Goal: Task Accomplishment & Management: Manage account settings

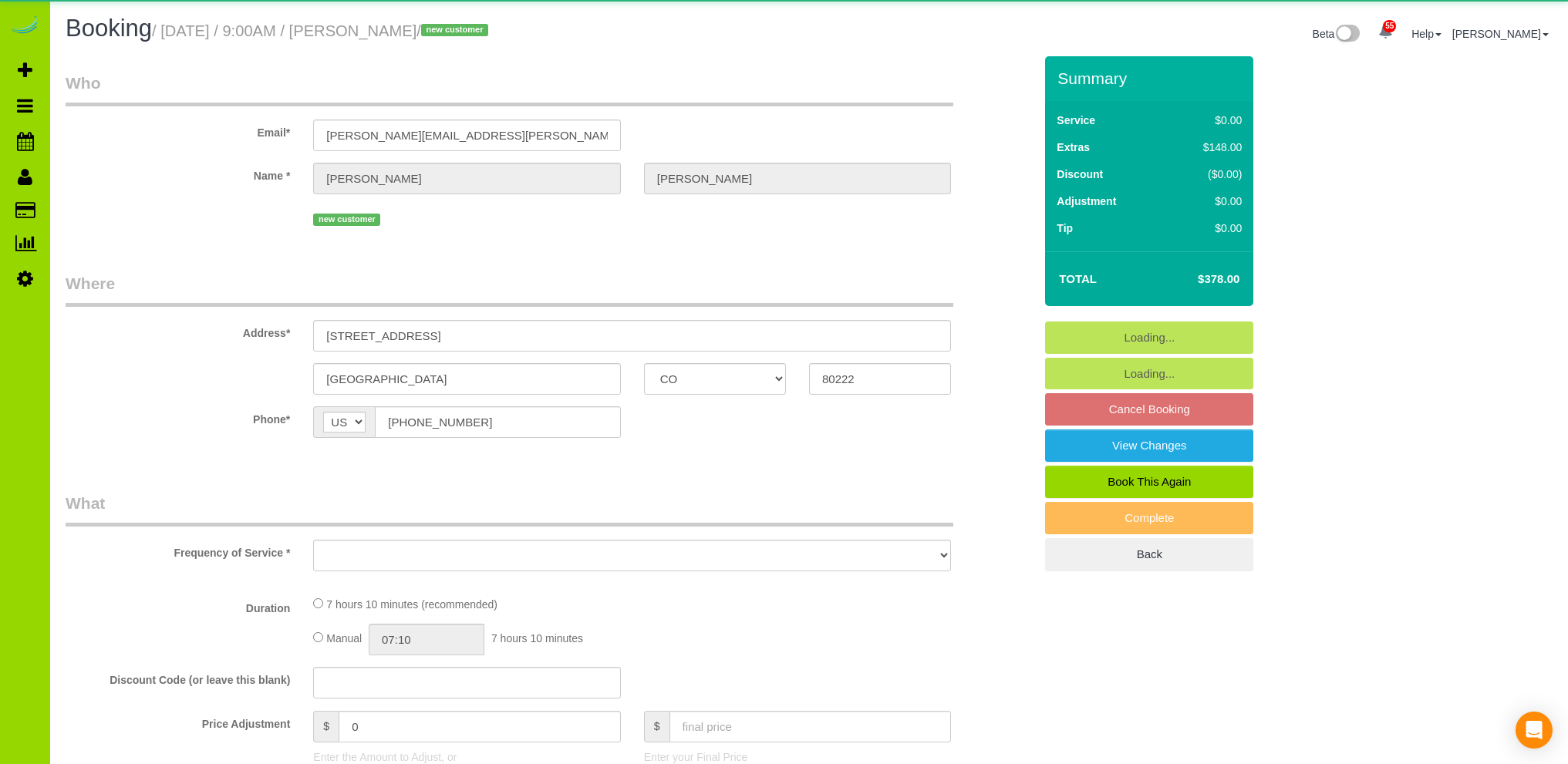
select select "CO"
select select "spot1"
select select "number:69"
select select "number:4"
select select "number:11"
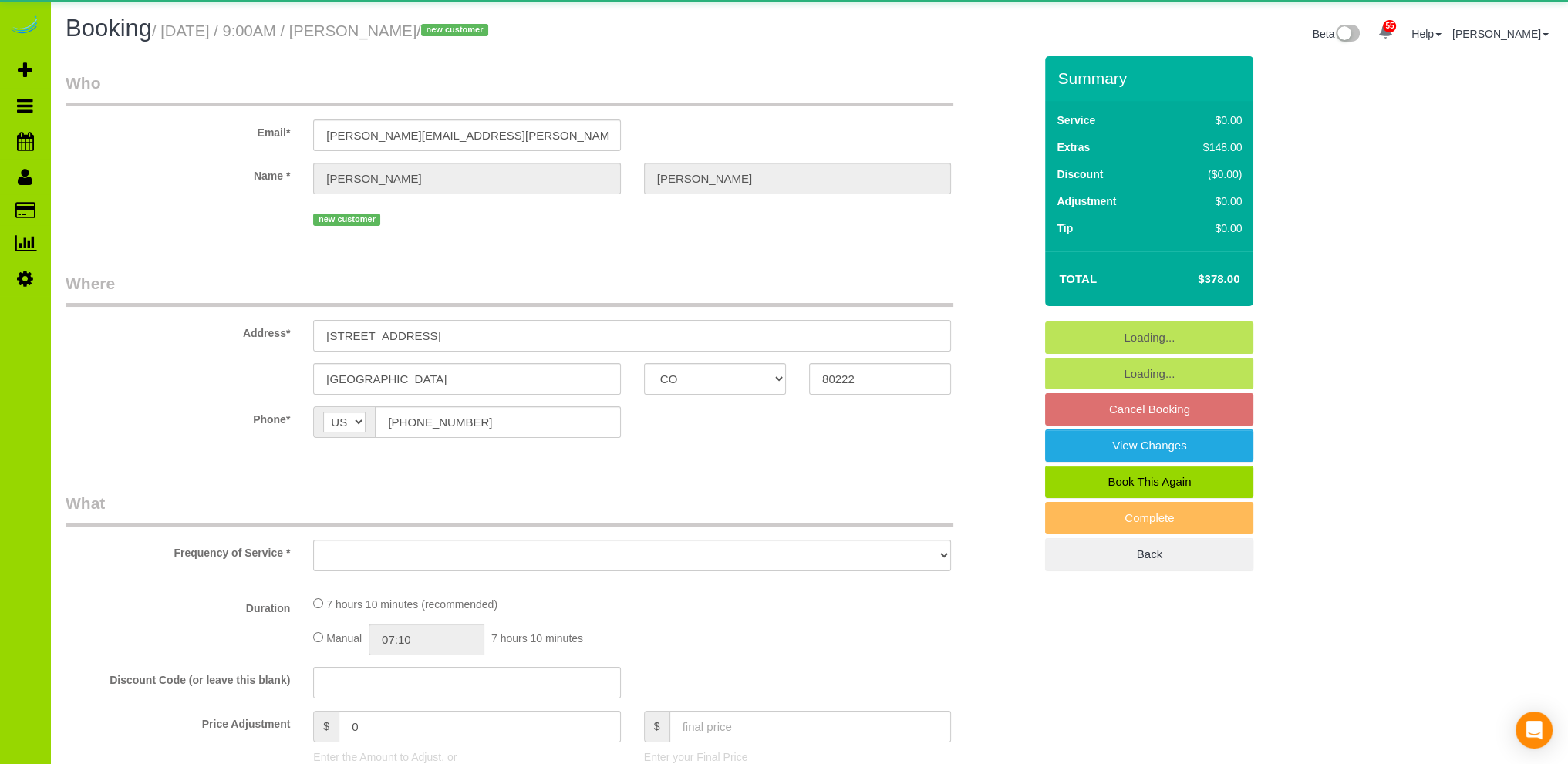
select select "object:1246"
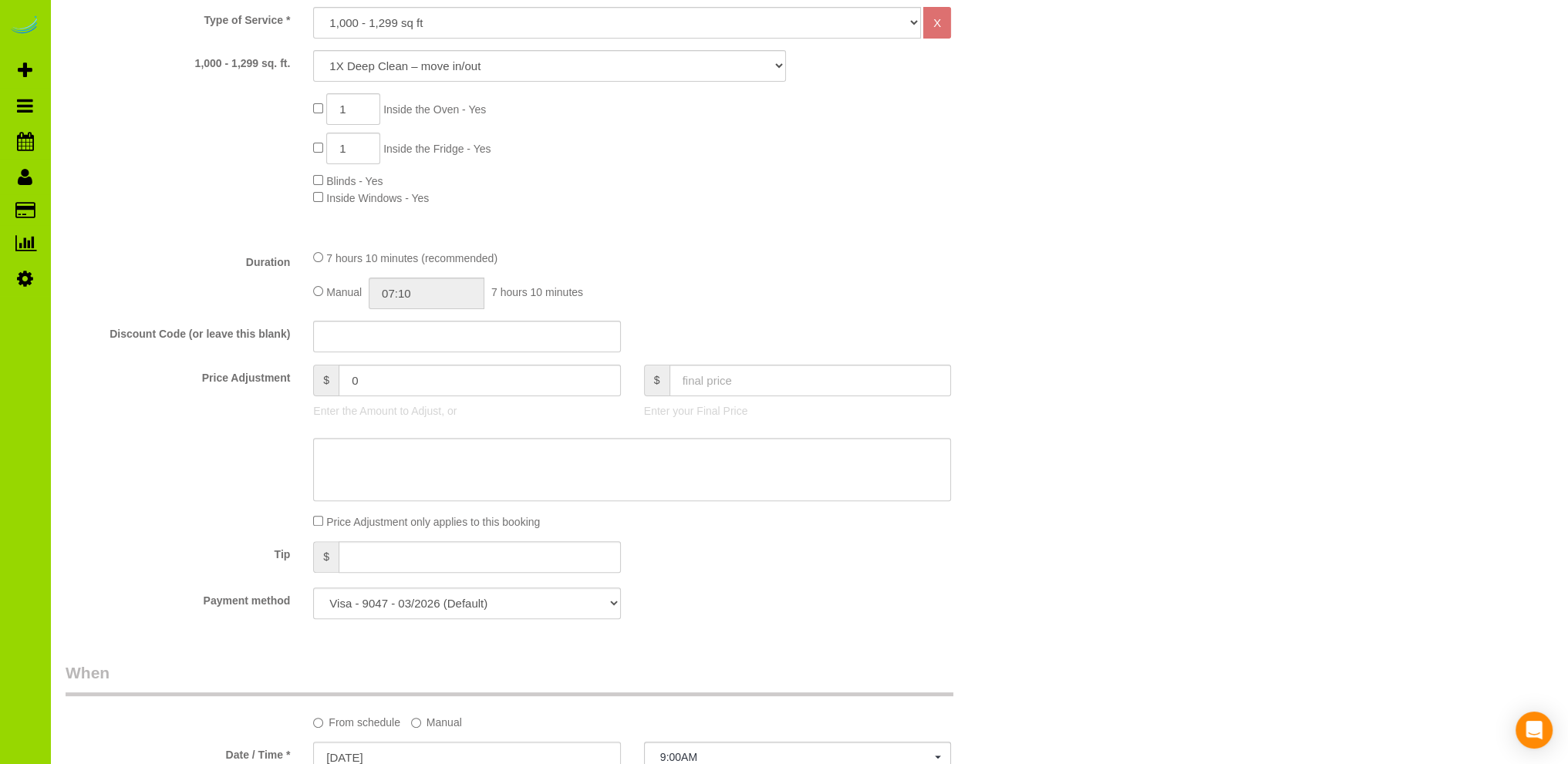
scroll to position [925, 0]
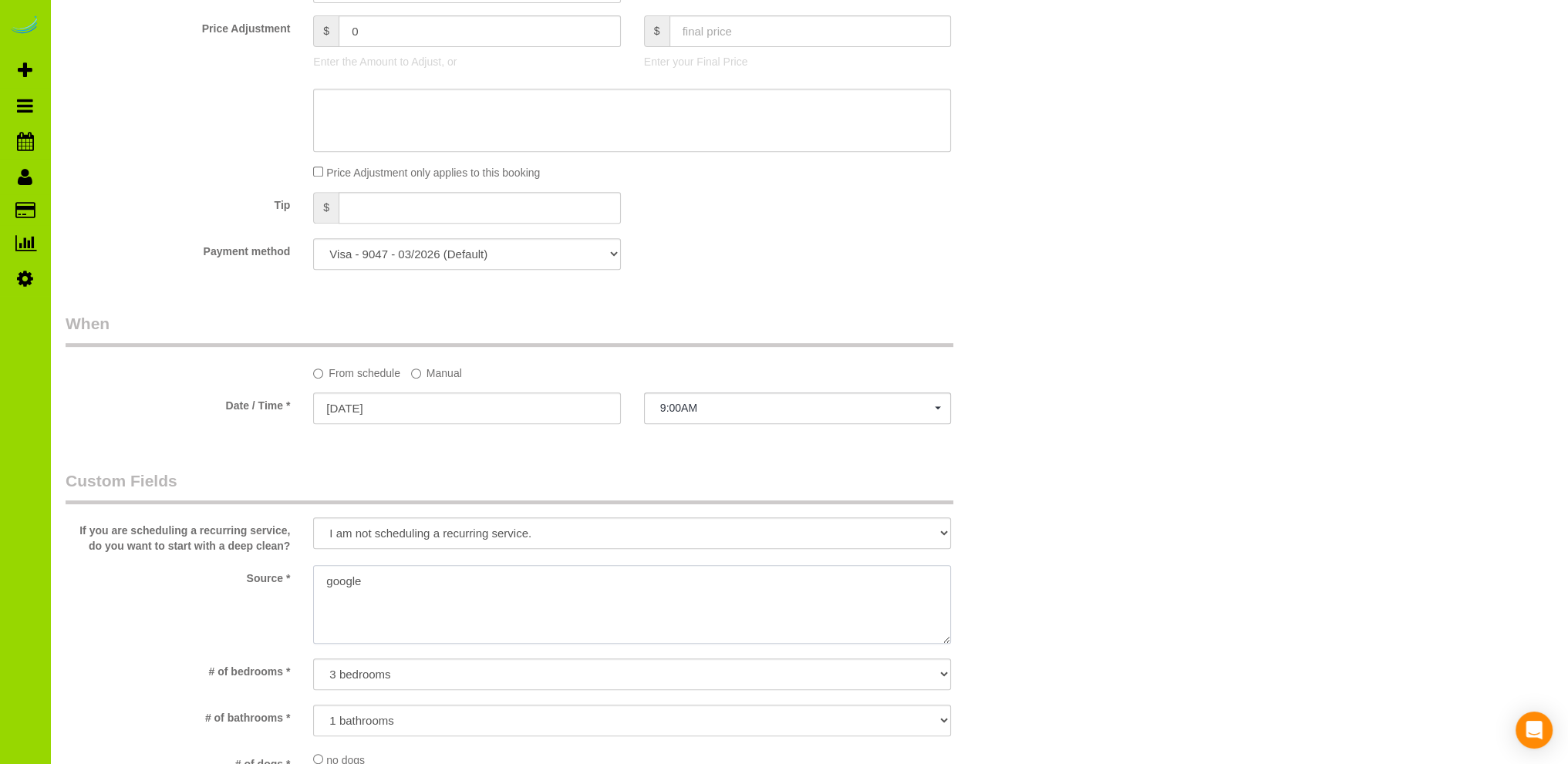
click at [327, 584] on textarea at bounding box center [632, 604] width 638 height 79
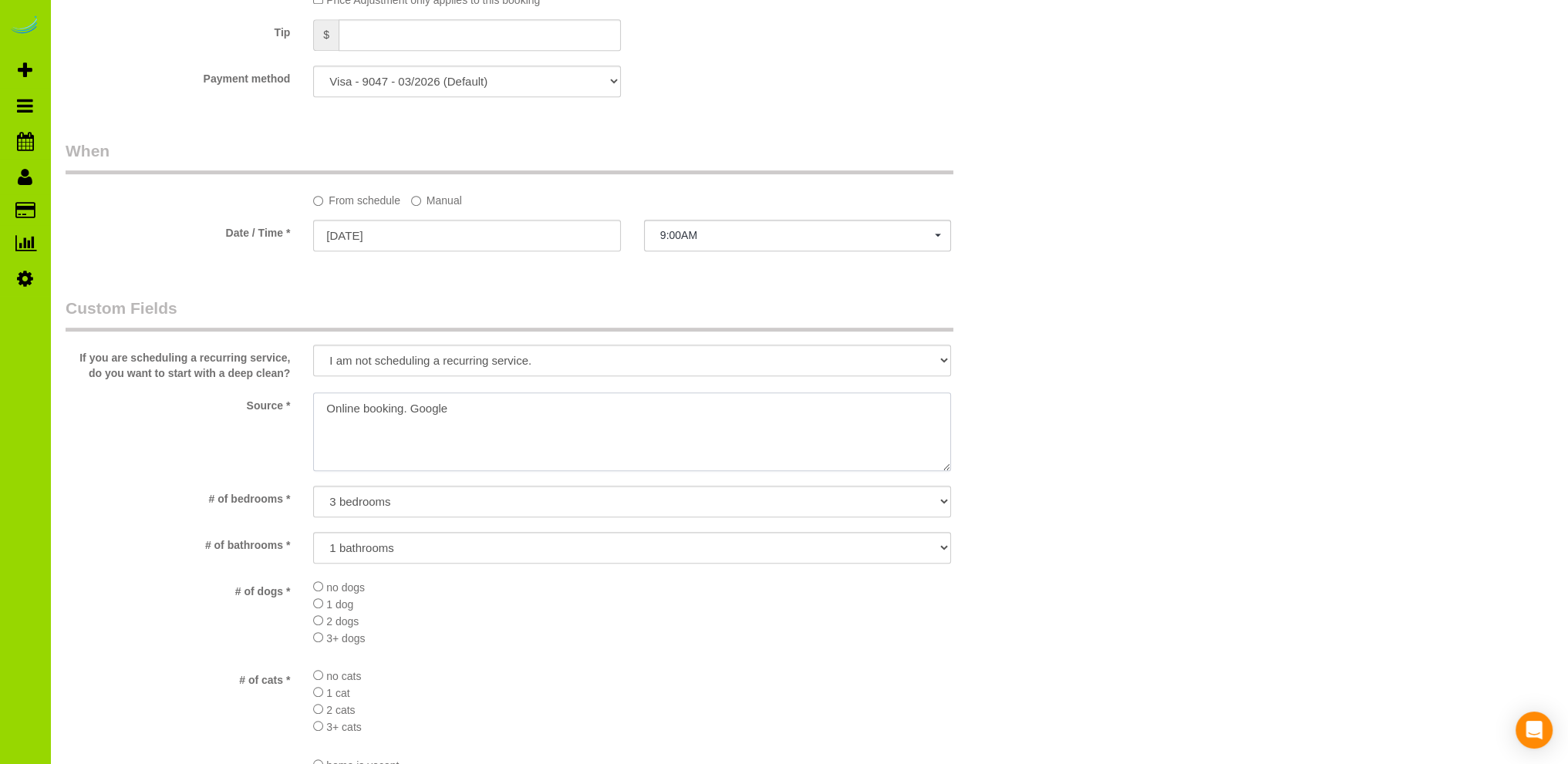
scroll to position [1541, 0]
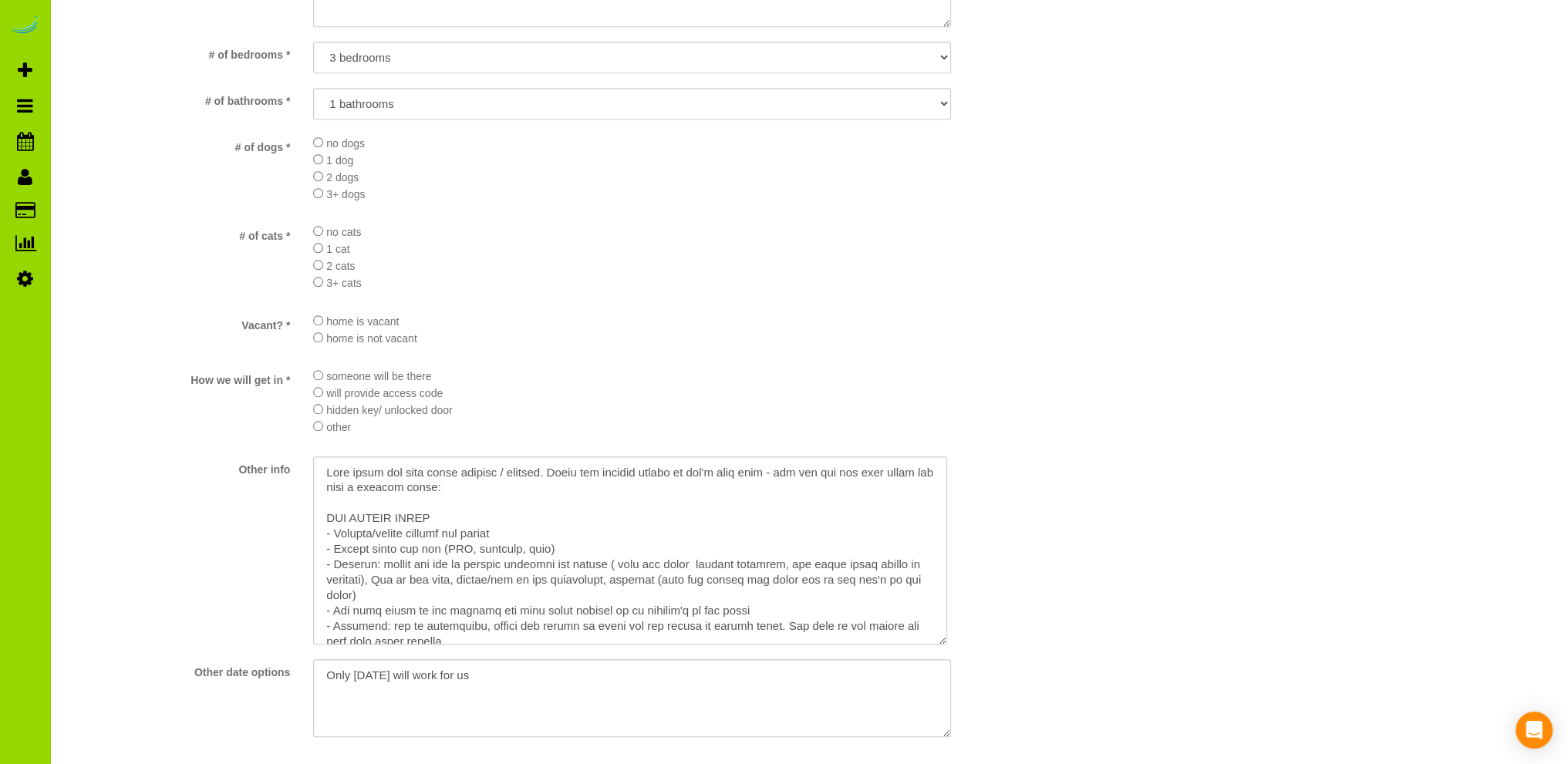
drag, startPoint x: 948, startPoint y: 539, endPoint x: 946, endPoint y: 654, distance: 115.0
click at [946, 644] on textarea at bounding box center [630, 551] width 634 height 188
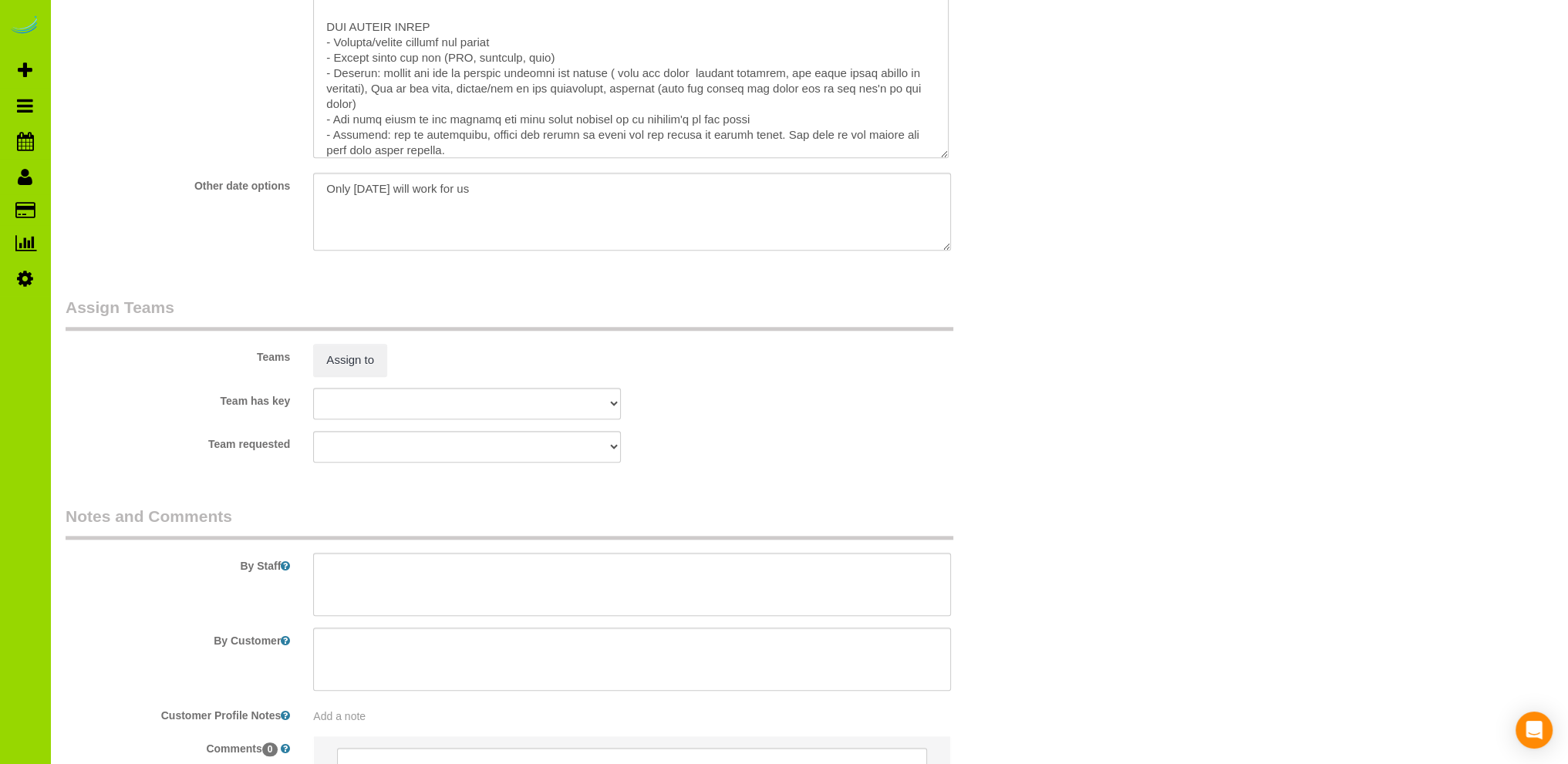
scroll to position [2193, 0]
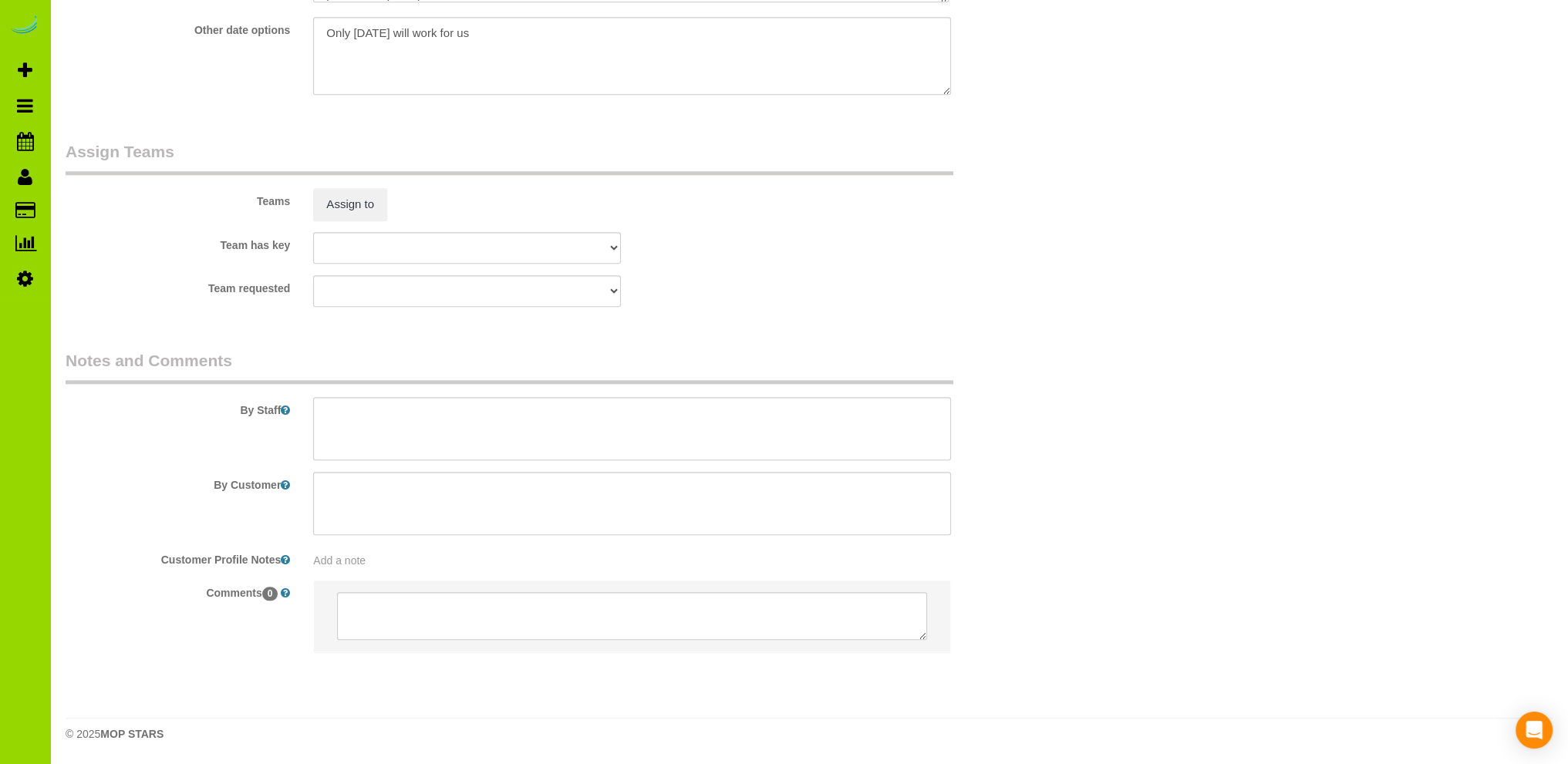
type textarea "Online booking. Google"
click at [408, 413] on textarea at bounding box center [632, 429] width 638 height 63
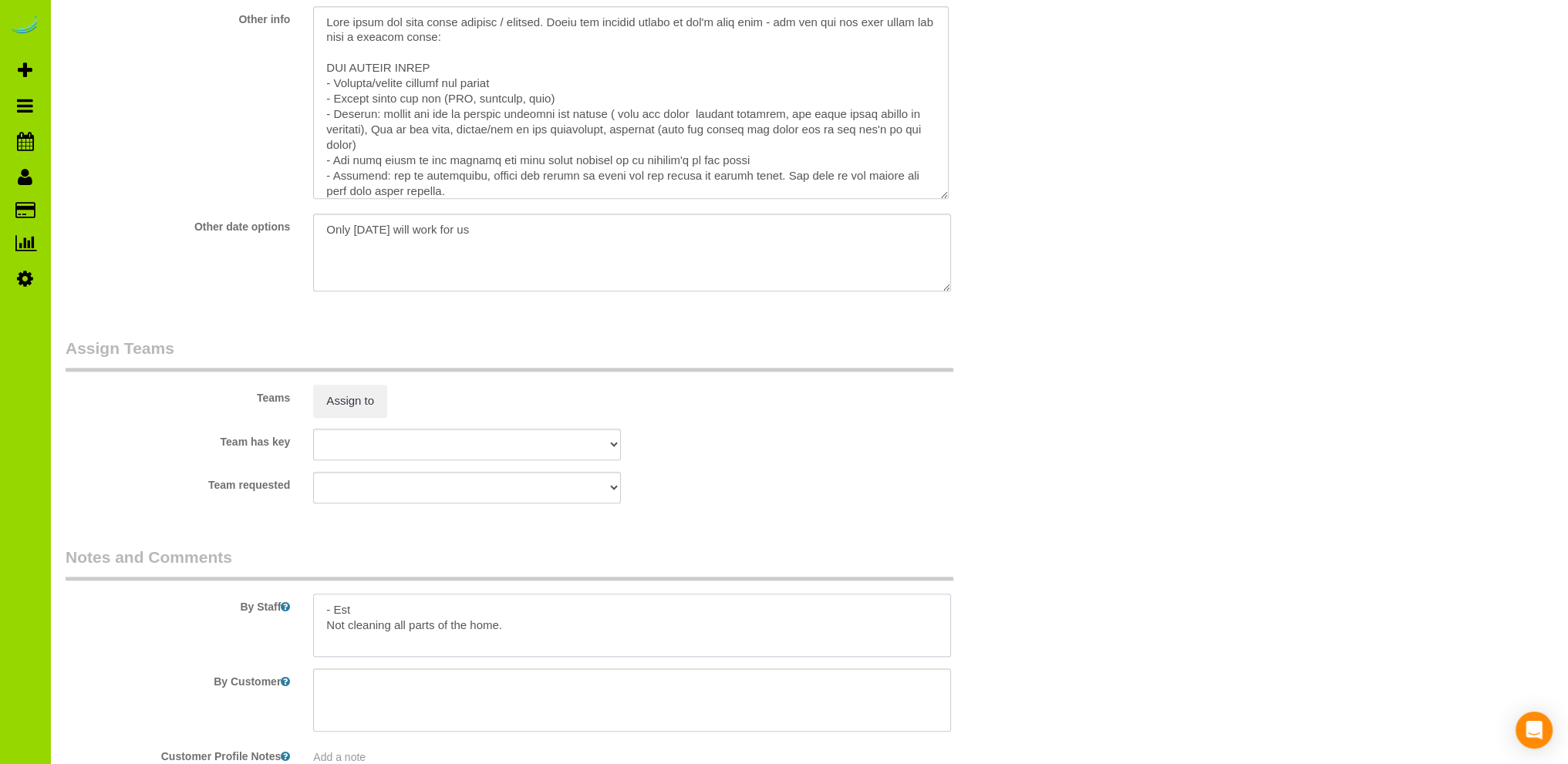
scroll to position [1885, 0]
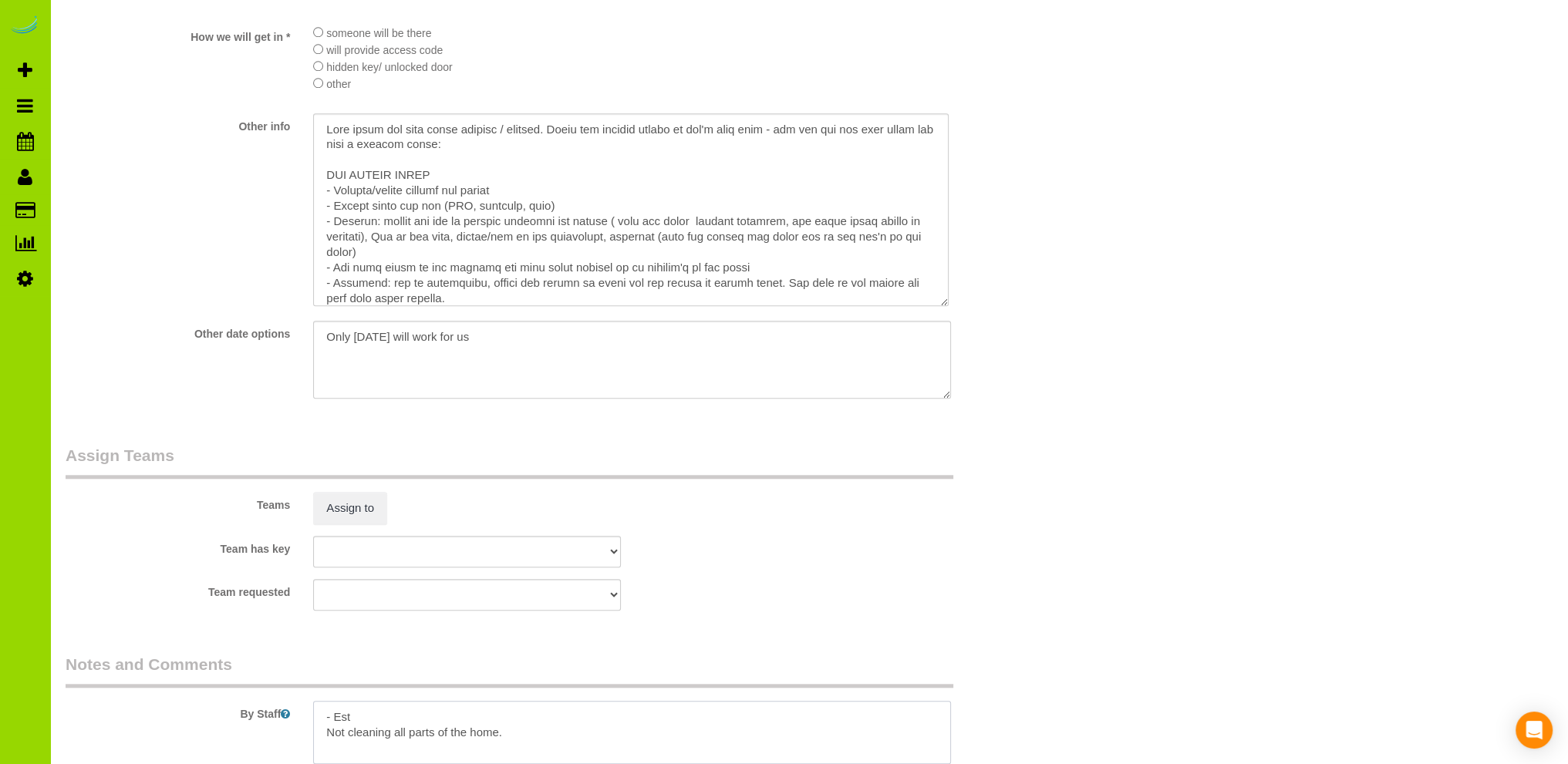
type textarea "- Est Not cleaning all parts of the home."
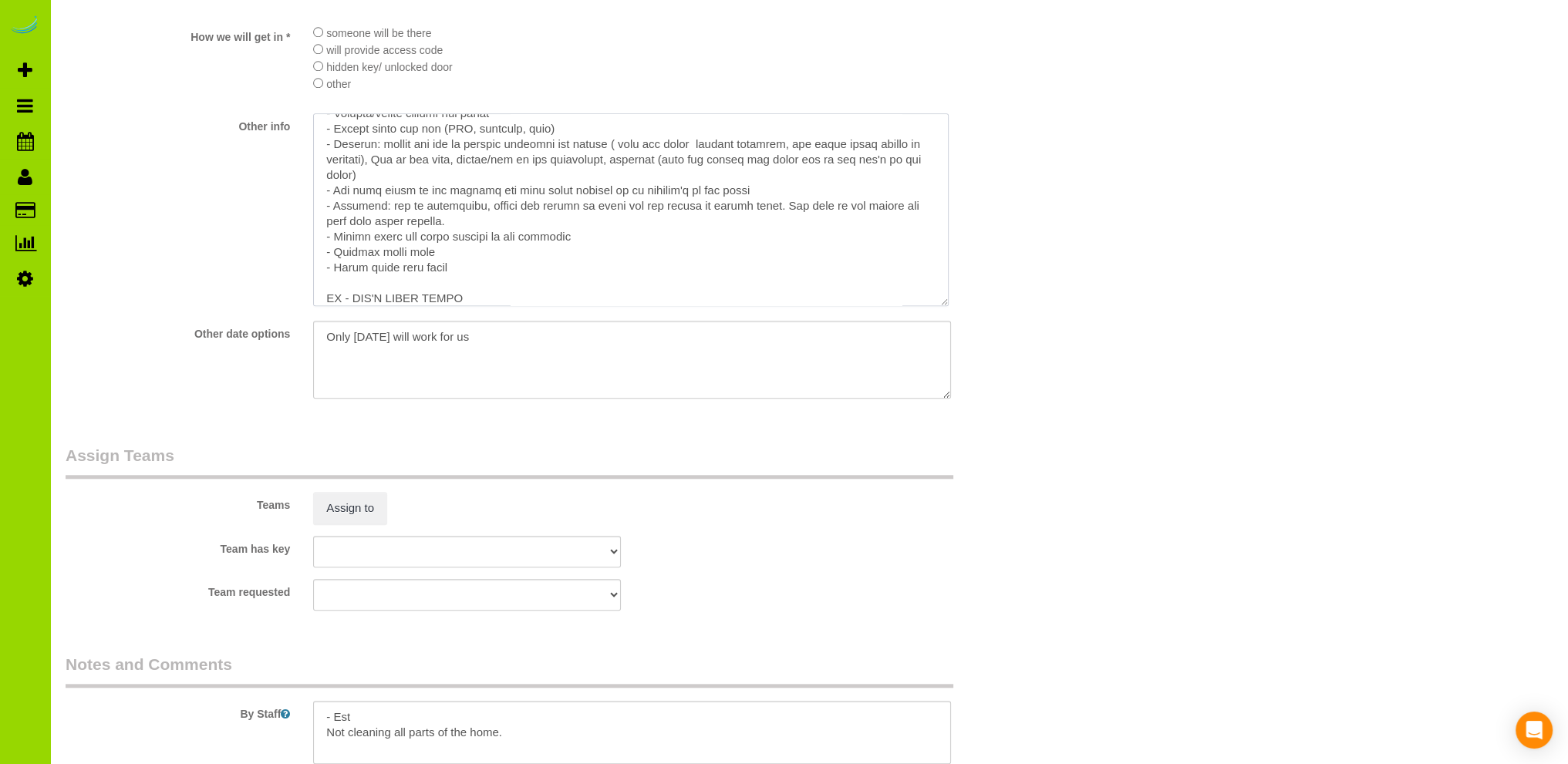
scroll to position [146, 0]
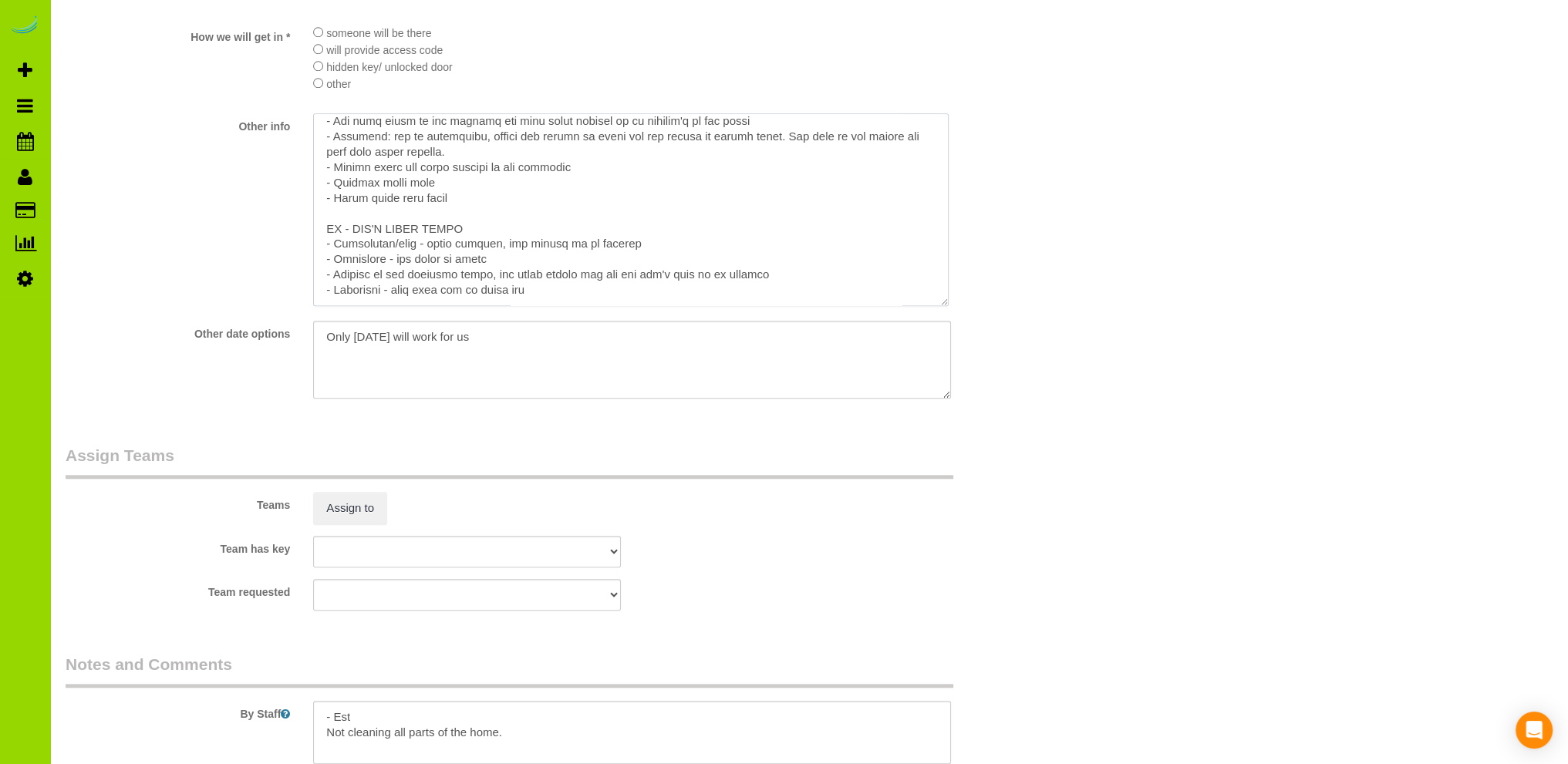
drag, startPoint x: 323, startPoint y: 130, endPoint x: 537, endPoint y: 303, distance: 275.2
click at [537, 303] on textarea at bounding box center [630, 209] width 635 height 192
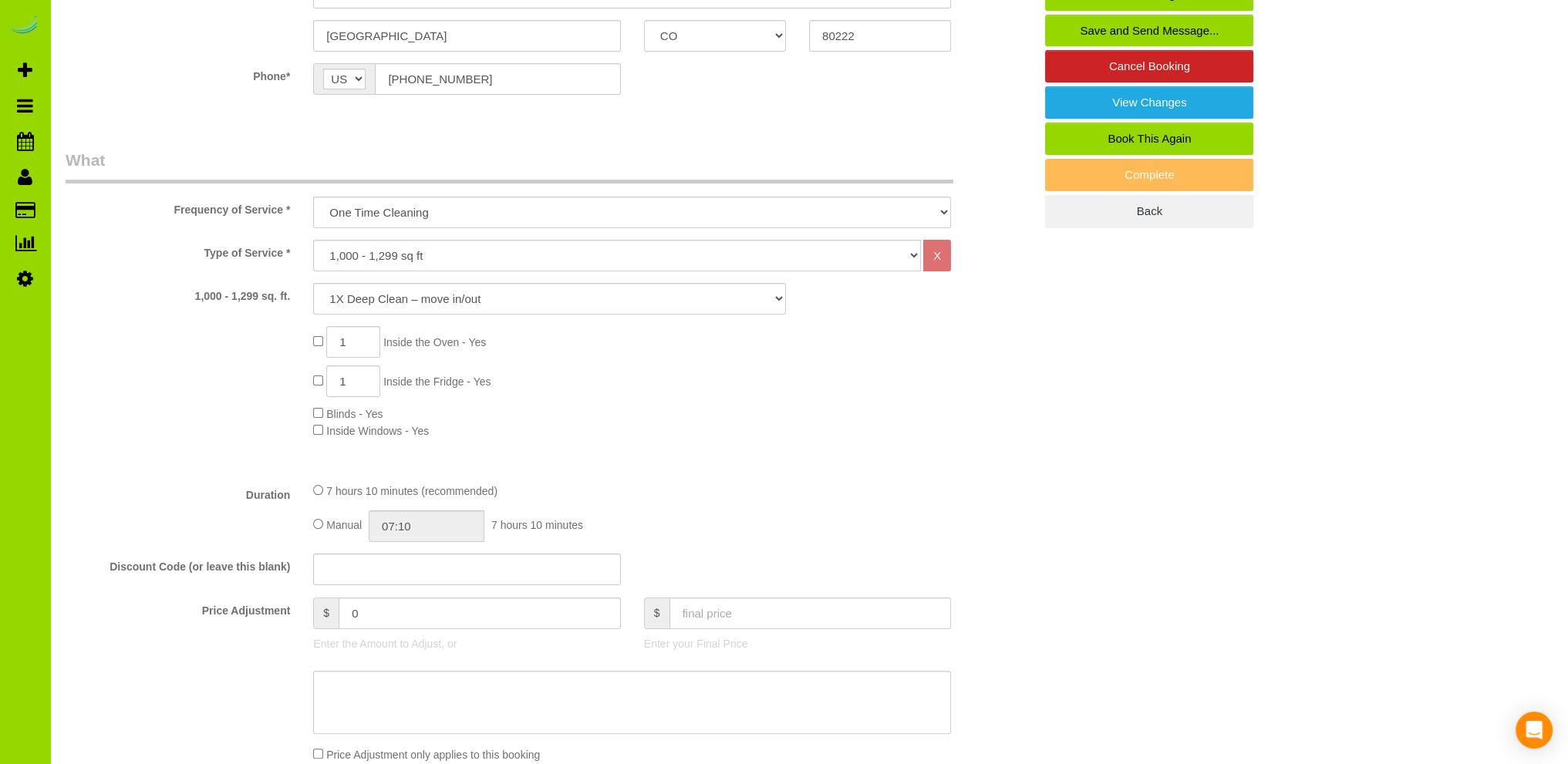
scroll to position [0, 0]
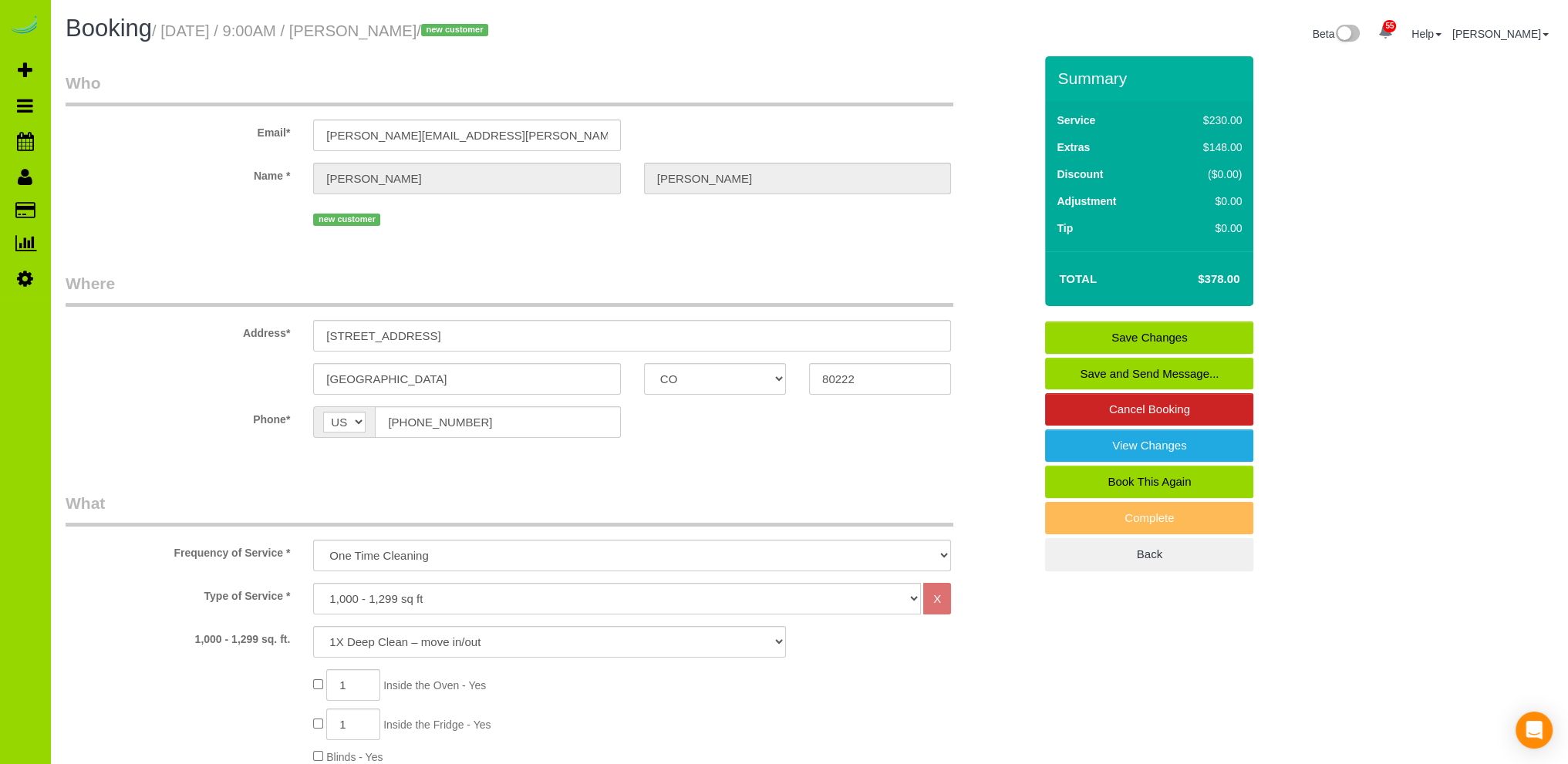
click at [1092, 338] on link "Save Changes" at bounding box center [1148, 338] width 208 height 33
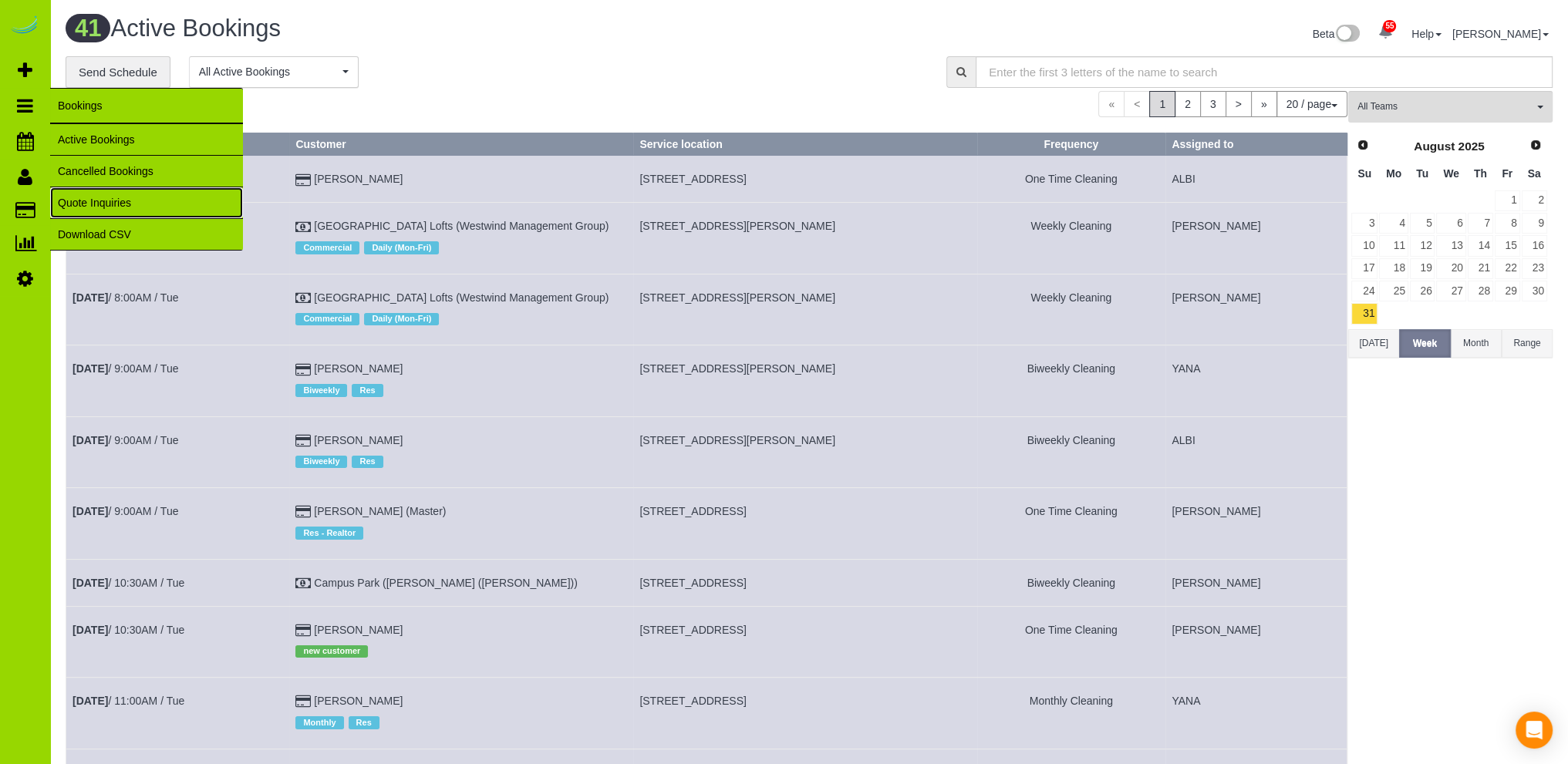
click at [125, 203] on link "Quote Inquiries" at bounding box center [146, 203] width 193 height 31
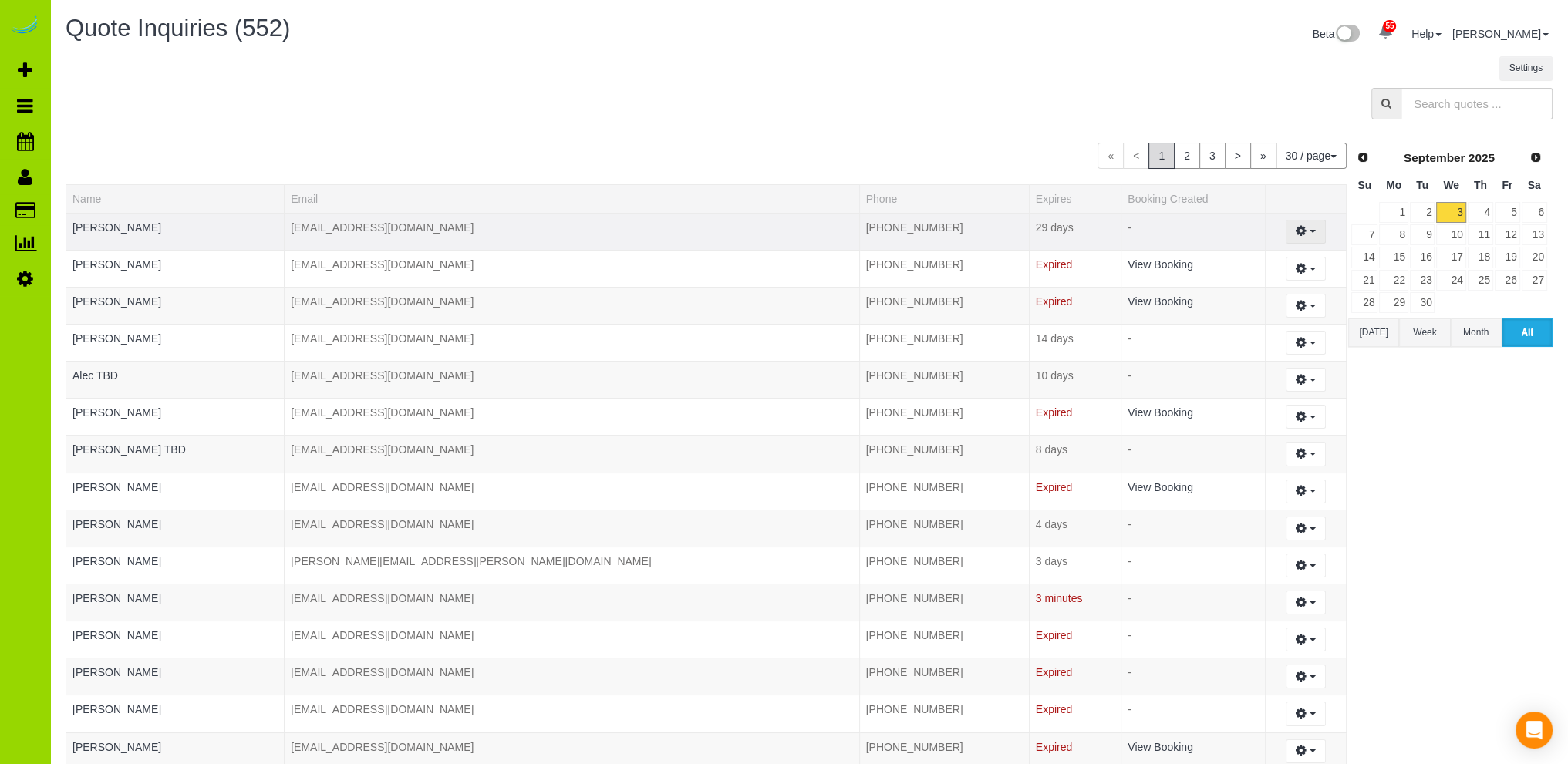
click at [1296, 228] on icon "button" at bounding box center [1301, 231] width 11 height 10
click at [1235, 256] on link "Create Booking" at bounding box center [1252, 259] width 146 height 20
select select "CO"
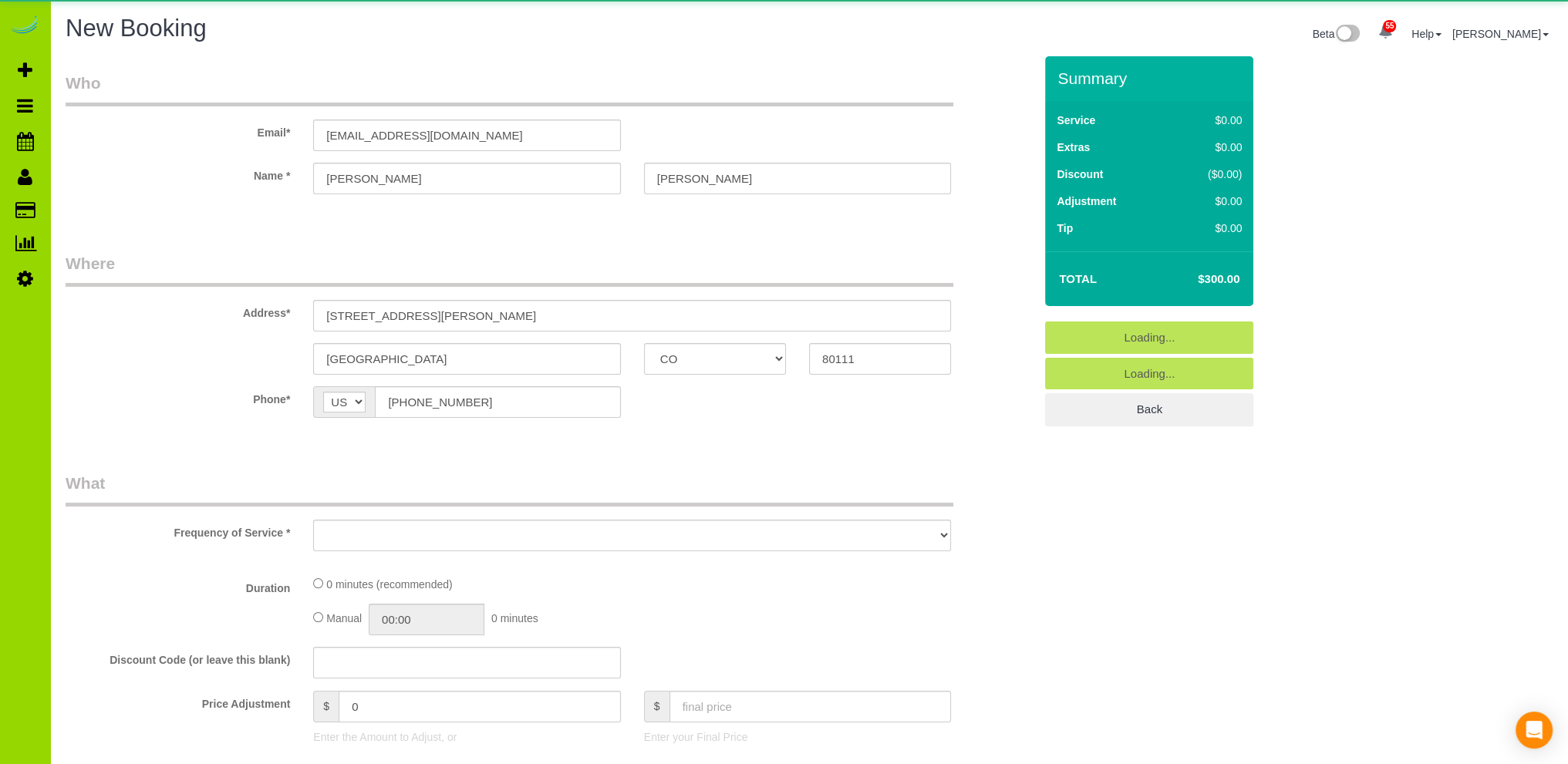
select select "number:1"
select select "number:10"
select select "object:3304"
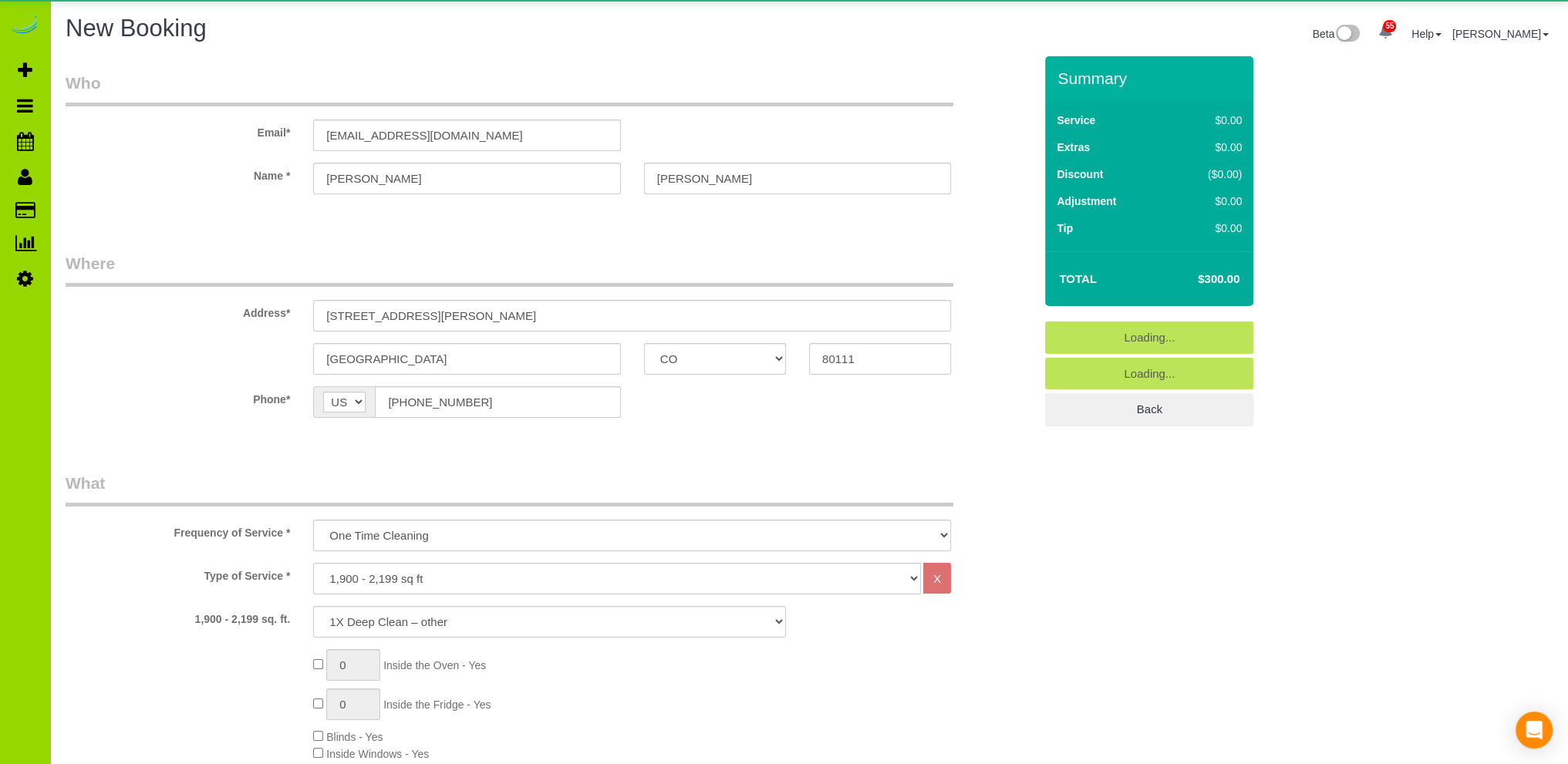
select select "3"
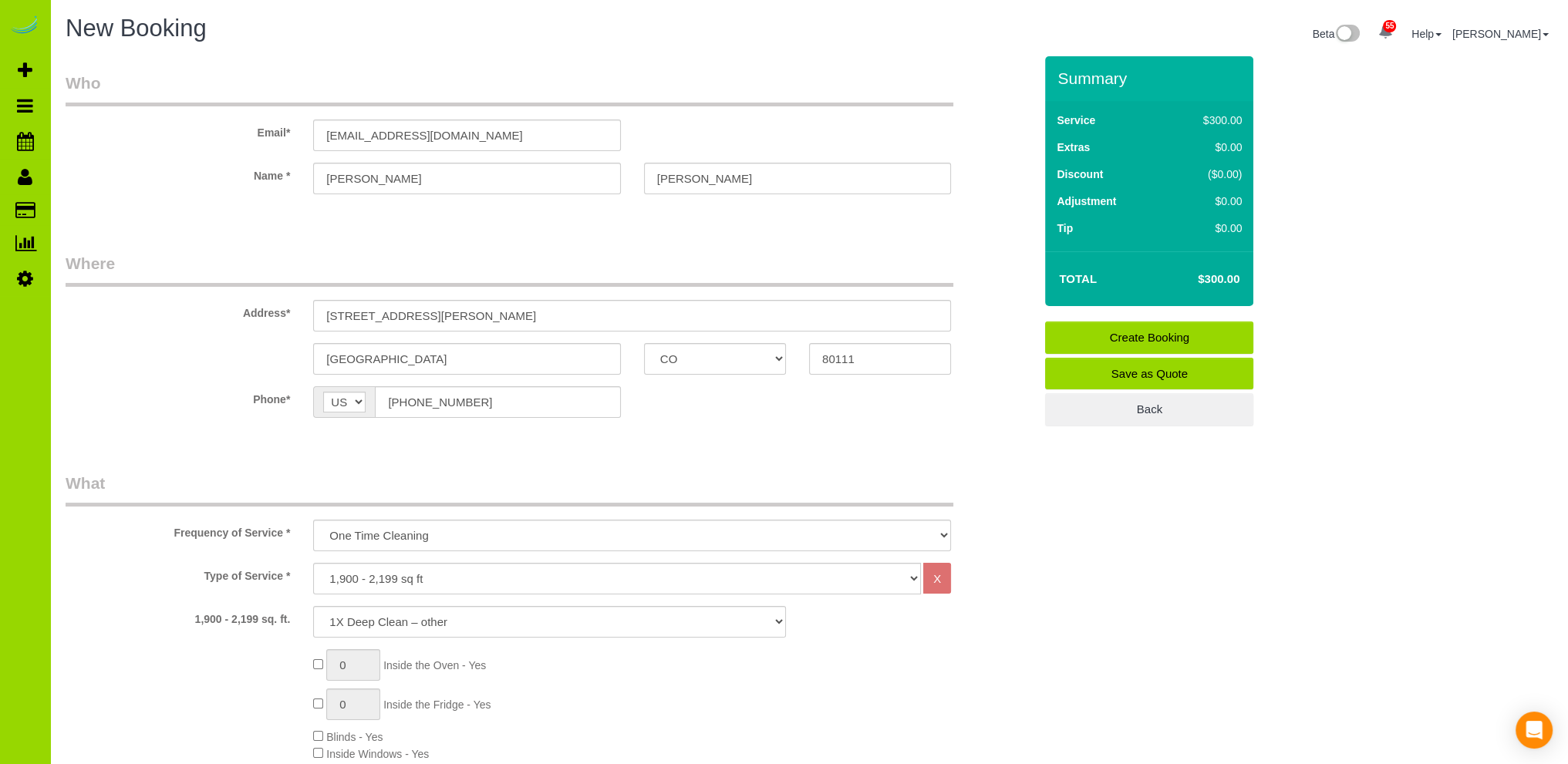
click at [785, 440] on fieldset "Where Address* 7860 E. Berry Place #110 Greenwood Village AK AL AR AZ CA CO CT …" at bounding box center [549, 346] width 968 height 189
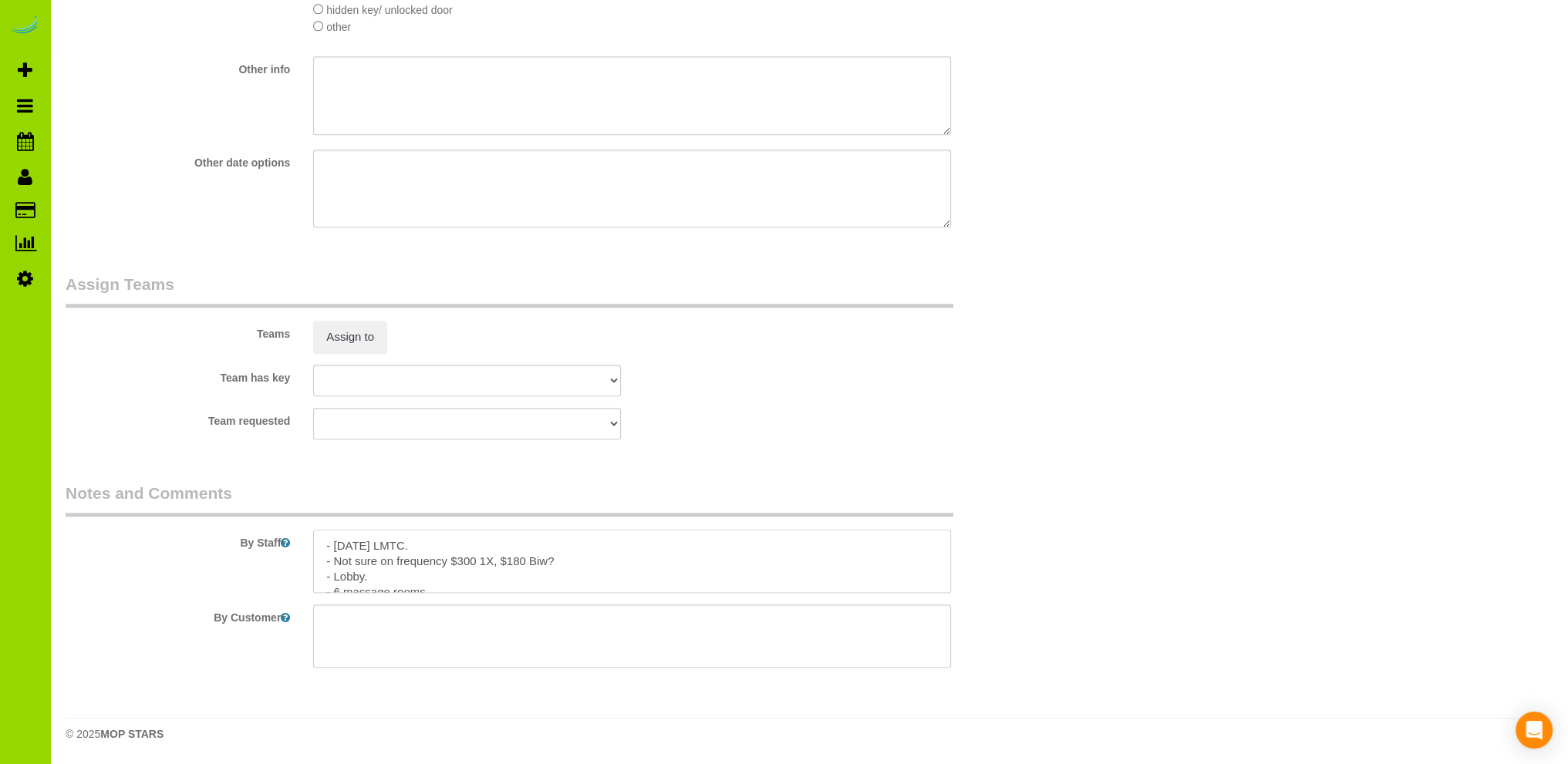
drag, startPoint x: 386, startPoint y: 583, endPoint x: 269, endPoint y: 508, distance: 139.0
click at [269, 508] on fieldset "Notes and Comments By Staff By Customer" at bounding box center [549, 580] width 968 height 197
click at [678, 410] on div "Team requested ALBI ANA ANGEL DESI ELVIA ERICA FABIOLA FLOR HELEN JAVIER MARIBE…" at bounding box center [549, 423] width 991 height 32
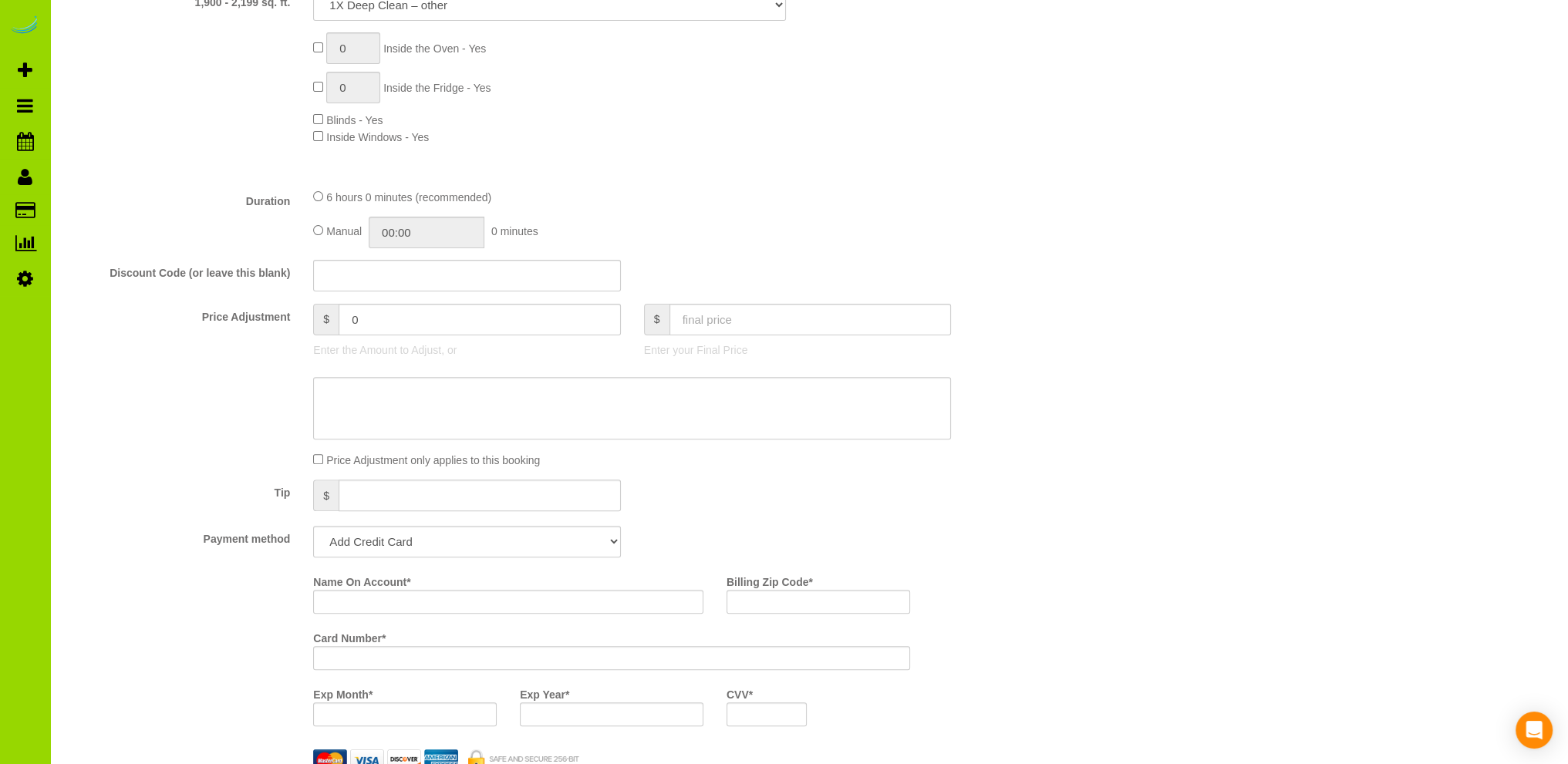
scroll to position [925, 0]
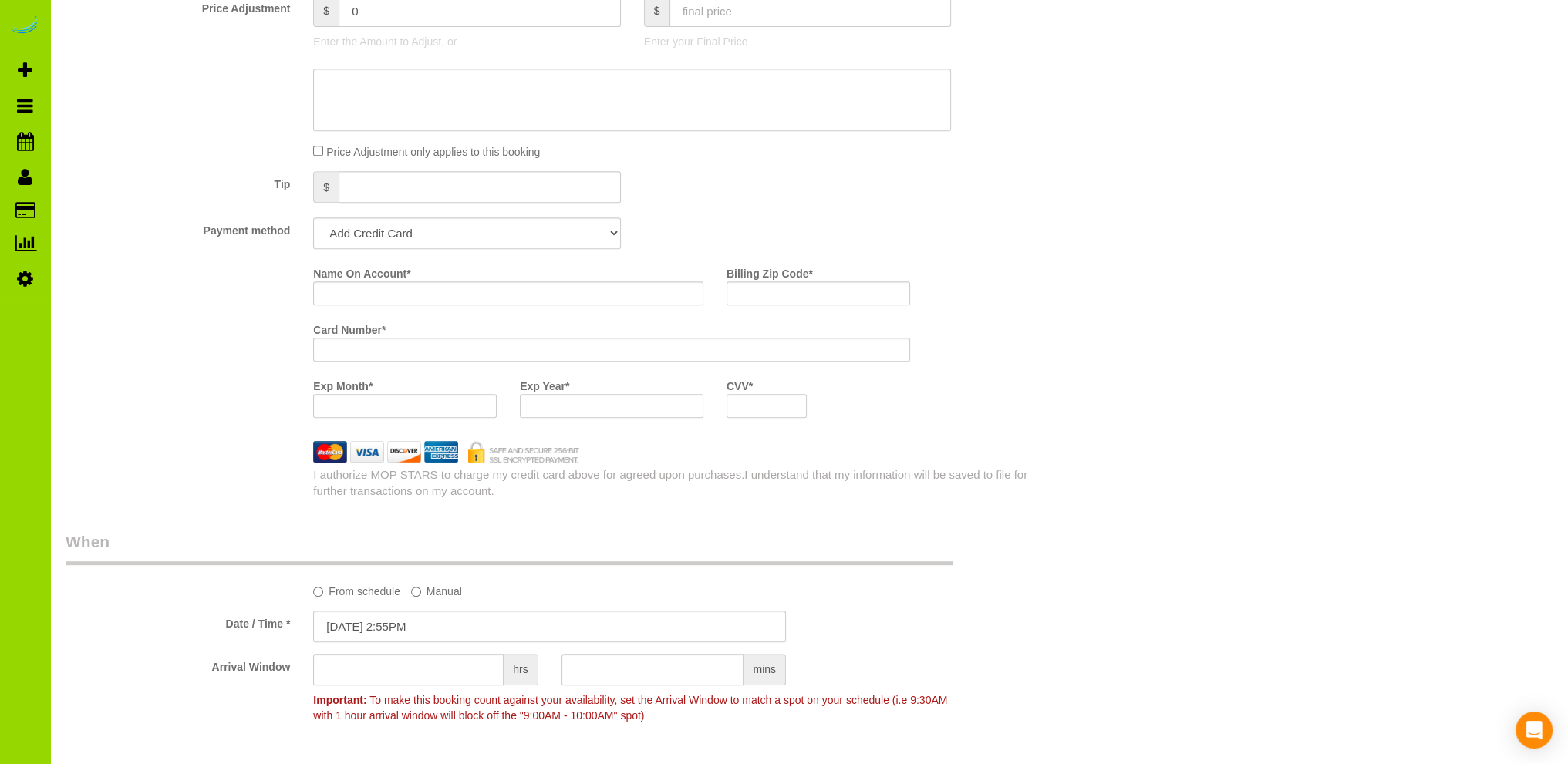
click at [1084, 339] on div "Who Email* manager@denversportsmassage.com Name * Rebecca Ojeda Where Address* …" at bounding box center [808, 580] width 1487 height 2898
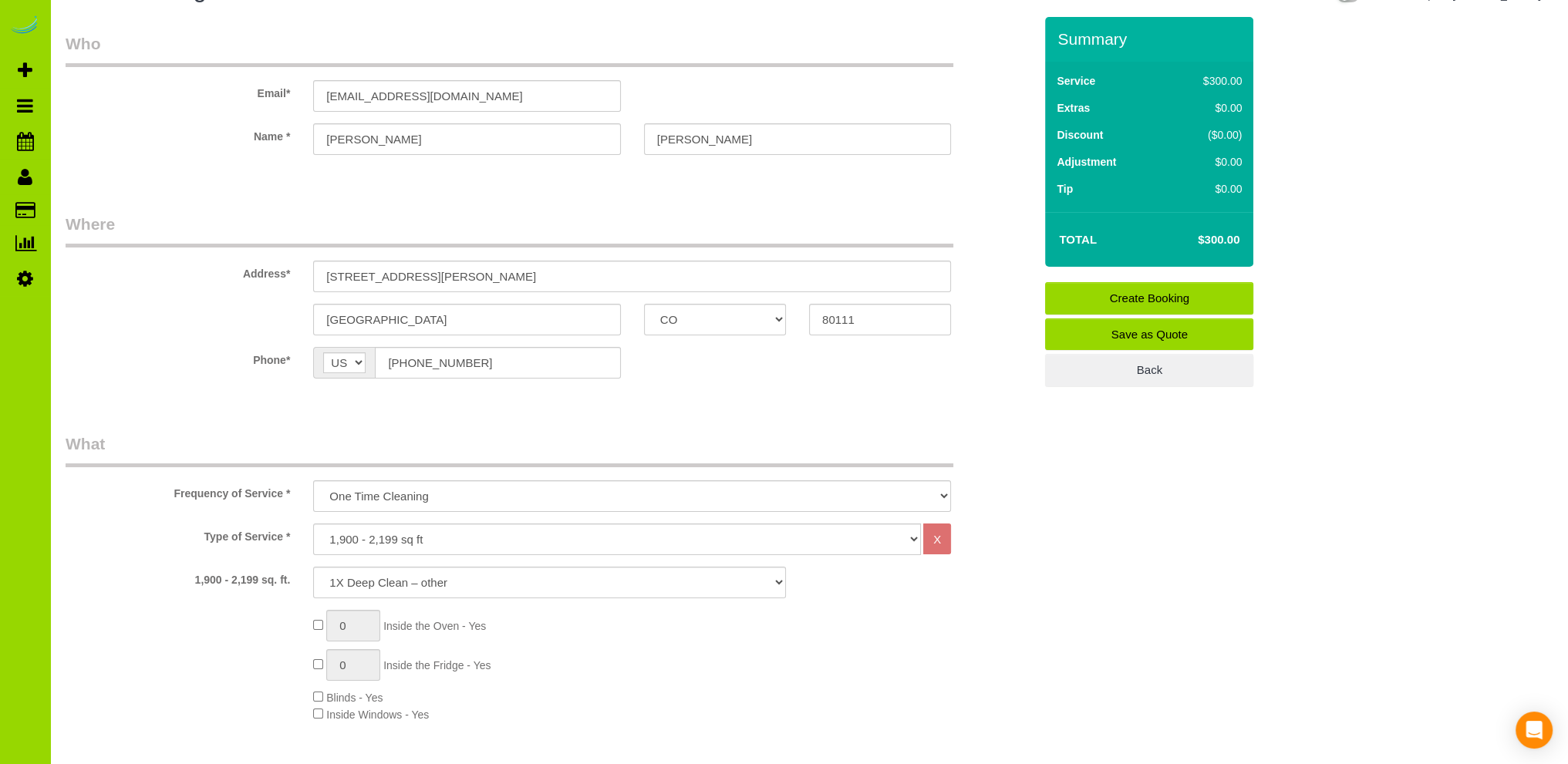
scroll to position [0, 0]
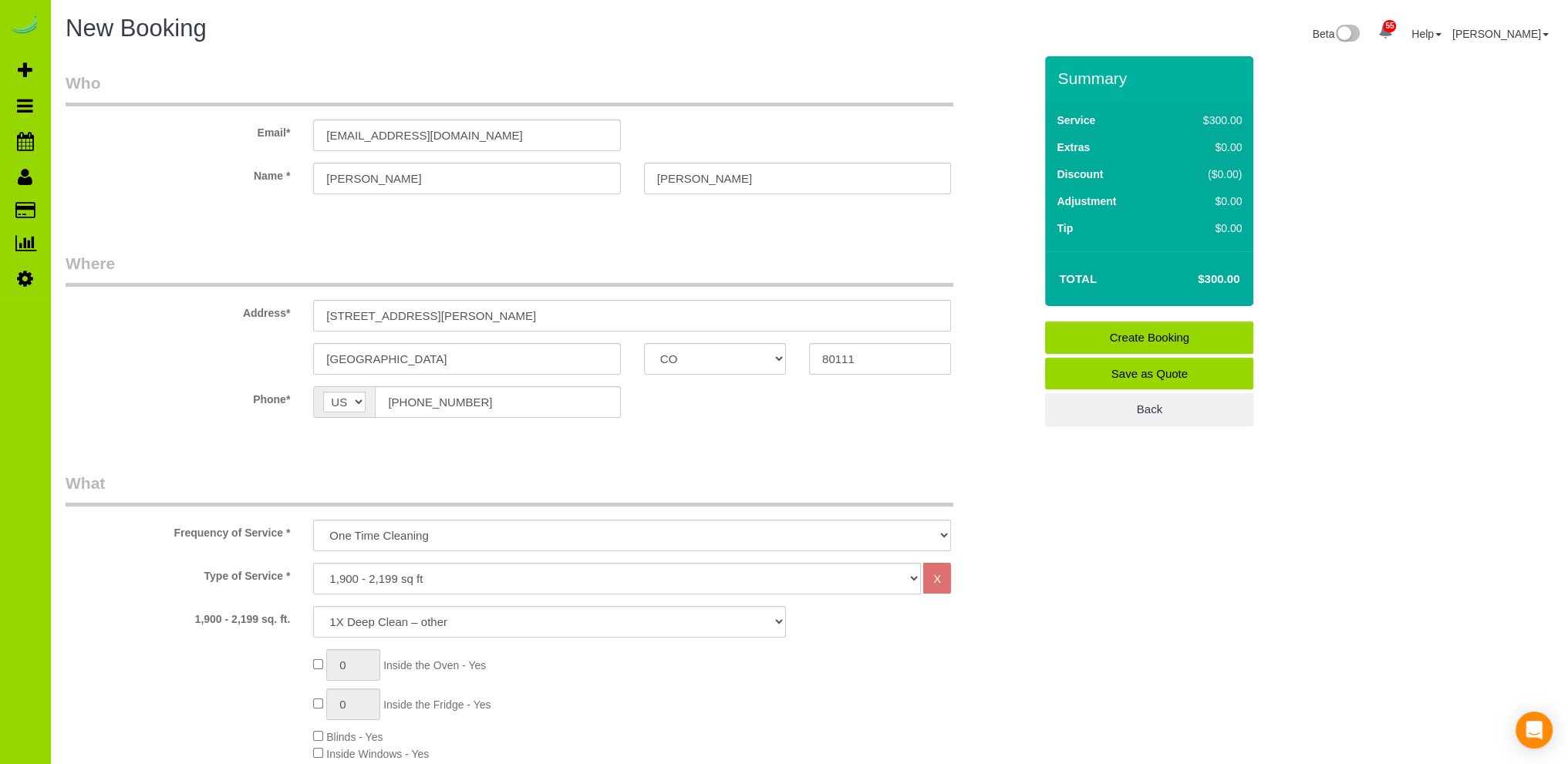
click at [181, 196] on sui-booking-customer "Email* manager@denversportsmassage.com Name * Rebecca Ojeda" at bounding box center [549, 141] width 968 height 138
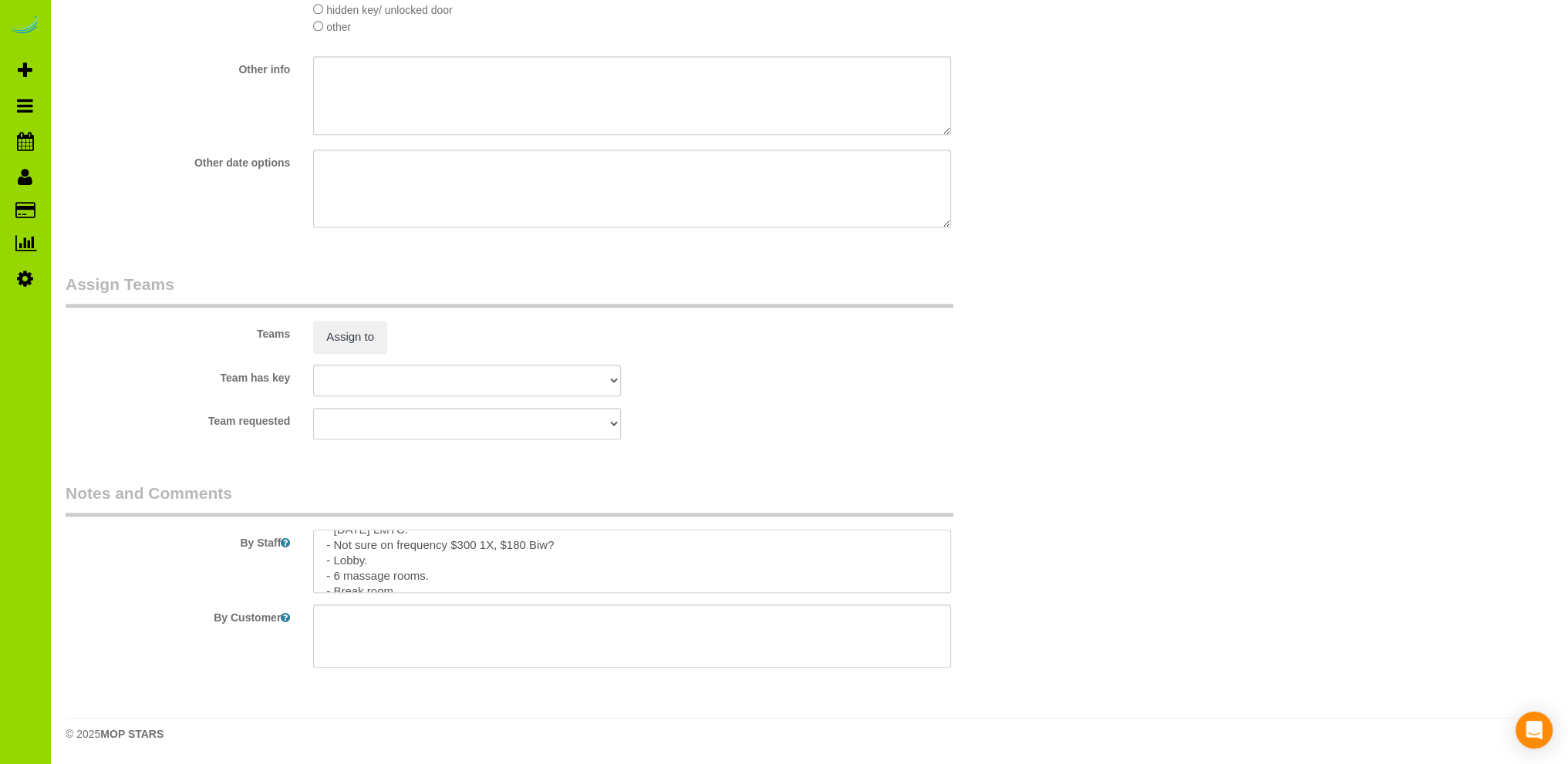
scroll to position [31, 0]
click at [405, 578] on textarea at bounding box center [632, 561] width 638 height 63
paste textarea "She is the manager. New, not switching services. Recurring, not sure how often,…"
type textarea "- 9/2/25 LMTC. - Not sure on frequency $300 1X, $180 Biw? - Lobby. - 6 massage …"
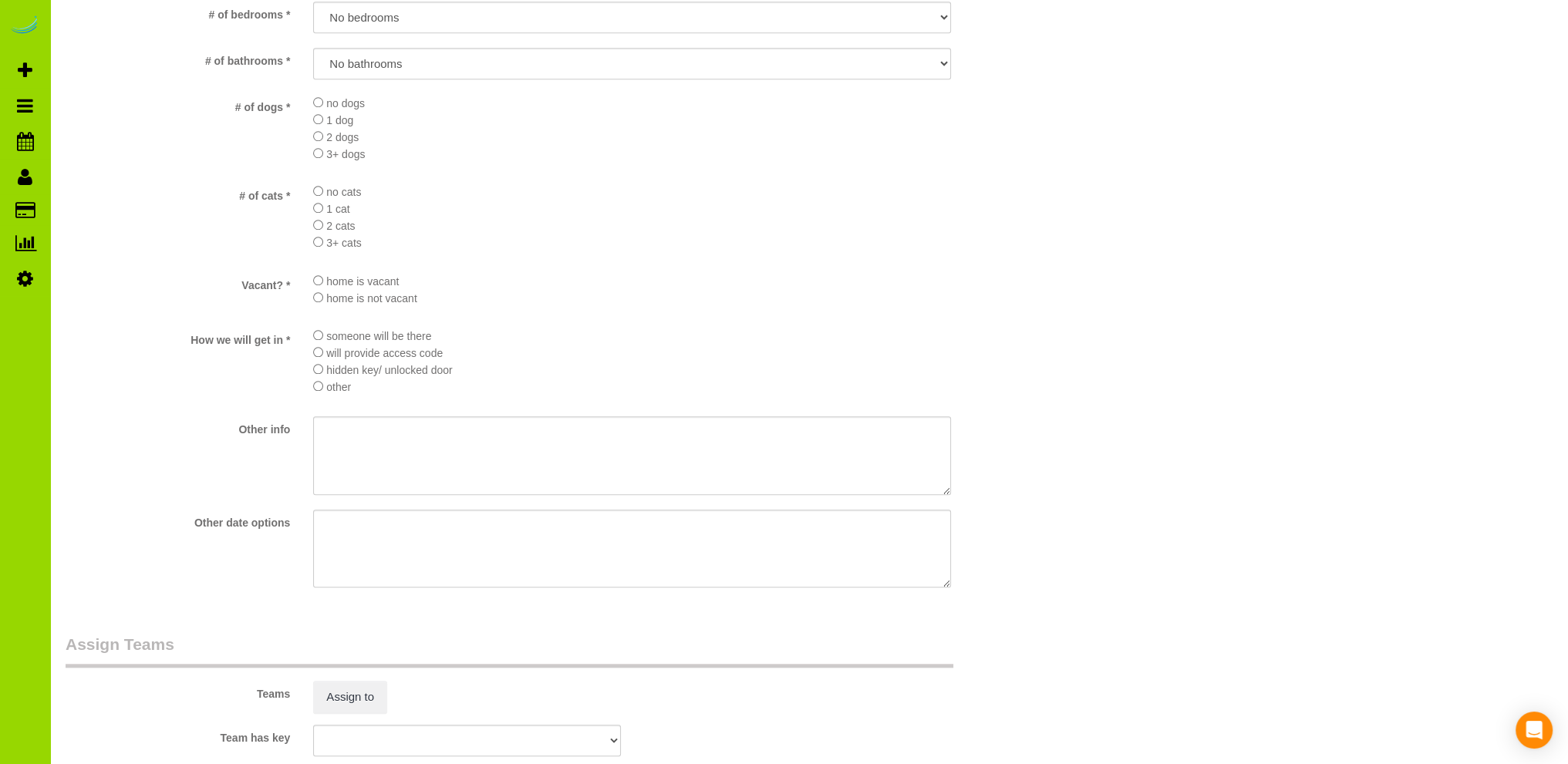
scroll to position [1478, 0]
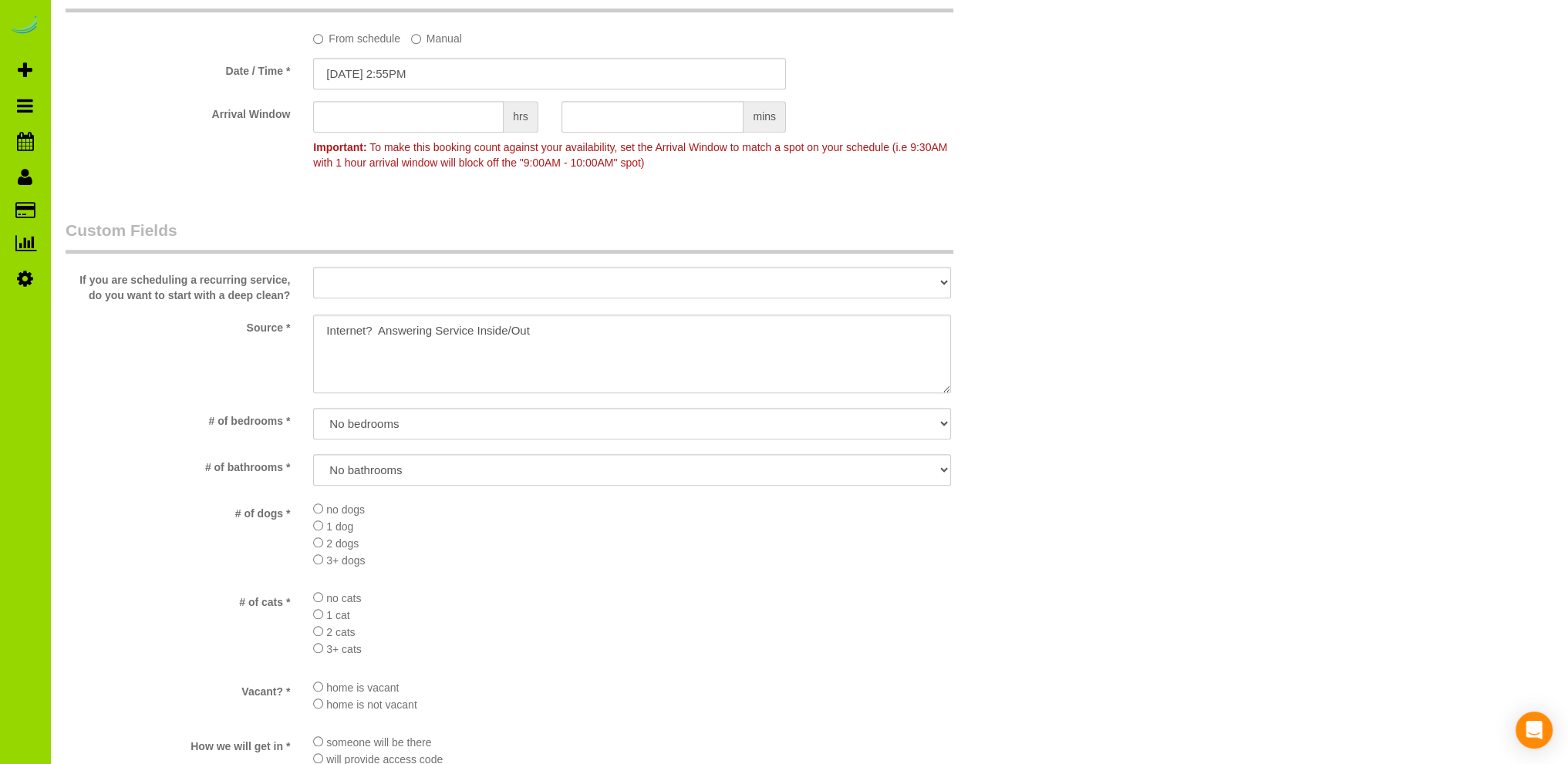
click at [1135, 310] on div "Who Email* manager@denversportsmassage.com Name * Rebecca Ojeda Where Address* …" at bounding box center [808, 27] width 1487 height 2898
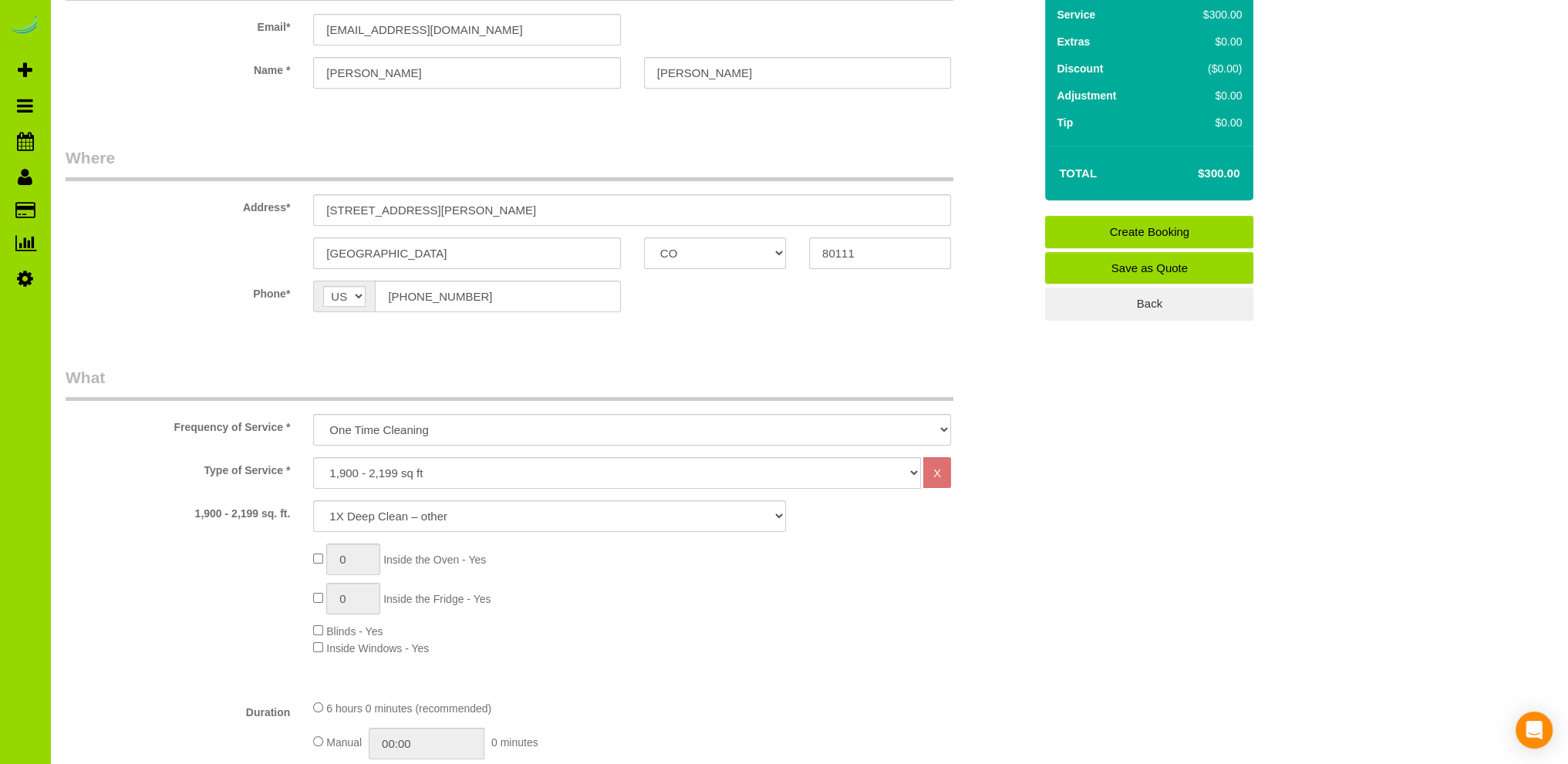
scroll to position [154, 0]
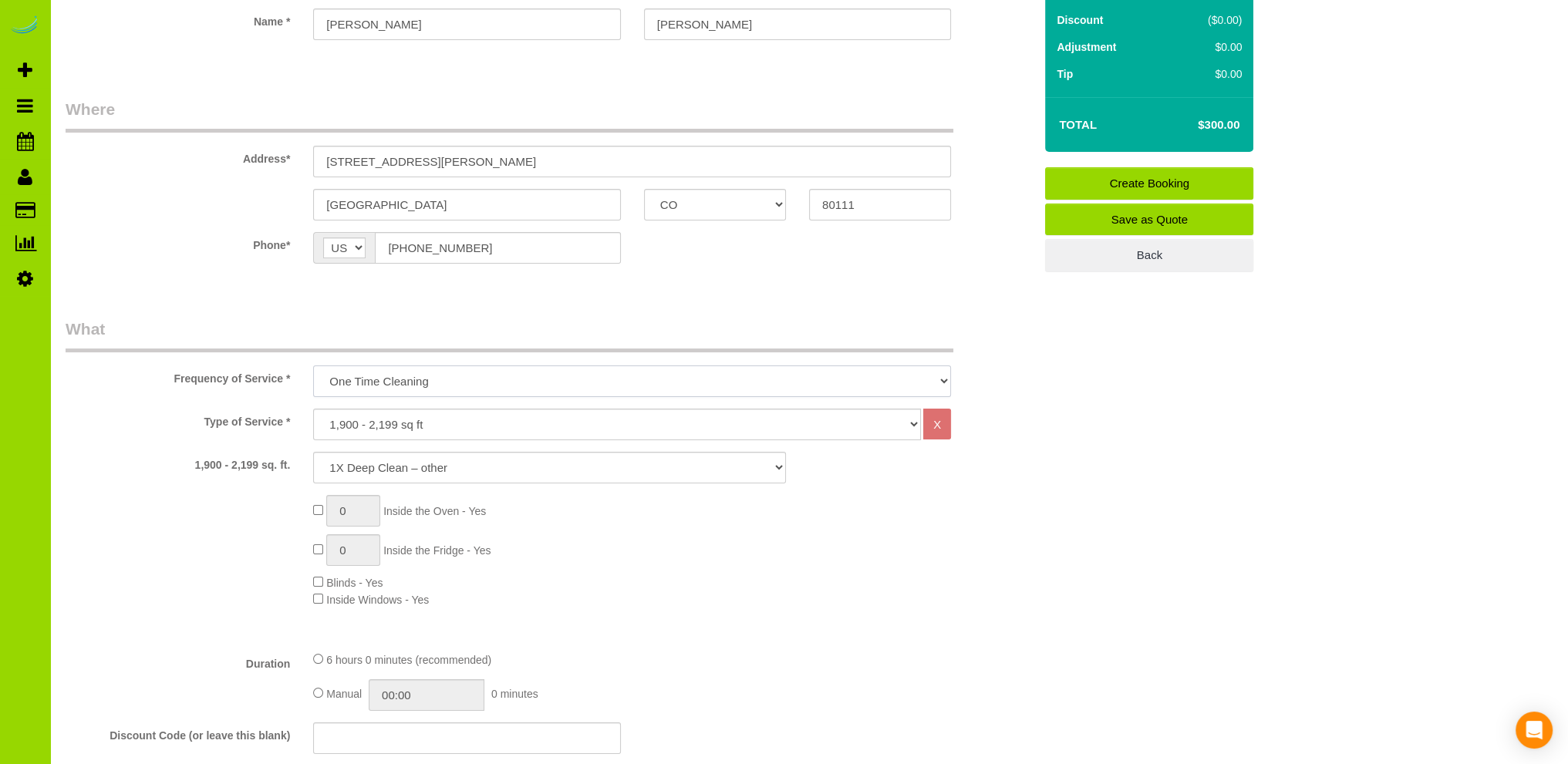
click at [382, 382] on select "One Time Cleaning Weekly Cleaning Biweekly Cleaning Monthly Cleaning" at bounding box center [632, 381] width 638 height 32
select select "object:3305"
click at [313, 366] on select "One Time Cleaning Weekly Cleaning Biweekly Cleaning Monthly Cleaning" at bounding box center [632, 381] width 638 height 32
click at [358, 465] on select "1X Deep Clean – move in/out 1X Deep Clean – sale ready 1X Deep Clean – other 1X…" at bounding box center [550, 467] width 473 height 32
select select "5"
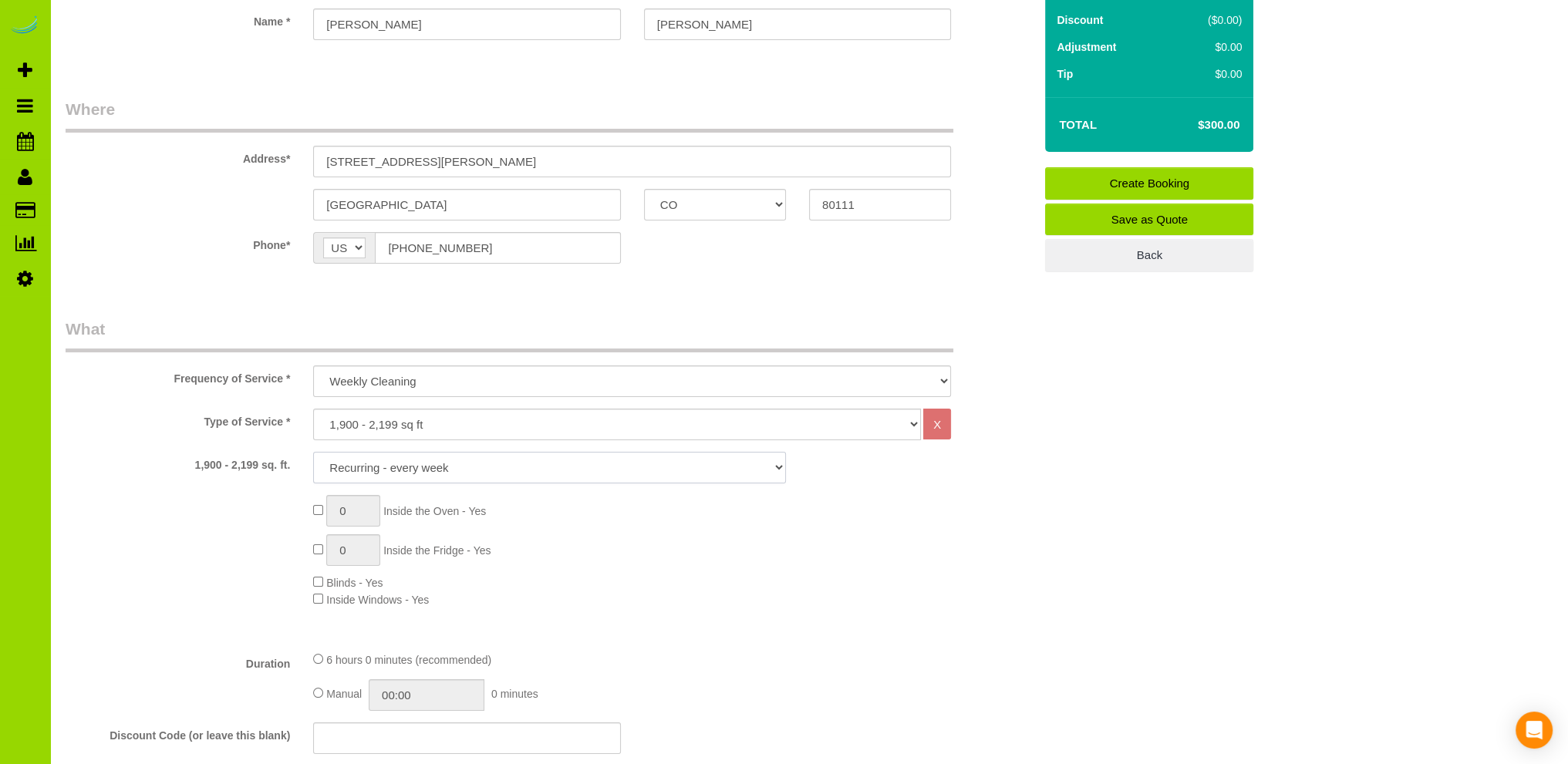
click at [313, 452] on select "1X Deep Clean – move in/out 1X Deep Clean – sale ready 1X Deep Clean – other 1X…" at bounding box center [550, 467] width 473 height 32
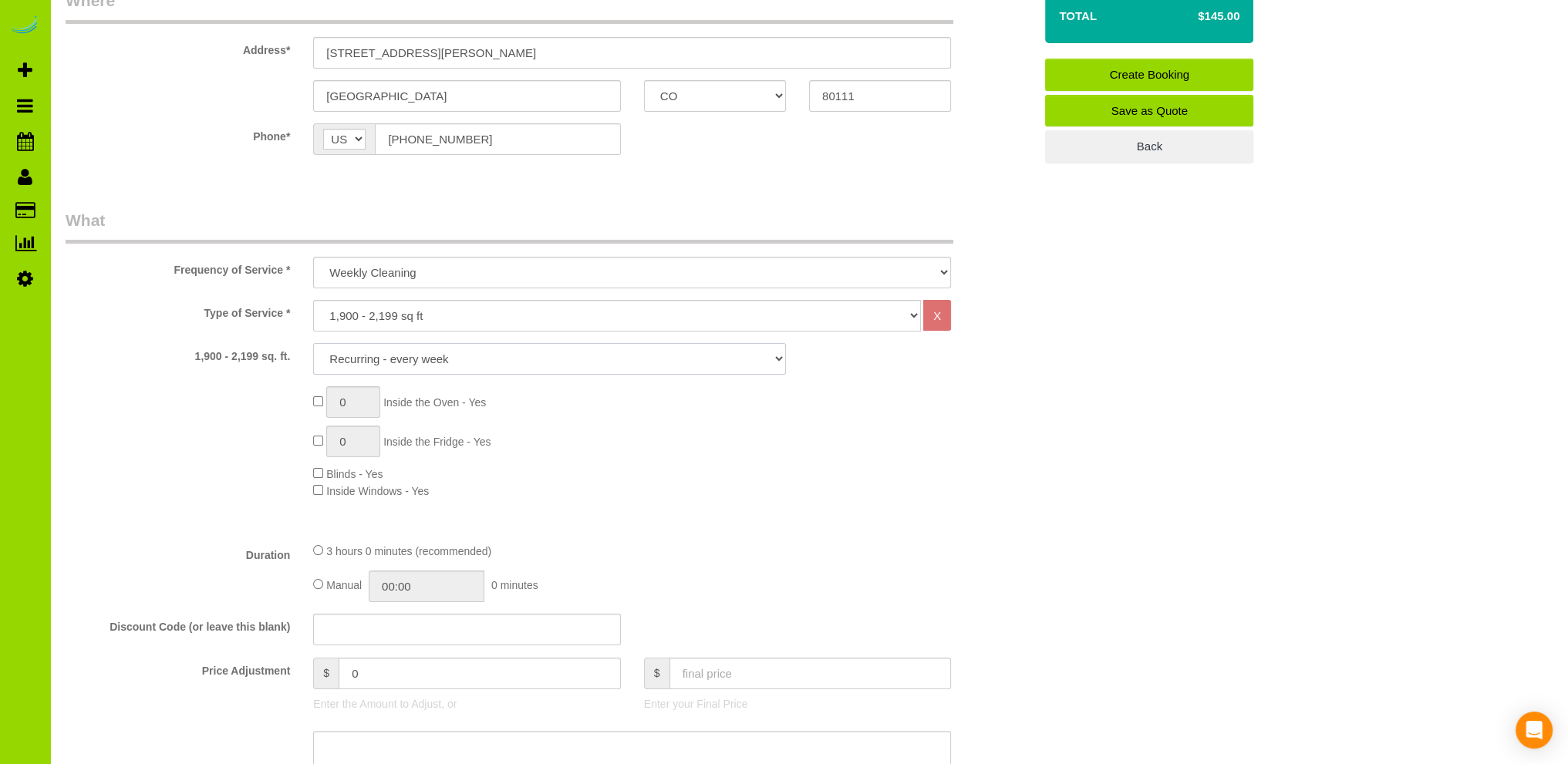
scroll to position [308, 0]
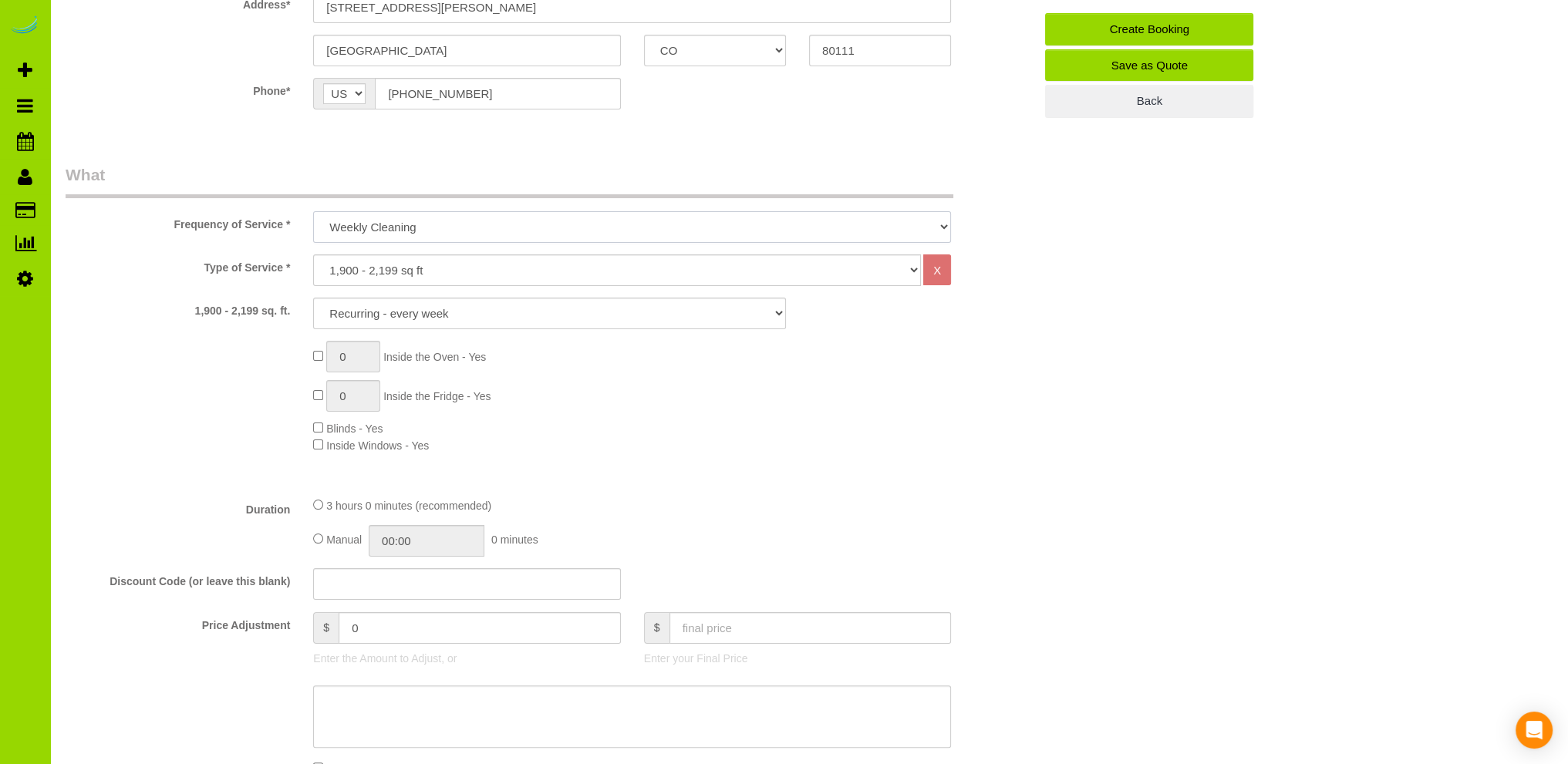
drag, startPoint x: 553, startPoint y: 228, endPoint x: 546, endPoint y: 234, distance: 9.2
click at [553, 228] on select "One Time Cleaning Weekly Cleaning Biweekly Cleaning Monthly Cleaning" at bounding box center [632, 227] width 638 height 32
select select "object:3306"
click at [313, 212] on select "One Time Cleaning Weekly Cleaning Biweekly Cleaning Monthly Cleaning" at bounding box center [632, 227] width 638 height 32
click at [424, 315] on select "1X Deep Clean – move in/out 1X Deep Clean – sale ready 1X Deep Clean – other 1X…" at bounding box center [550, 313] width 473 height 32
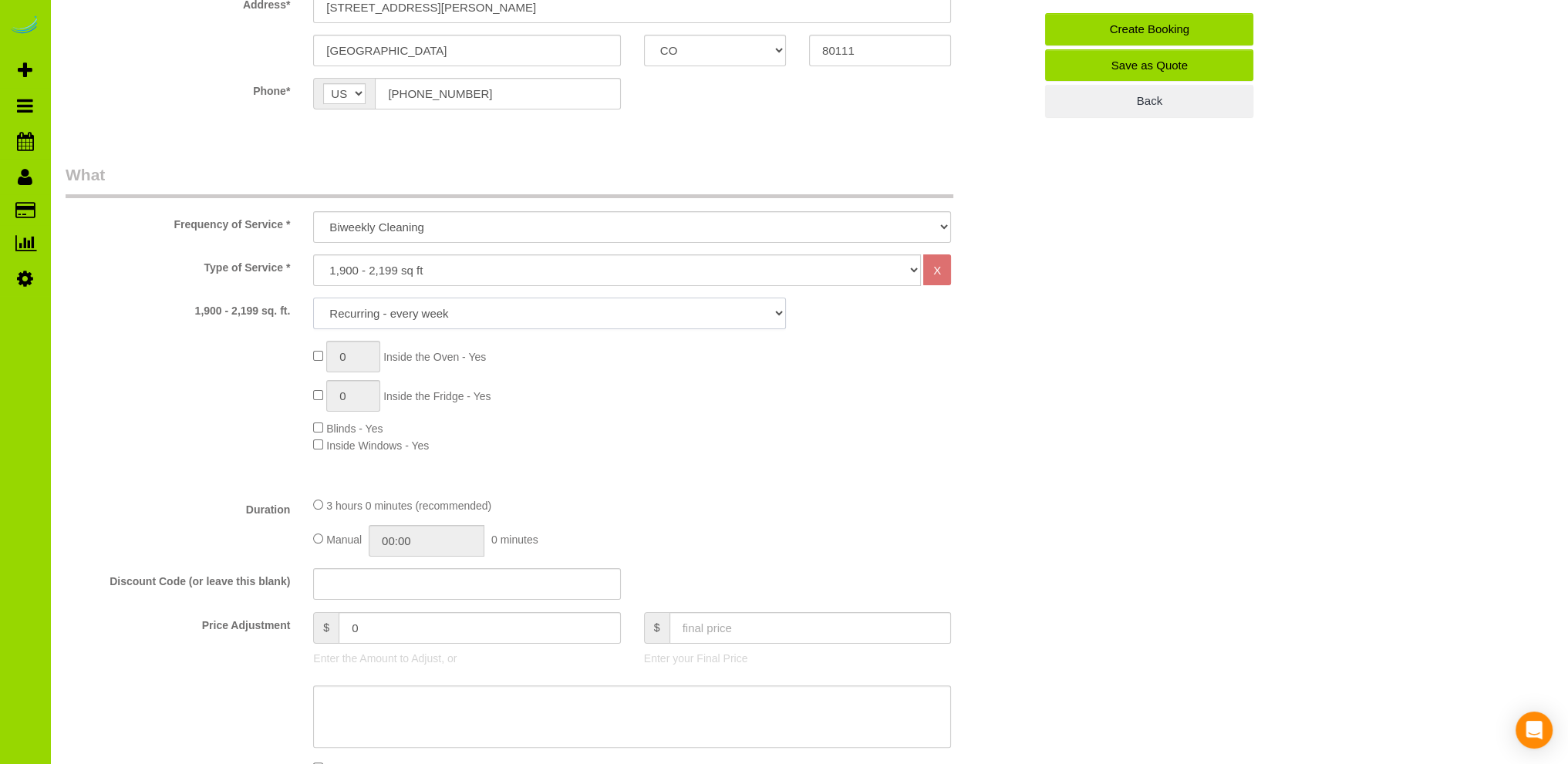
select select "6"
click at [313, 298] on select "1X Deep Clean – move in/out 1X Deep Clean – sale ready 1X Deep Clean – other 1X…" at bounding box center [550, 313] width 473 height 32
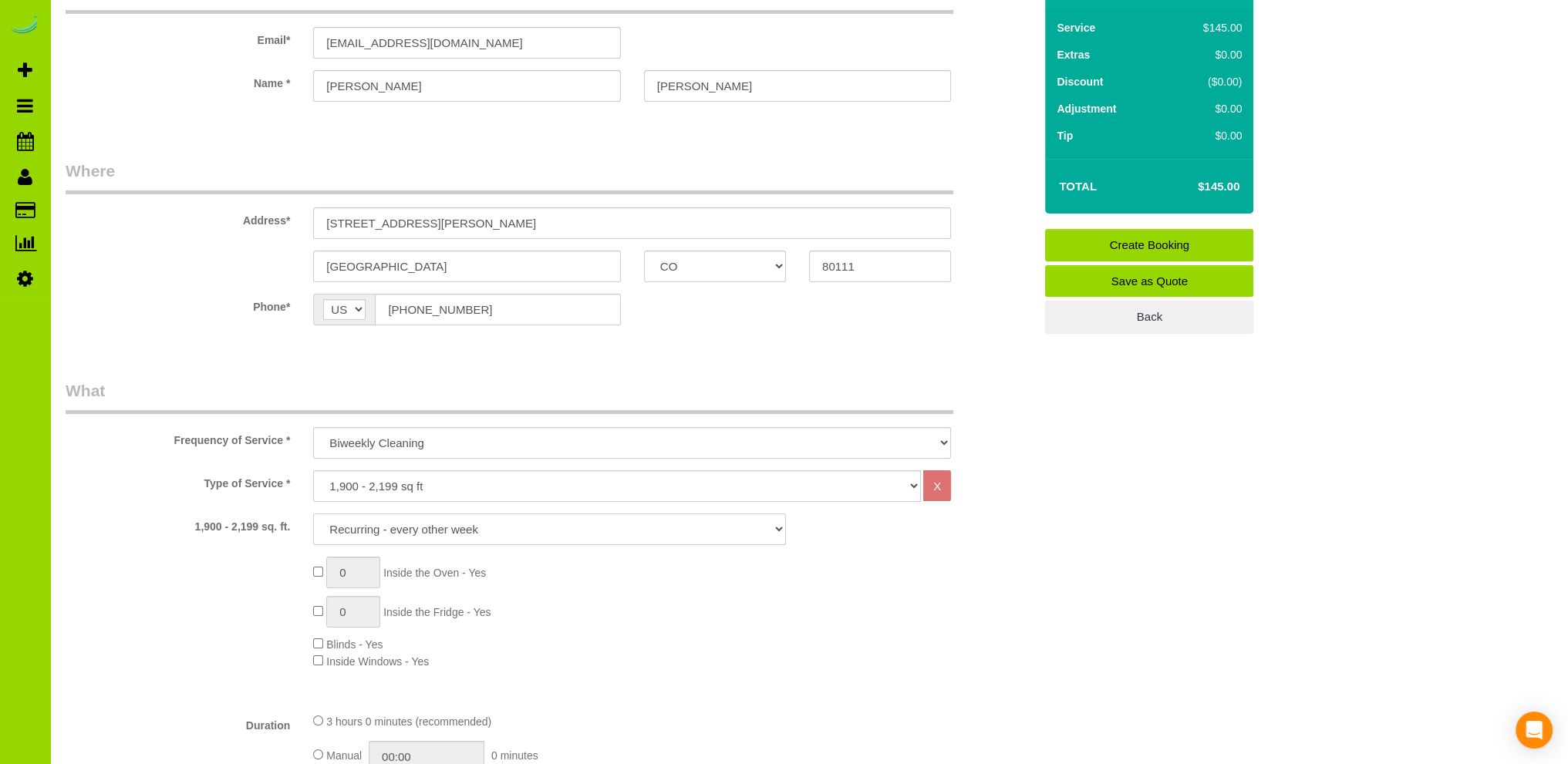
scroll to position [154, 0]
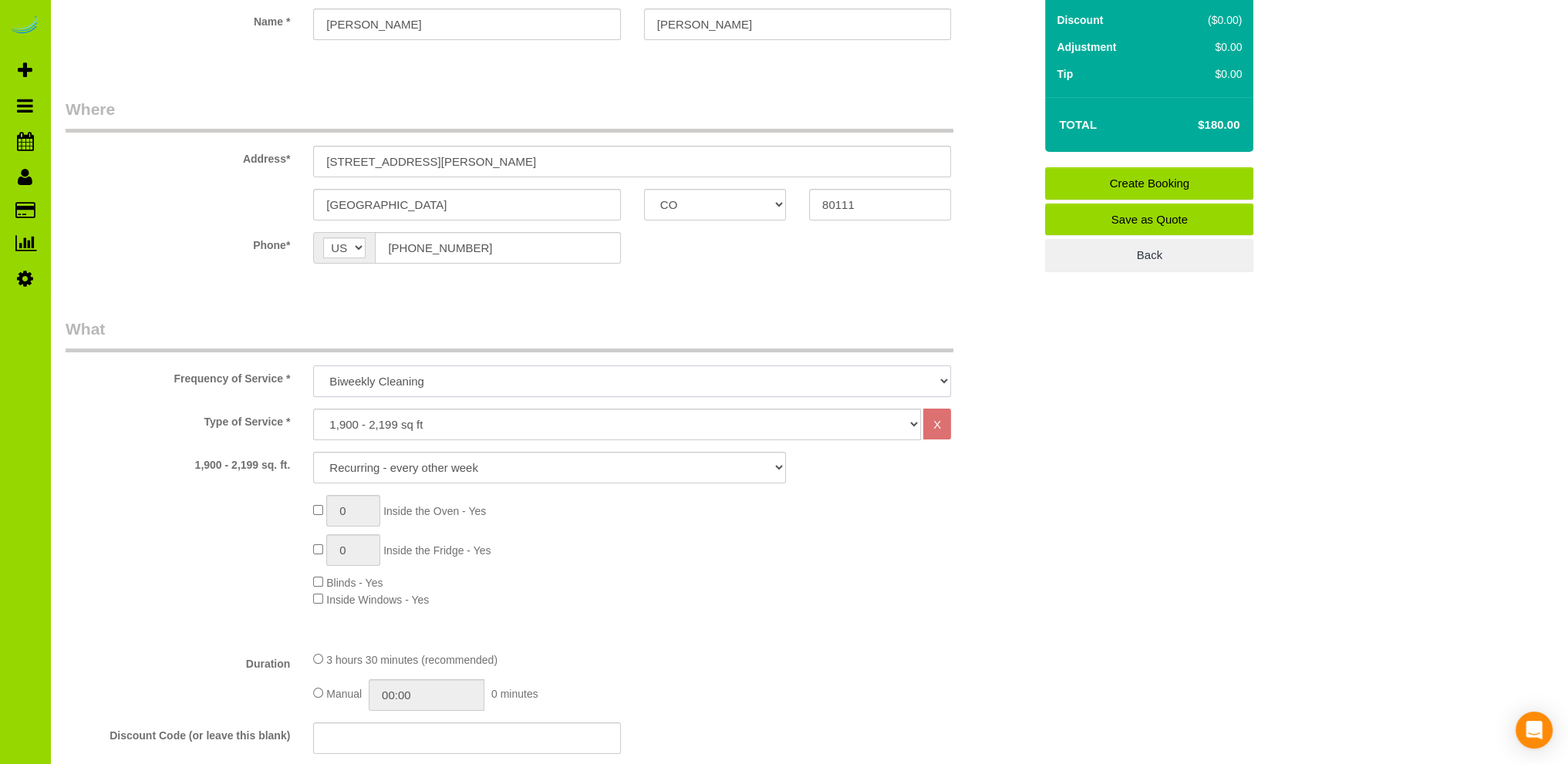
click at [410, 382] on select "One Time Cleaning Weekly Cleaning Biweekly Cleaning Monthly Cleaning" at bounding box center [632, 381] width 638 height 32
select select "object:3307"
click at [313, 366] on select "One Time Cleaning Weekly Cleaning Biweekly Cleaning Monthly Cleaning" at bounding box center [632, 381] width 638 height 32
click at [417, 465] on select "1X Deep Clean – move in/out 1X Deep Clean – sale ready 1X Deep Clean – other 1X…" at bounding box center [550, 467] width 473 height 32
select select "7"
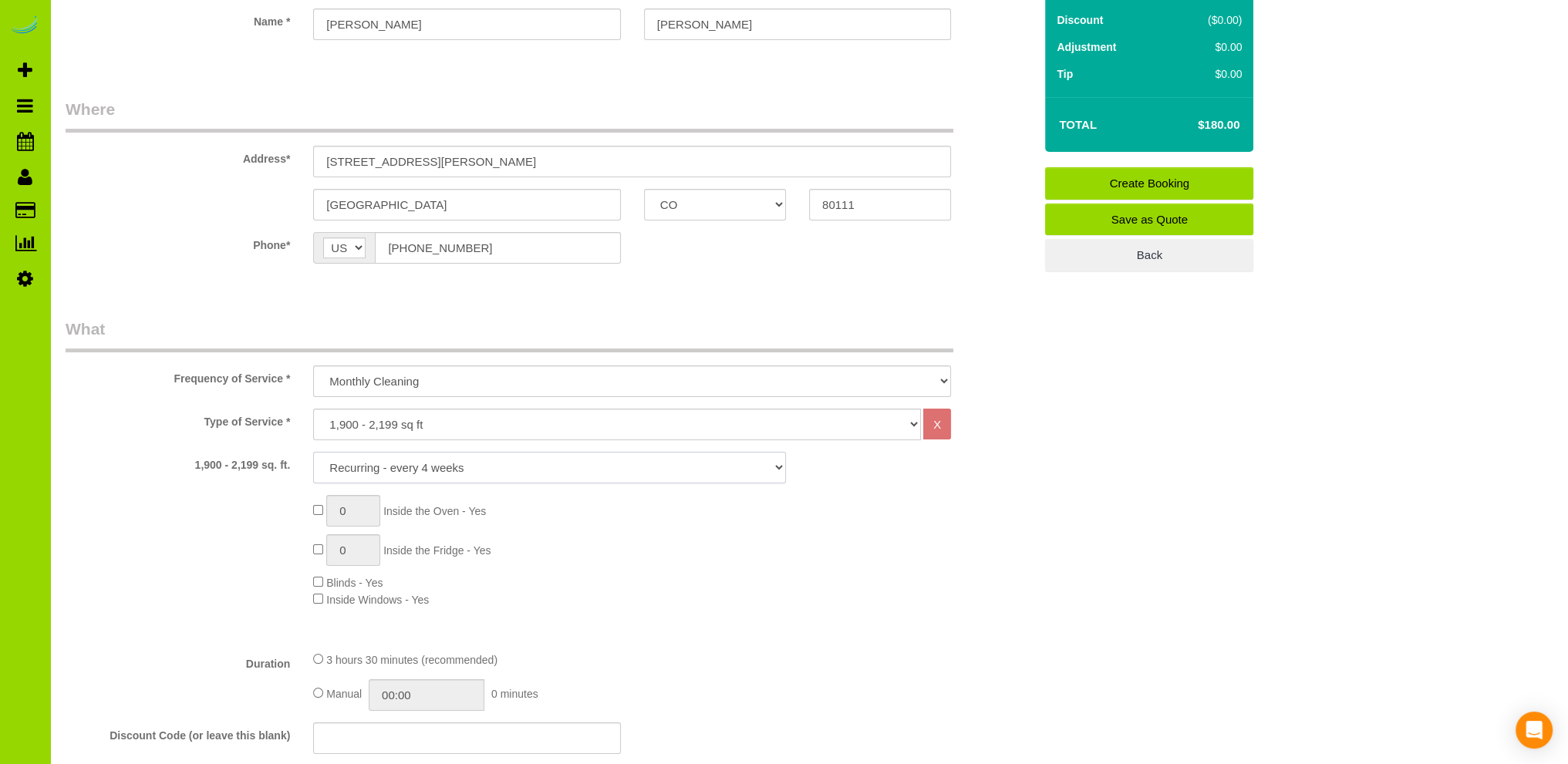
click at [313, 452] on select "1X Deep Clean – move in/out 1X Deep Clean – sale ready 1X Deep Clean – other 1X…" at bounding box center [550, 467] width 473 height 32
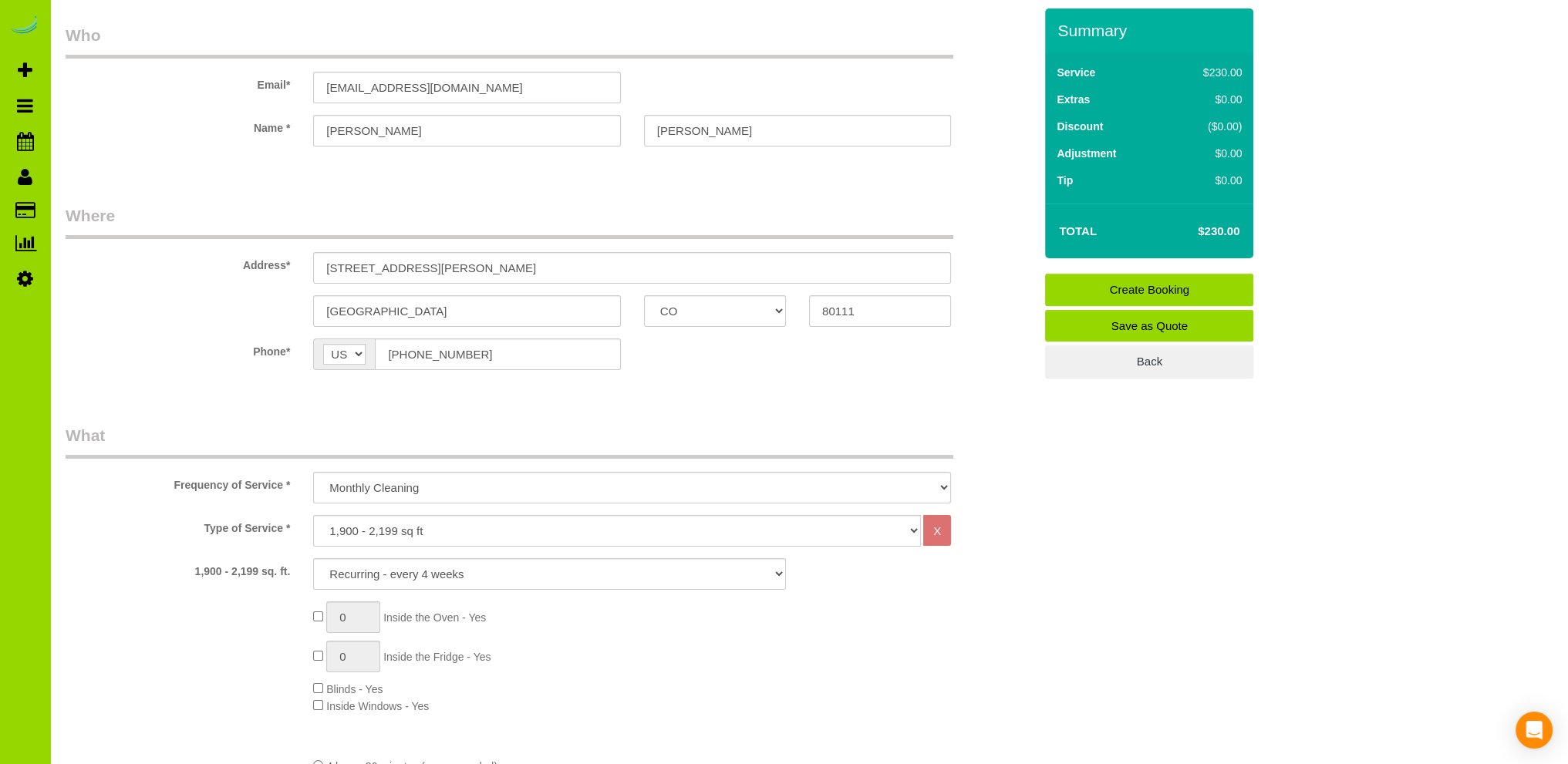
scroll to position [0, 0]
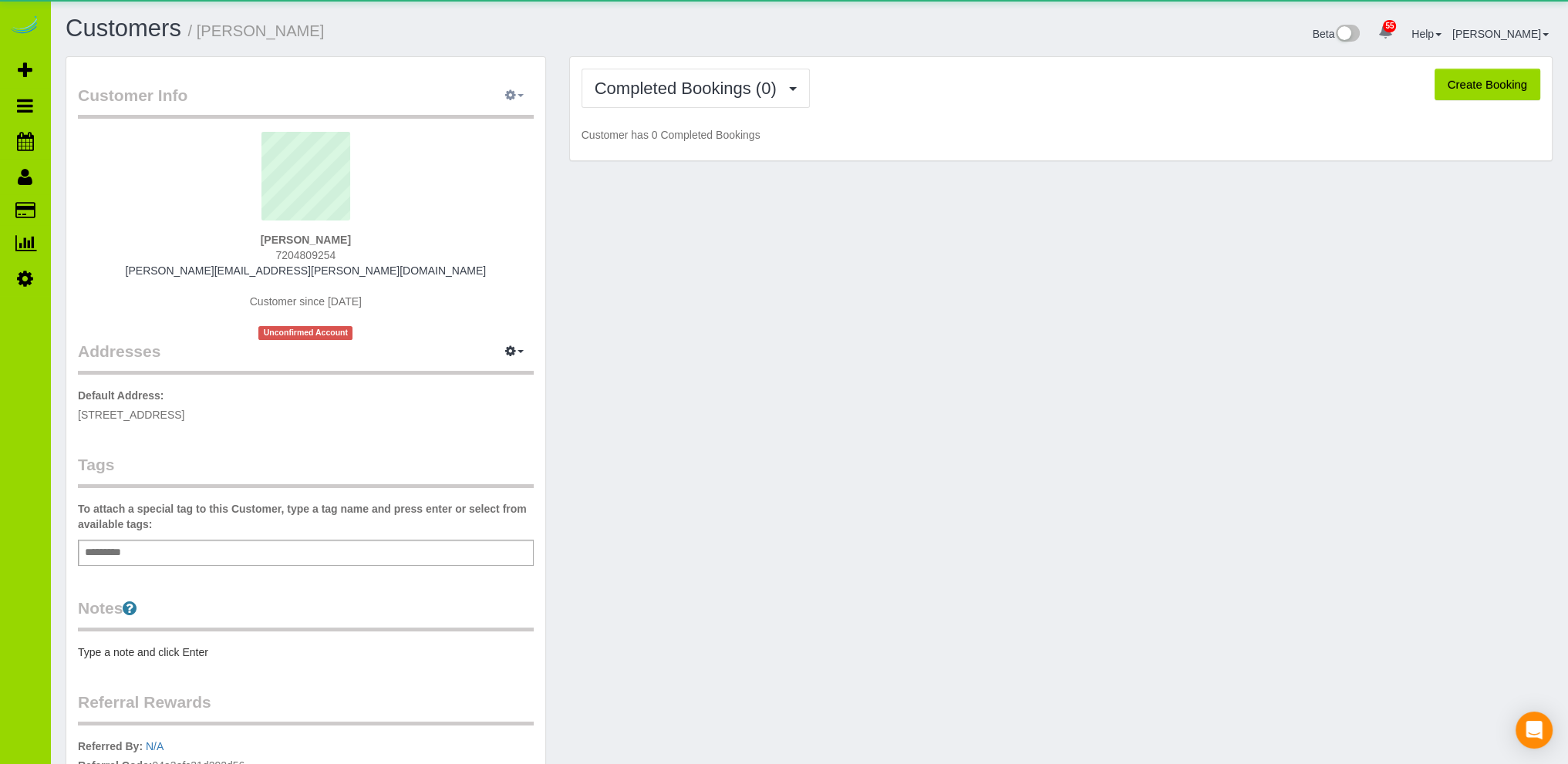
click at [513, 91] on icon "button" at bounding box center [510, 95] width 11 height 10
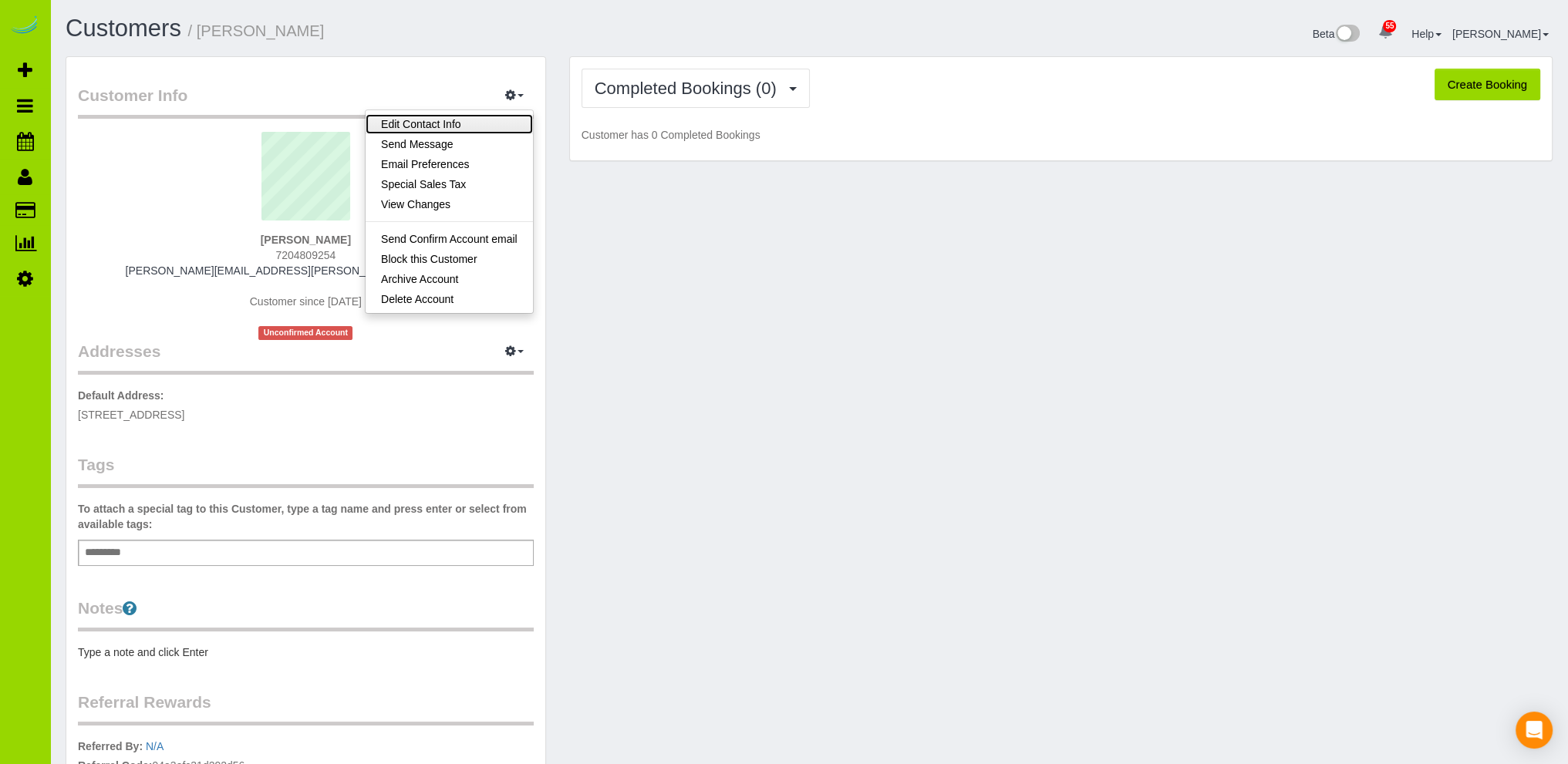
click at [485, 122] on link "Edit Contact Info" at bounding box center [449, 124] width 168 height 20
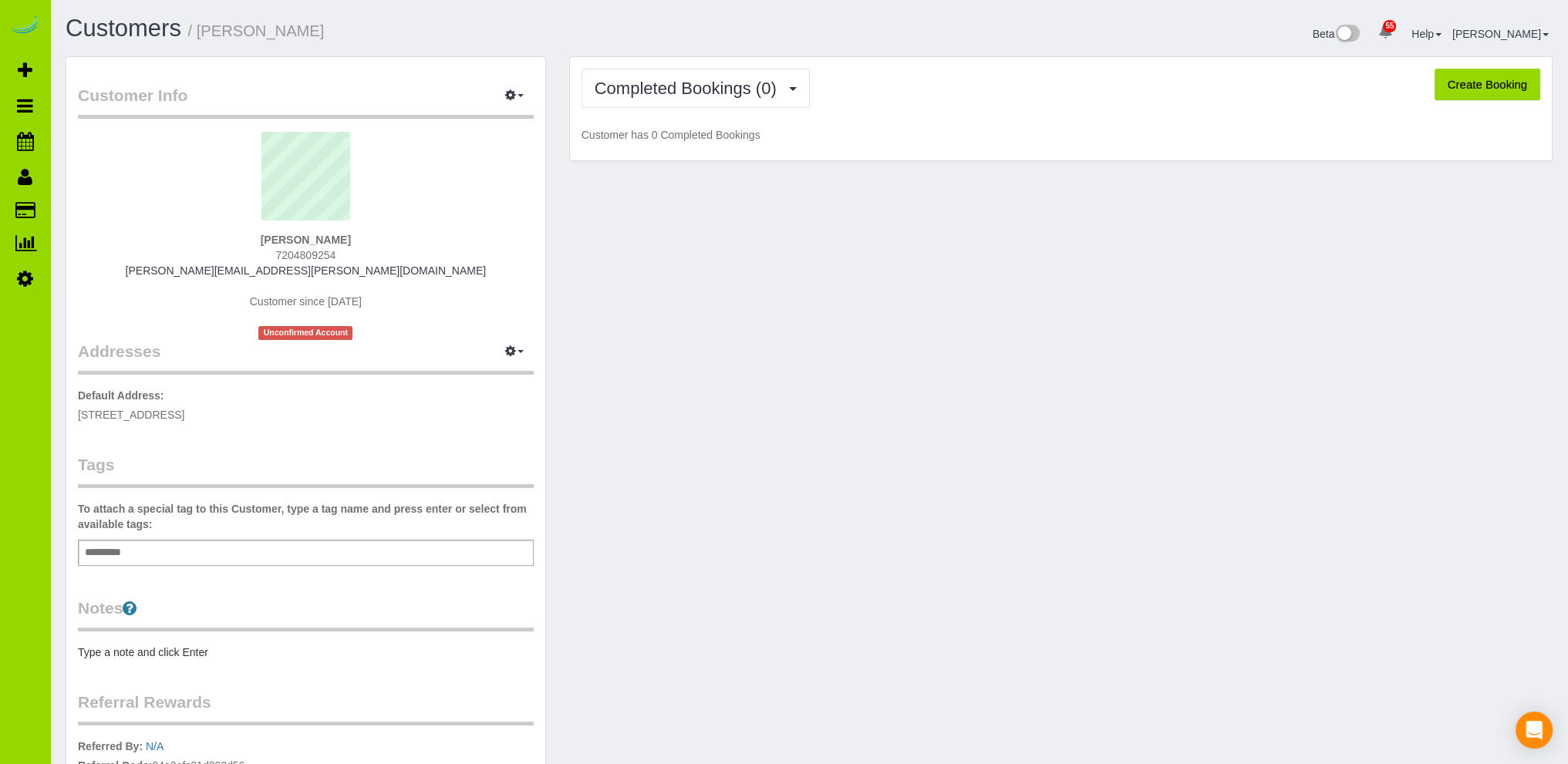
select select "CO"
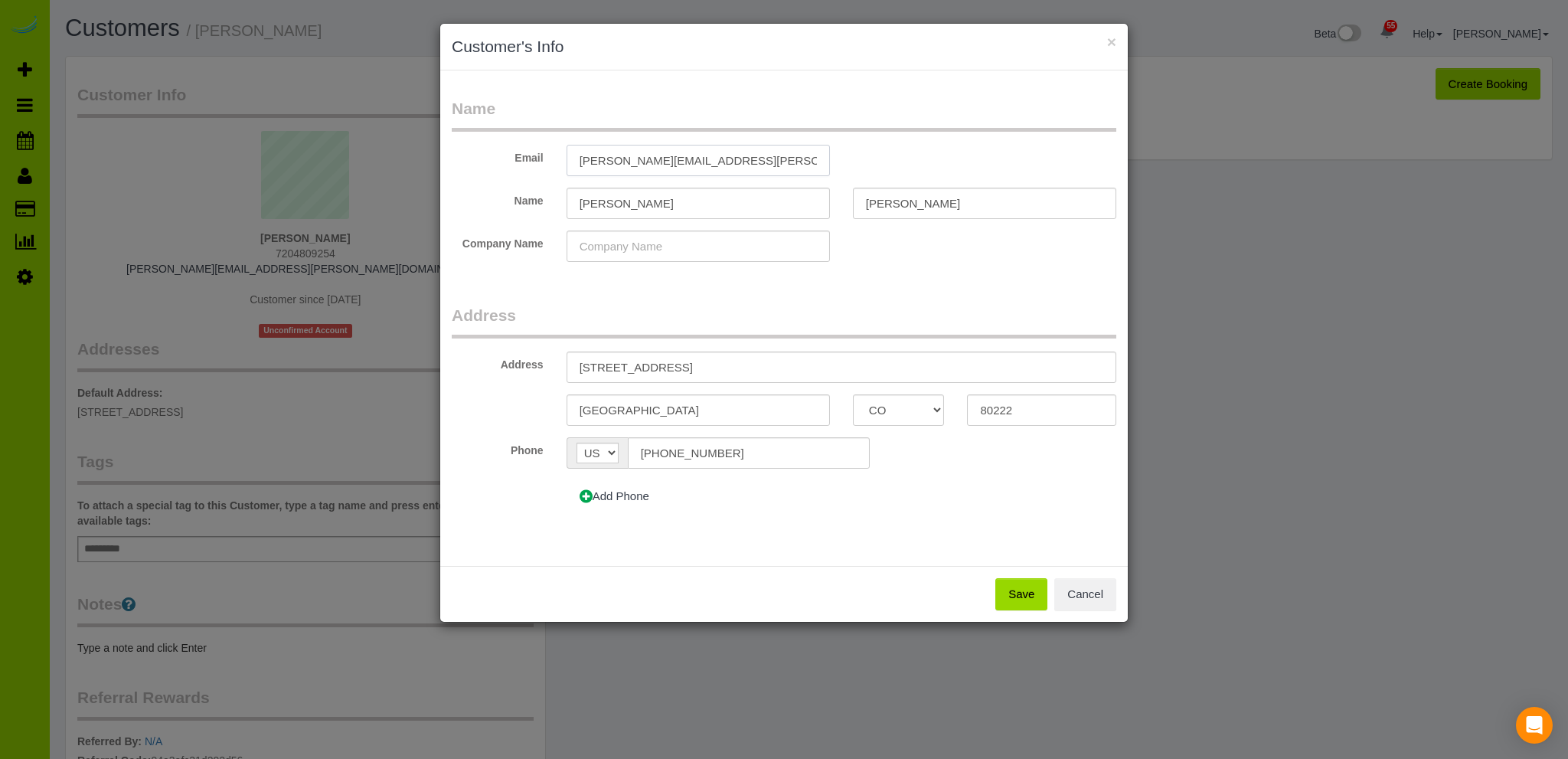
click at [586, 158] on input "[PERSON_NAME][EMAIL_ADDRESS][PERSON_NAME][DOMAIN_NAME]" at bounding box center [698, 160] width 263 height 31
click at [586, 203] on input "amanda" at bounding box center [698, 203] width 263 height 31
type input "[PERSON_NAME]"
click at [872, 200] on input "dupree" at bounding box center [984, 203] width 263 height 31
type input "[PERSON_NAME]"
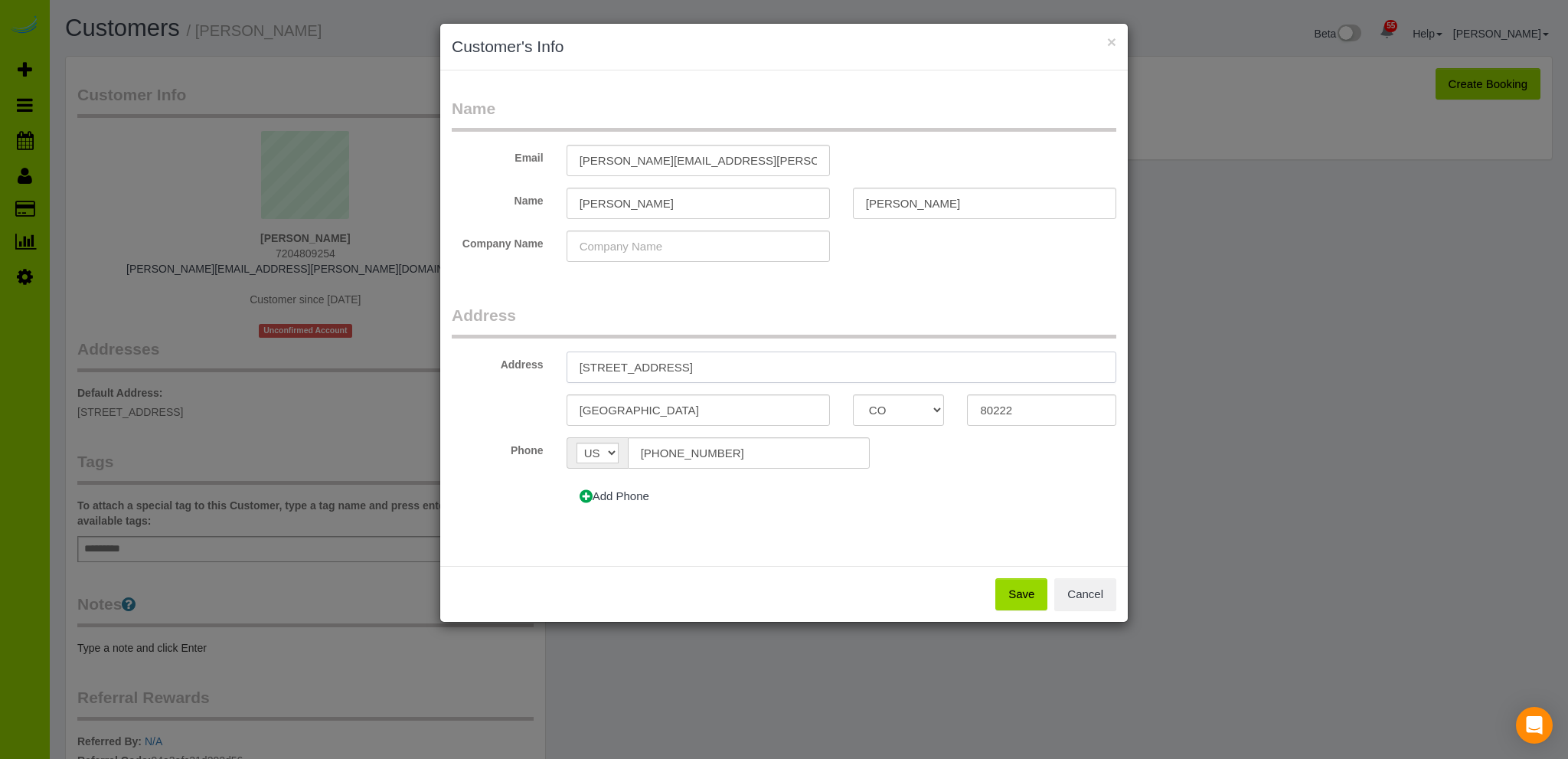
click at [615, 365] on input "[STREET_ADDRESS]" at bounding box center [842, 367] width 550 height 31
type input "3040 S. Forest St"
click at [1023, 592] on button "Save" at bounding box center [1021, 594] width 52 height 32
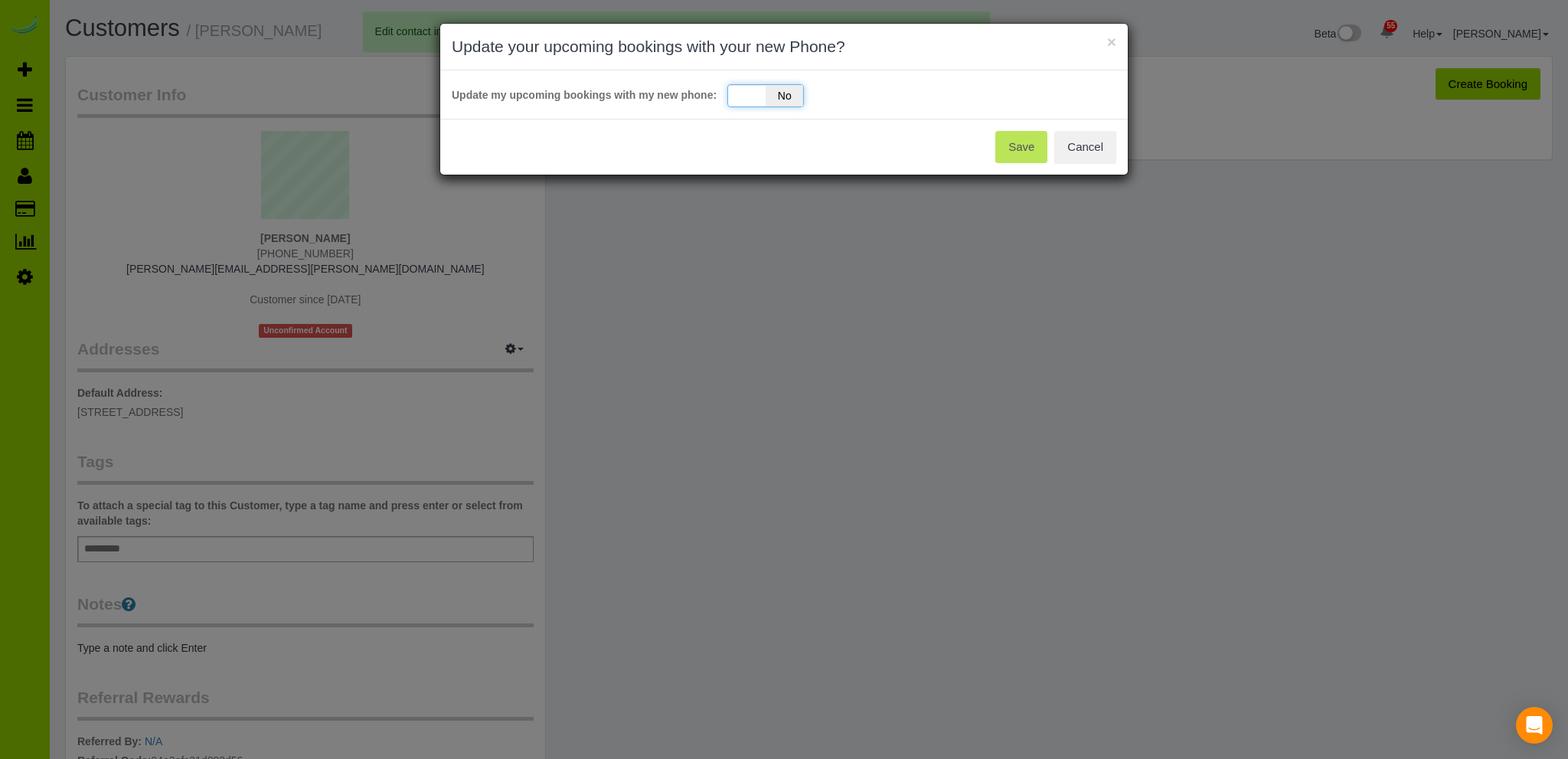
click at [761, 90] on div "Yes No" at bounding box center [765, 96] width 77 height 23
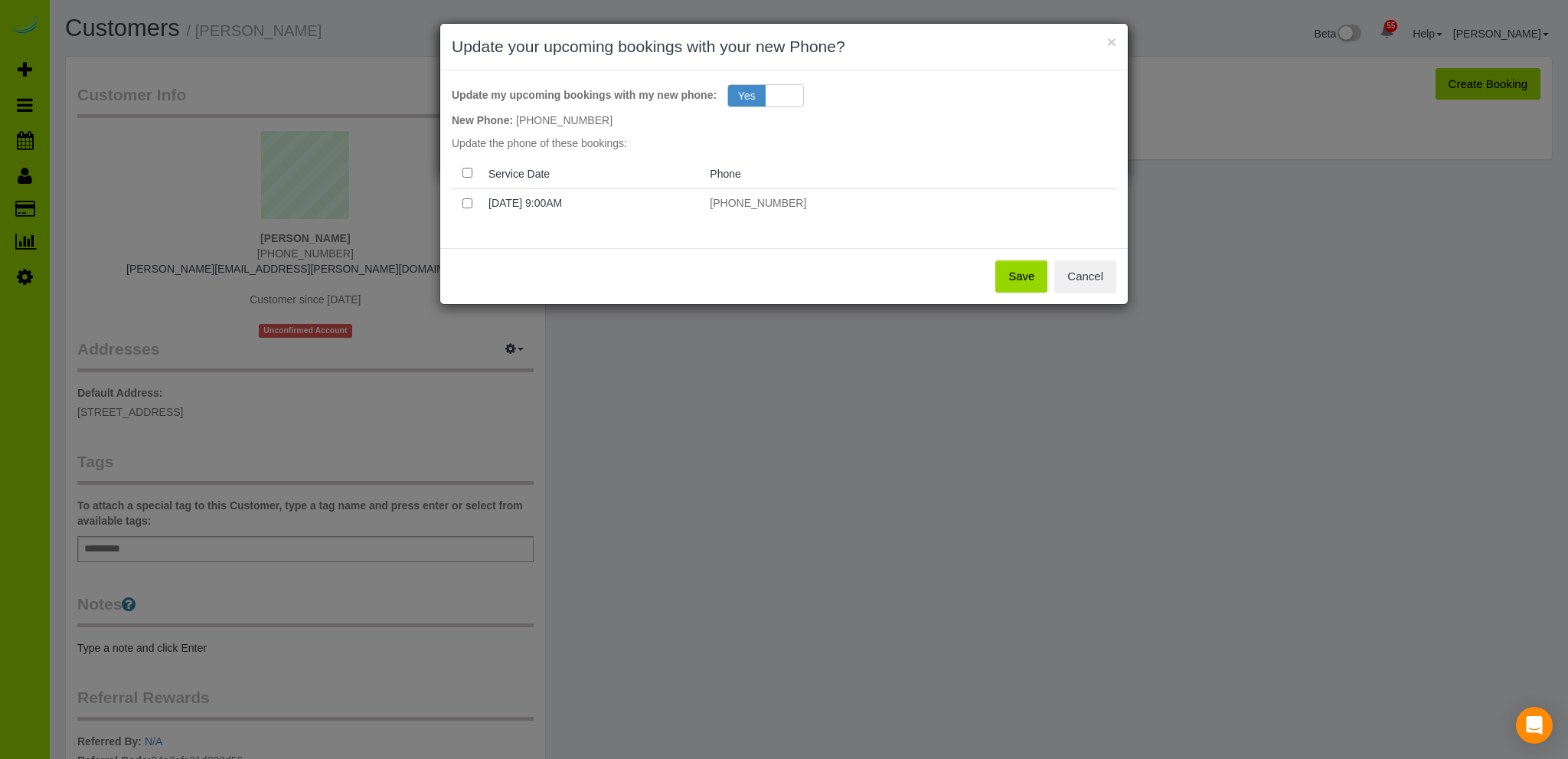
drag, startPoint x: 1022, startPoint y: 273, endPoint x: 996, endPoint y: 277, distance: 26.3
click at [1020, 273] on button "Save" at bounding box center [1021, 277] width 52 height 32
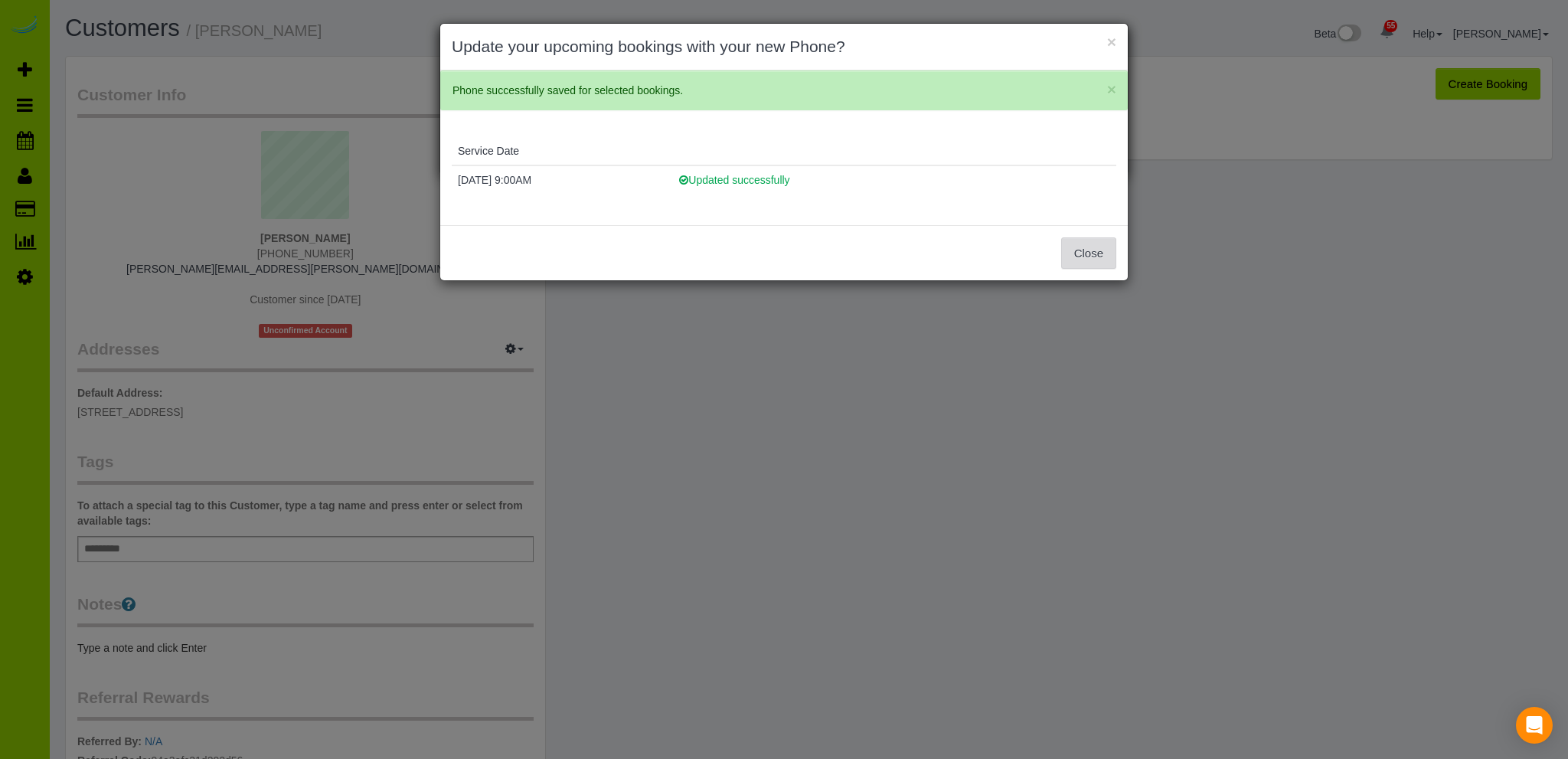
click at [1094, 251] on button "Close" at bounding box center [1089, 254] width 55 height 32
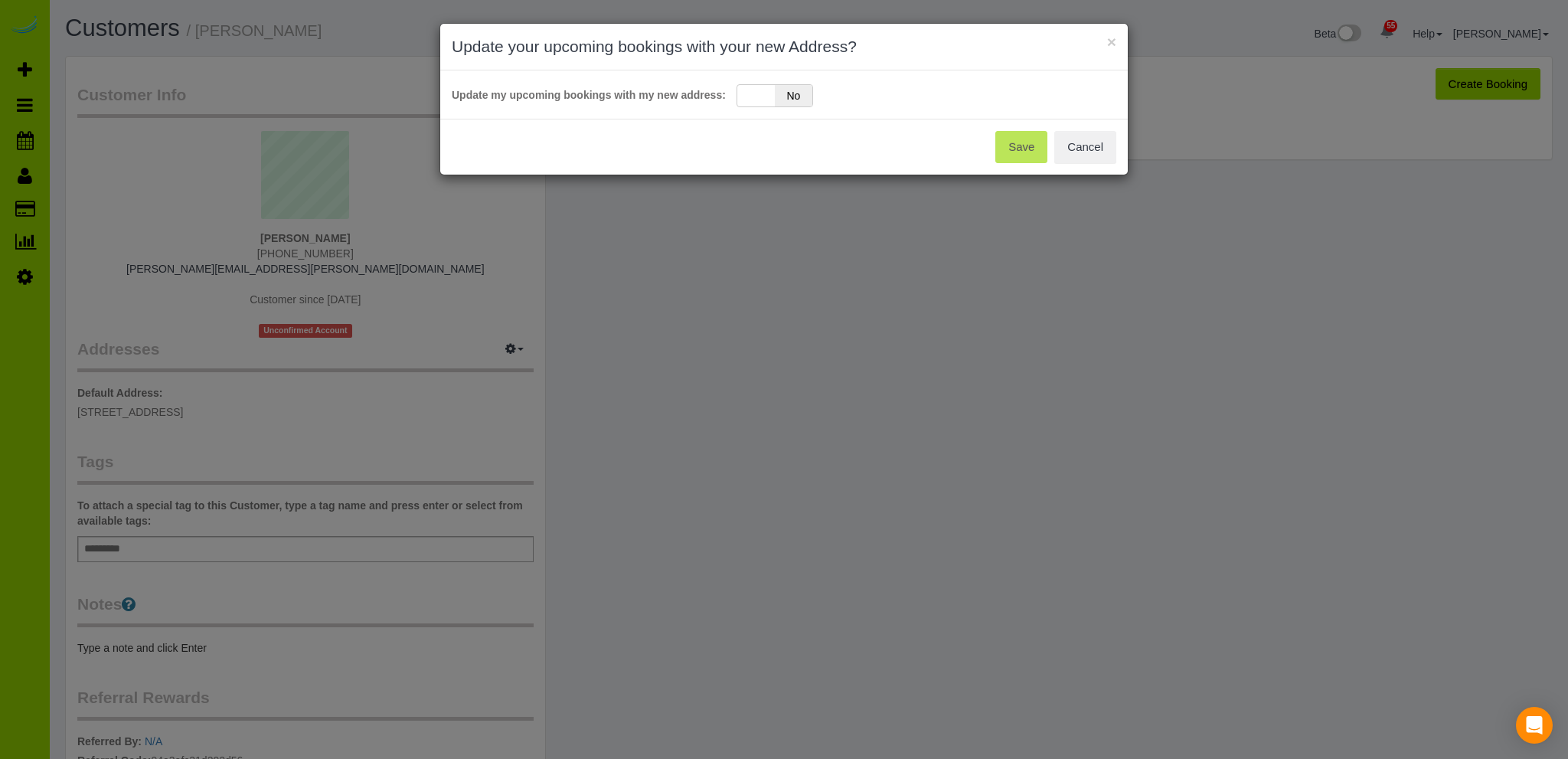
click at [1020, 148] on div "Save Cancel" at bounding box center [784, 146] width 687 height 56
click at [1074, 136] on button "Cancel" at bounding box center [1085, 147] width 62 height 32
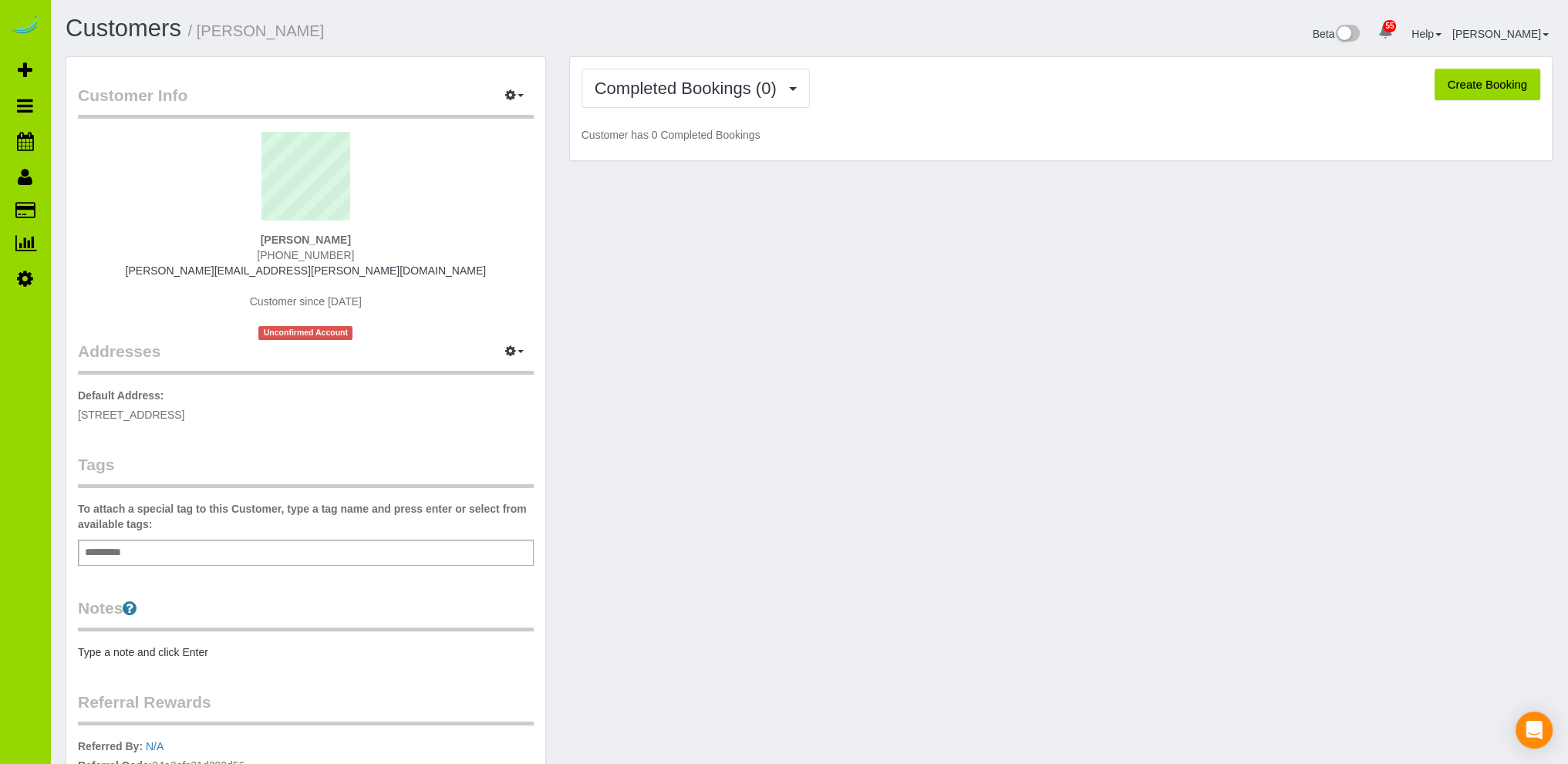
click at [814, 434] on div "Customer Info Edit Contact Info Send Message Email Preferences Special Sales Ta…" at bounding box center [808, 505] width 1511 height 897
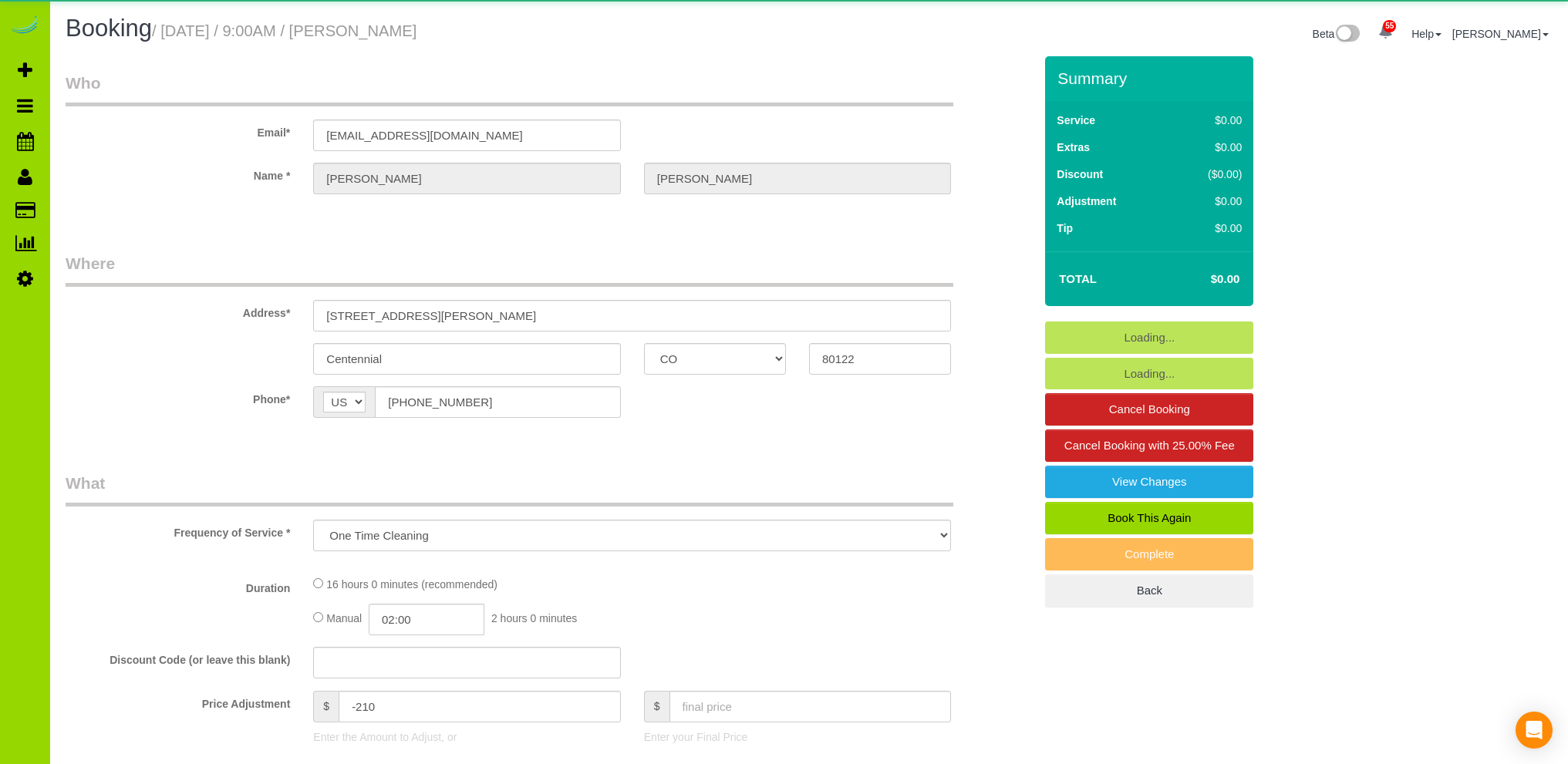
select select "CO"
select select "number:3"
select select "number:15"
select select "object:1203"
select select "4"
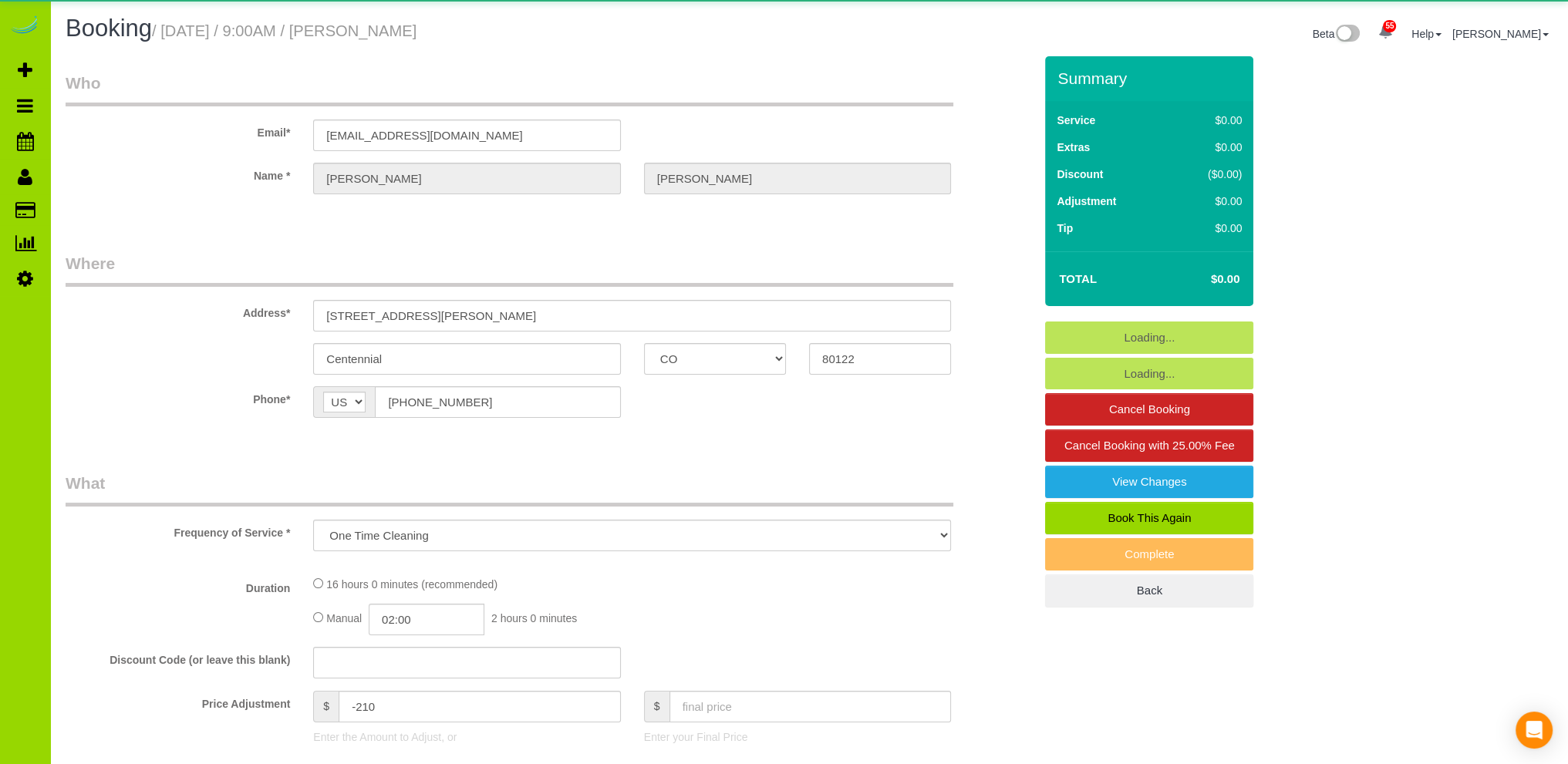
select select "spot1"
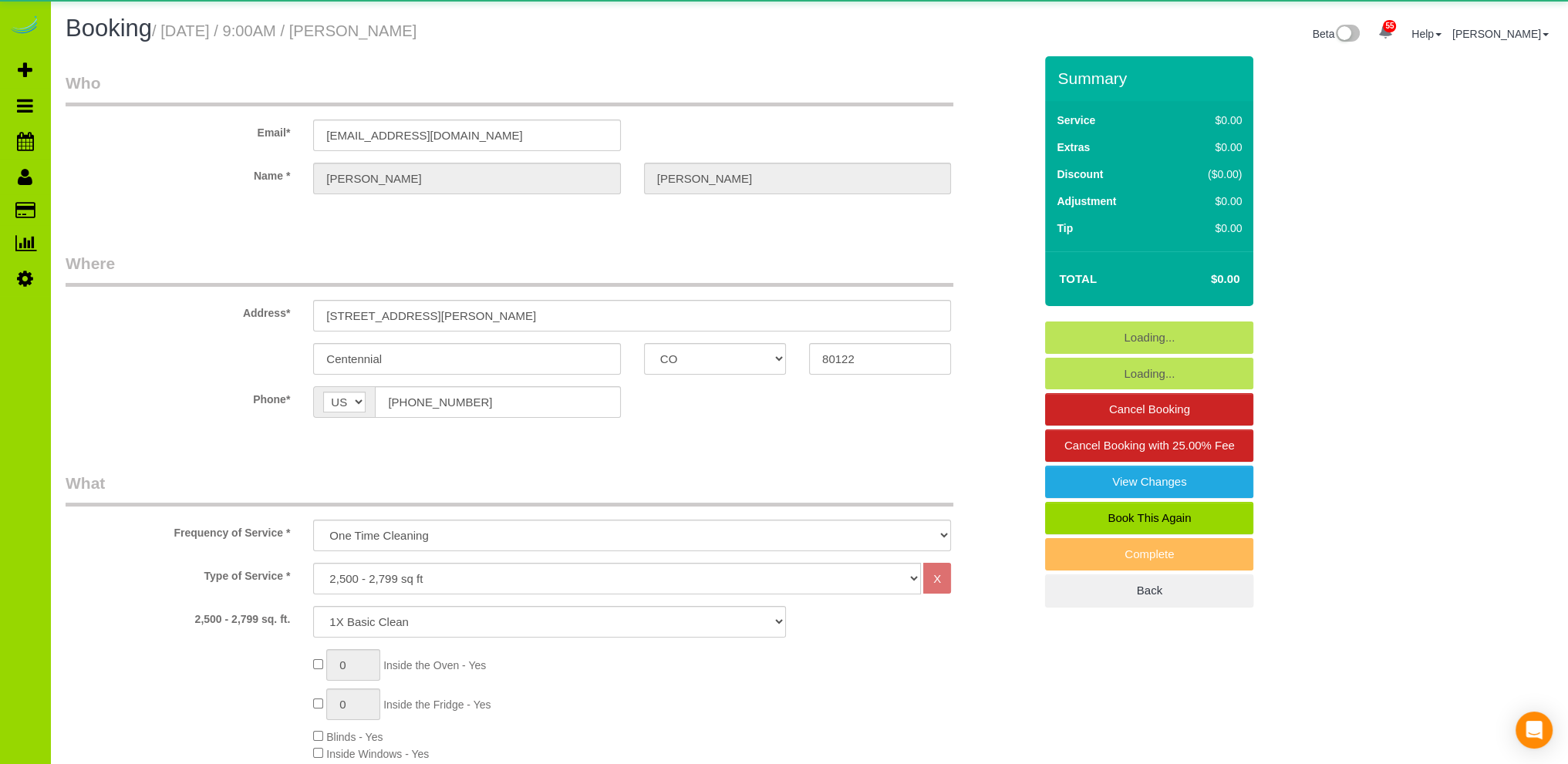
select select "spot6"
select select "4"
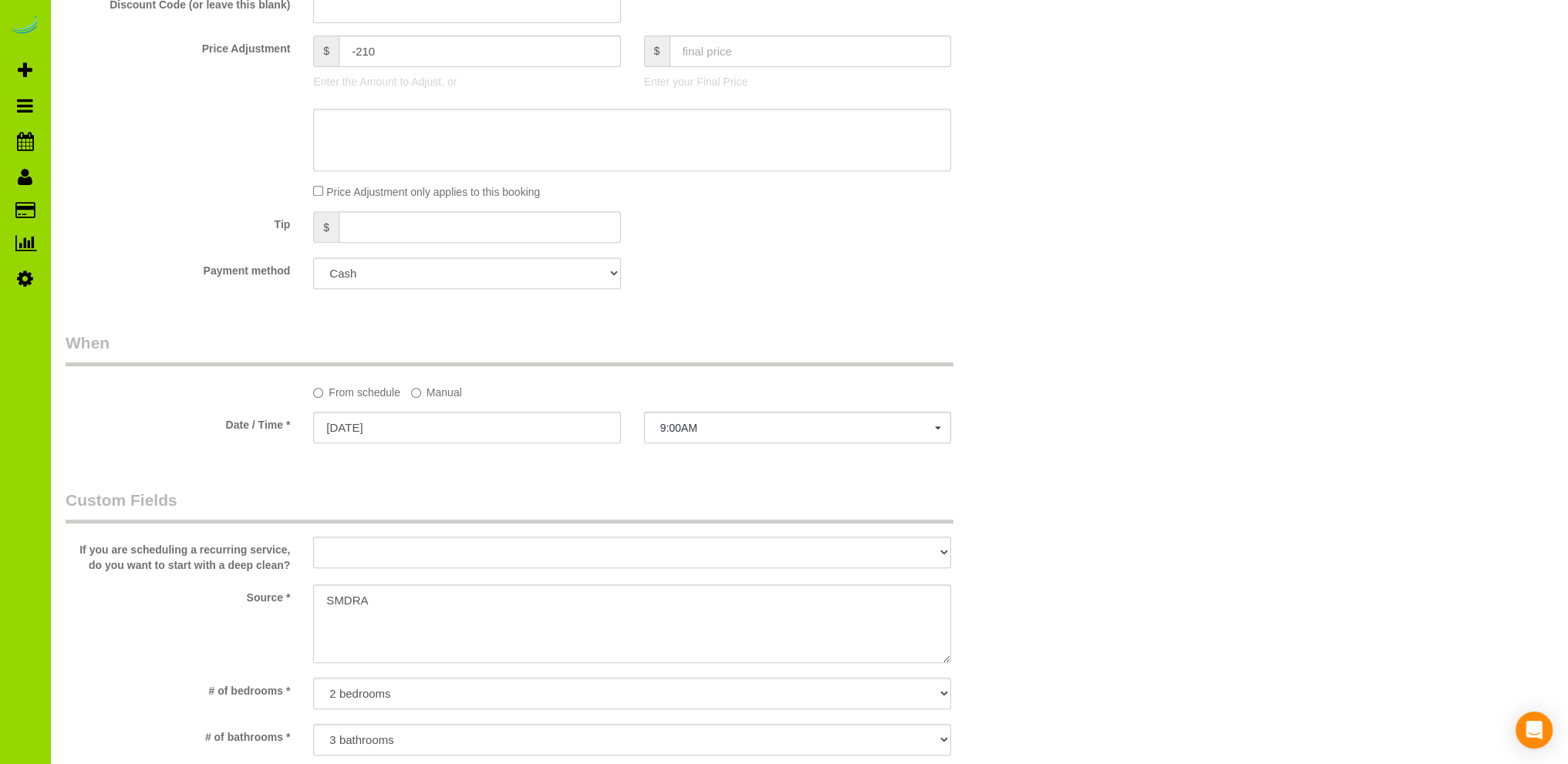
scroll to position [925, 0]
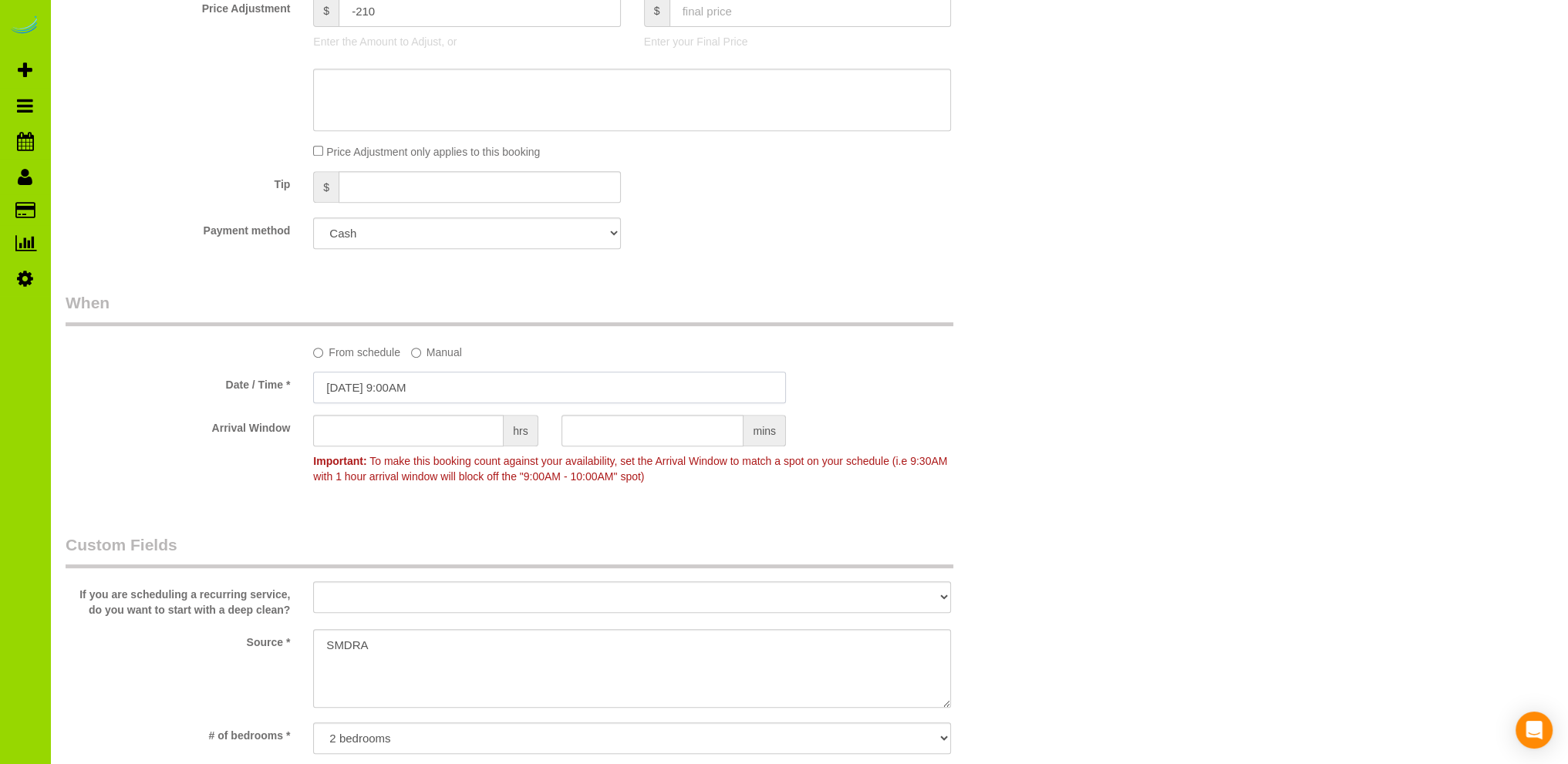
click at [410, 391] on input "09/03/2025 9:00AM" at bounding box center [550, 387] width 473 height 32
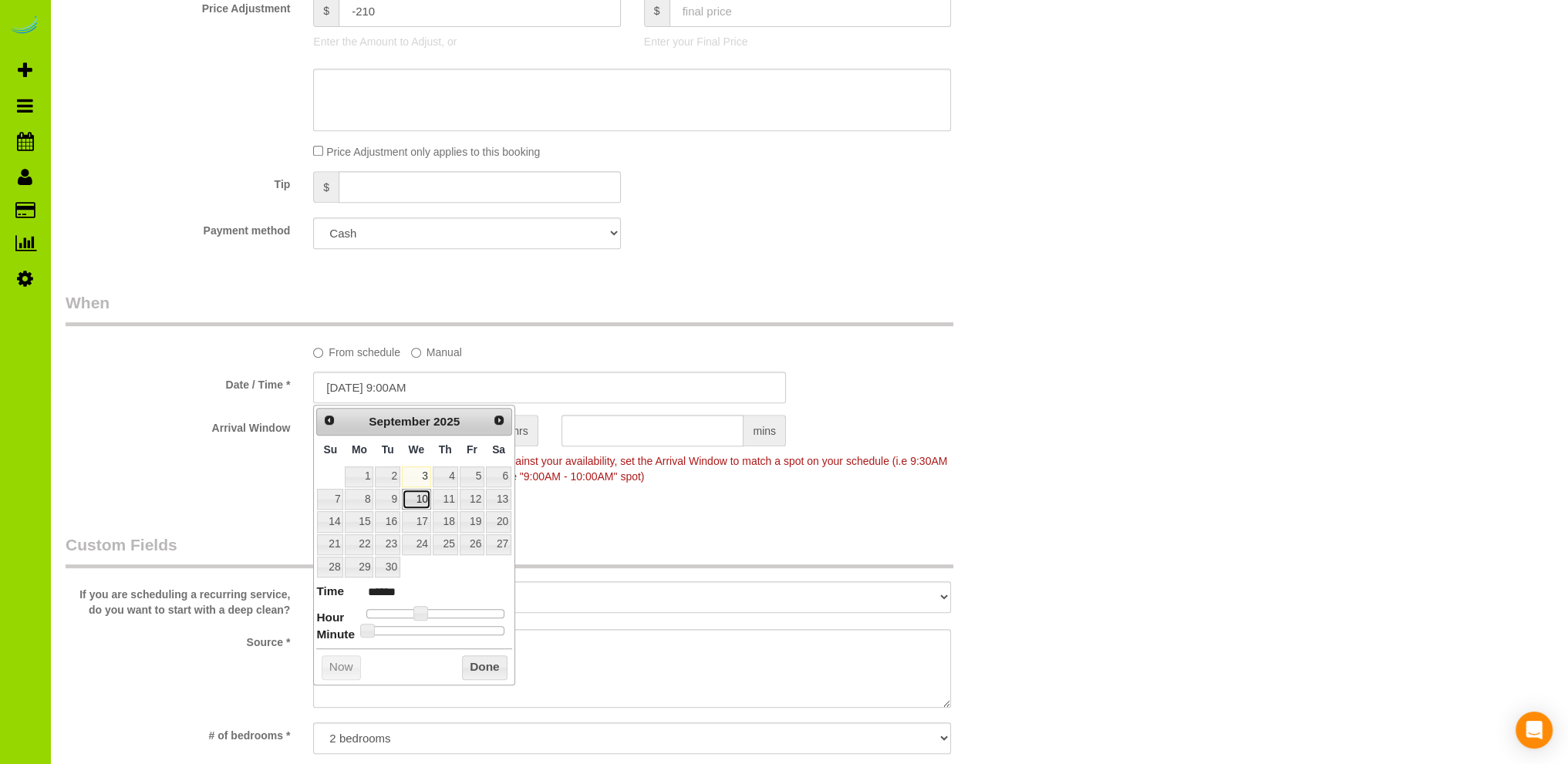
click at [418, 499] on link "10" at bounding box center [417, 499] width 30 height 21
type input "09/10/2025 9:00AM"
click at [476, 660] on button "Done" at bounding box center [485, 667] width 46 height 25
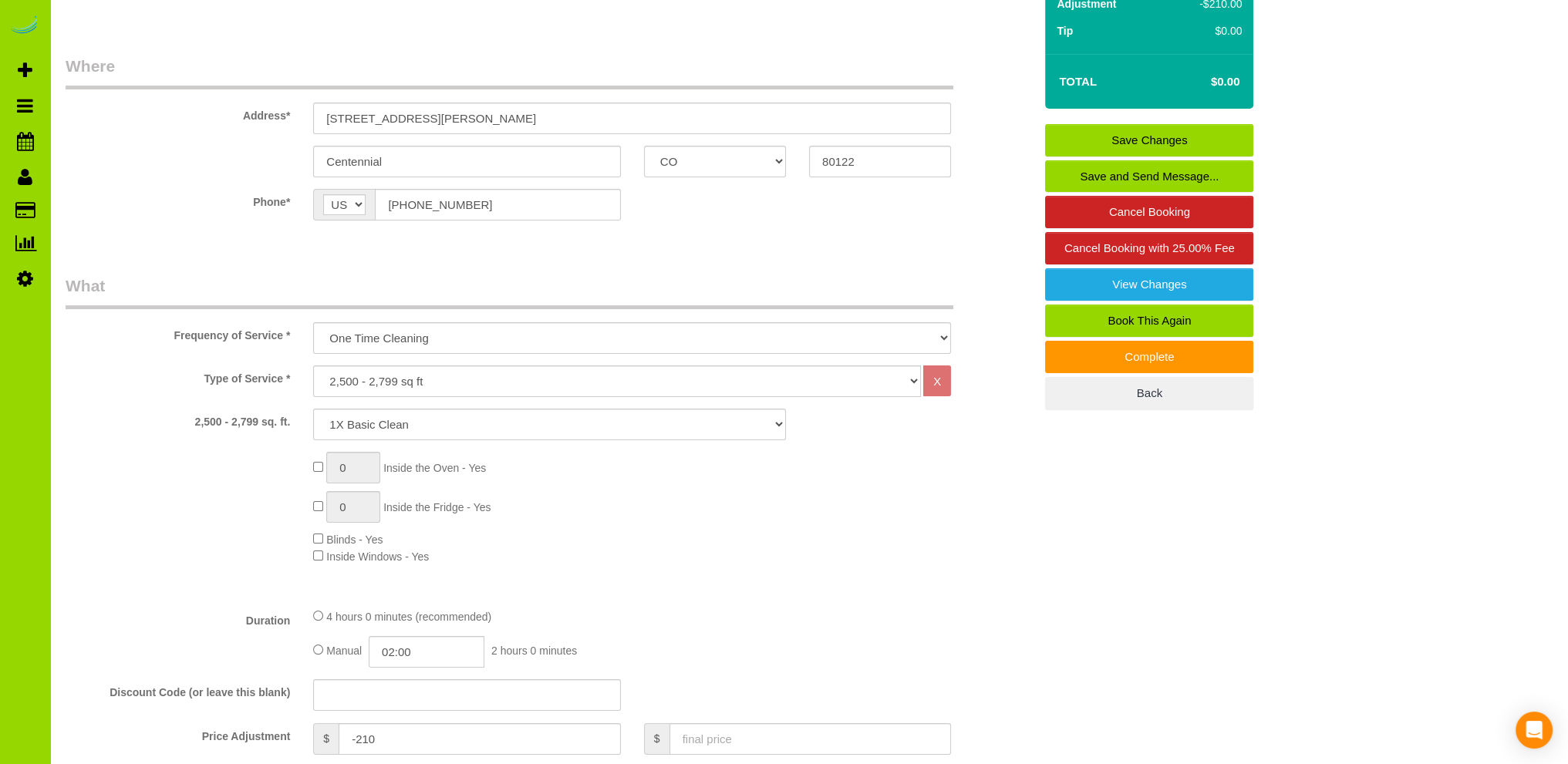
scroll to position [0, 0]
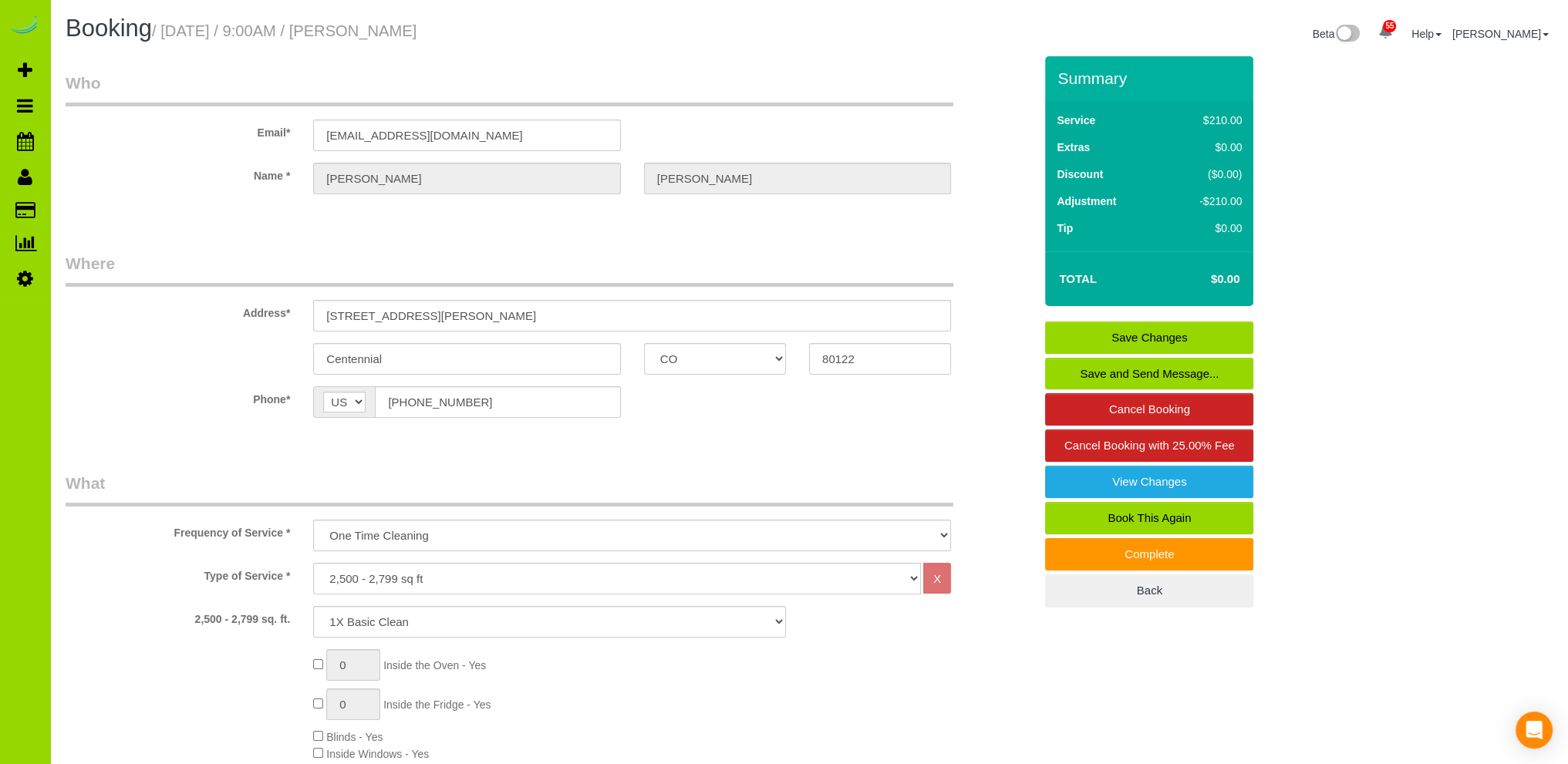
click at [1173, 335] on link "Save Changes" at bounding box center [1148, 338] width 208 height 33
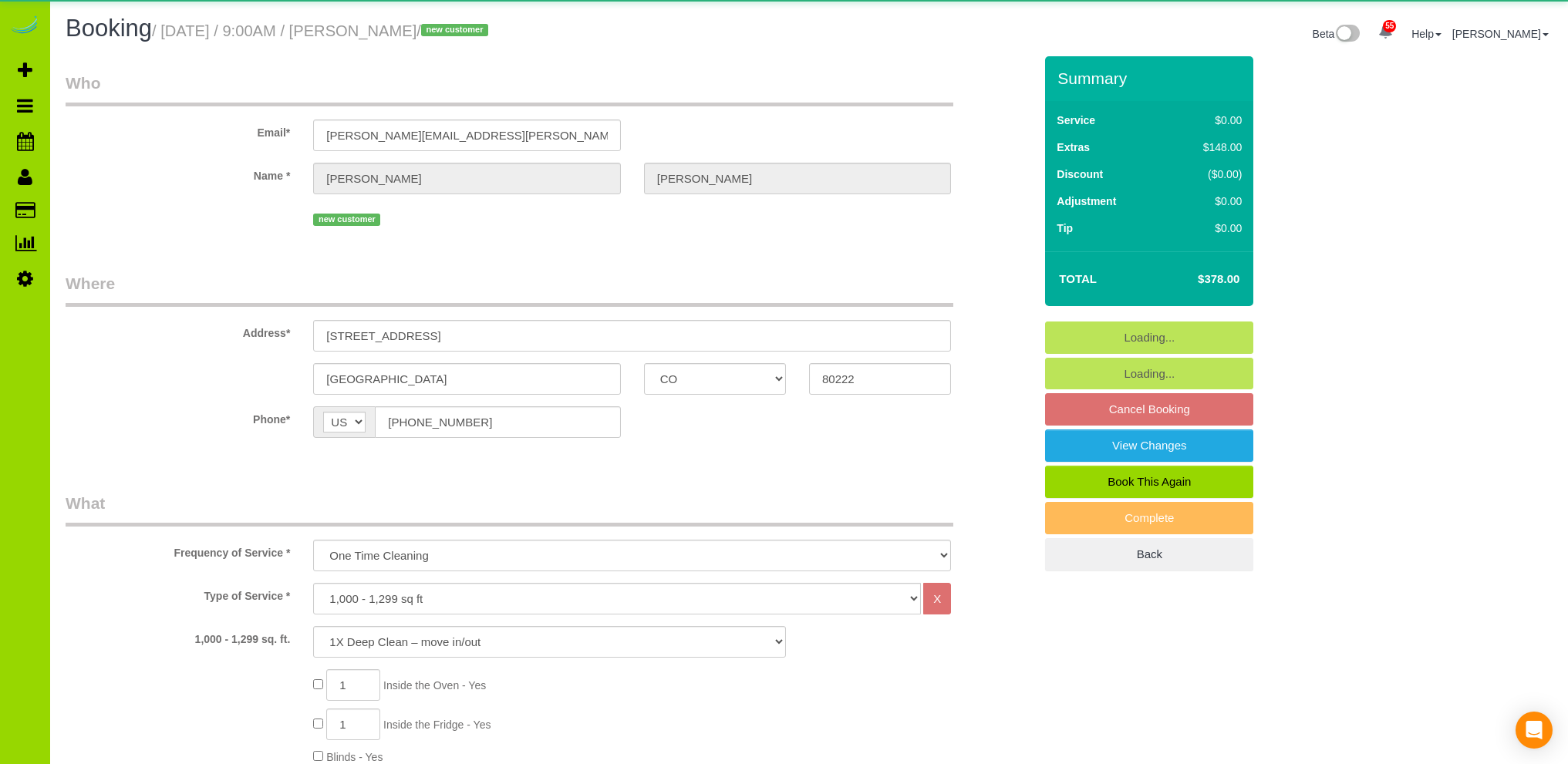
select select "CO"
select select "spot1"
select select "number:69"
select select "number:4"
select select "number:11"
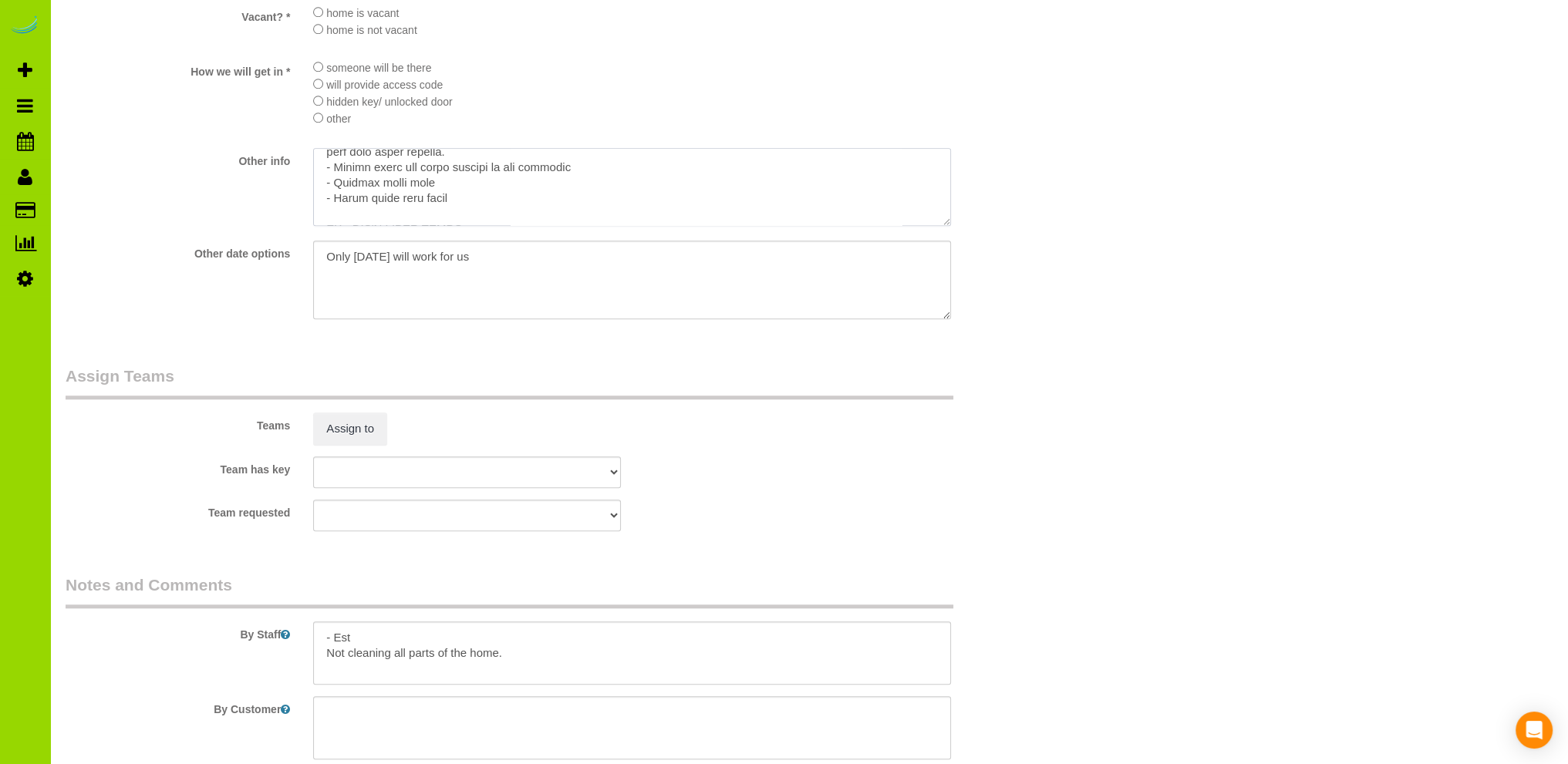
scroll to position [261, 0]
drag, startPoint x: 324, startPoint y: 169, endPoint x: 596, endPoint y: 212, distance: 275.4
click at [596, 212] on textarea at bounding box center [632, 188] width 638 height 79
click at [733, 469] on div "Team has key [GEOGRAPHIC_DATA][PERSON_NAME] ANGEL DESI [PERSON_NAME] [PERSON_NA…" at bounding box center [549, 472] width 991 height 32
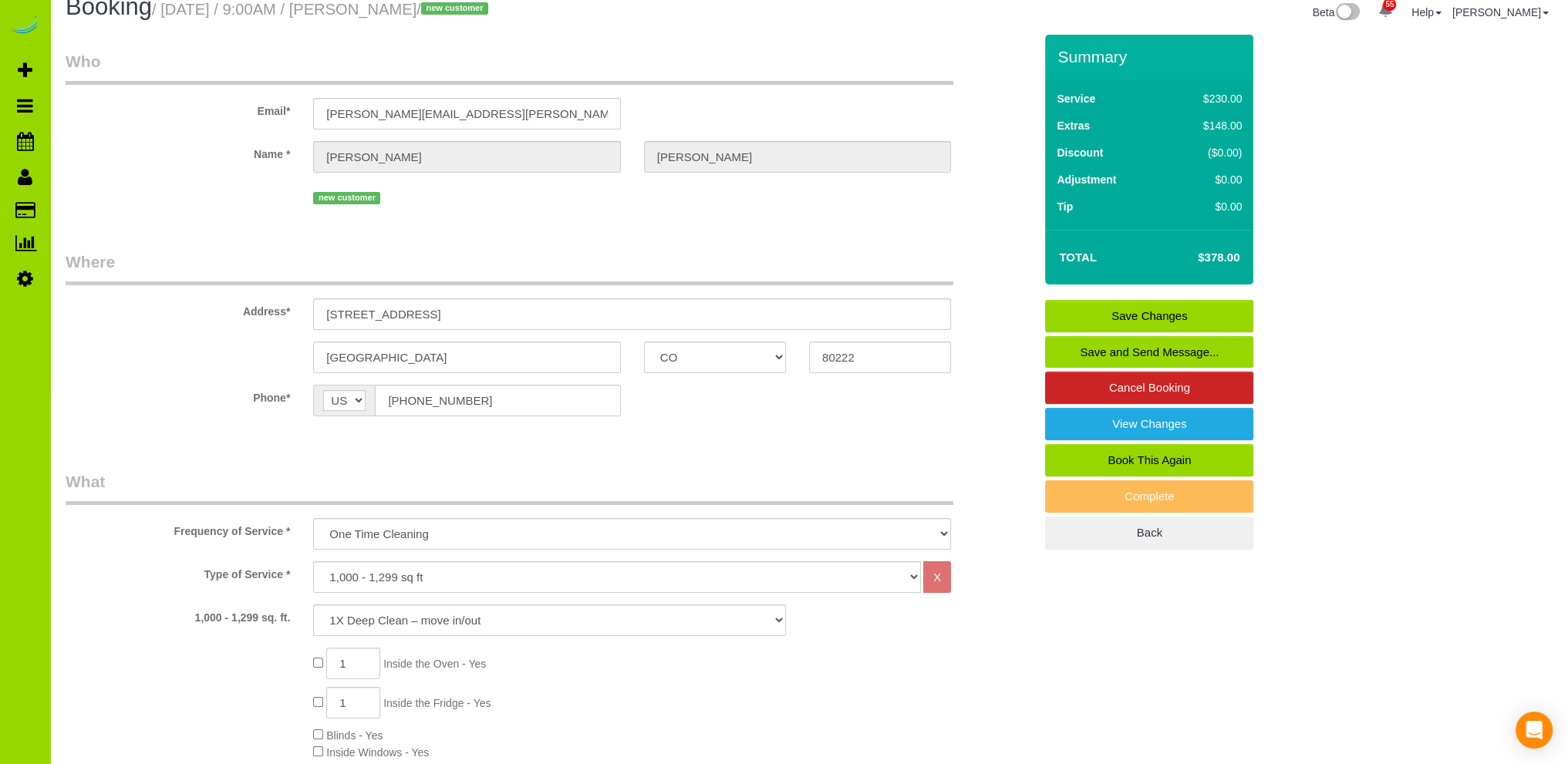
scroll to position [0, 0]
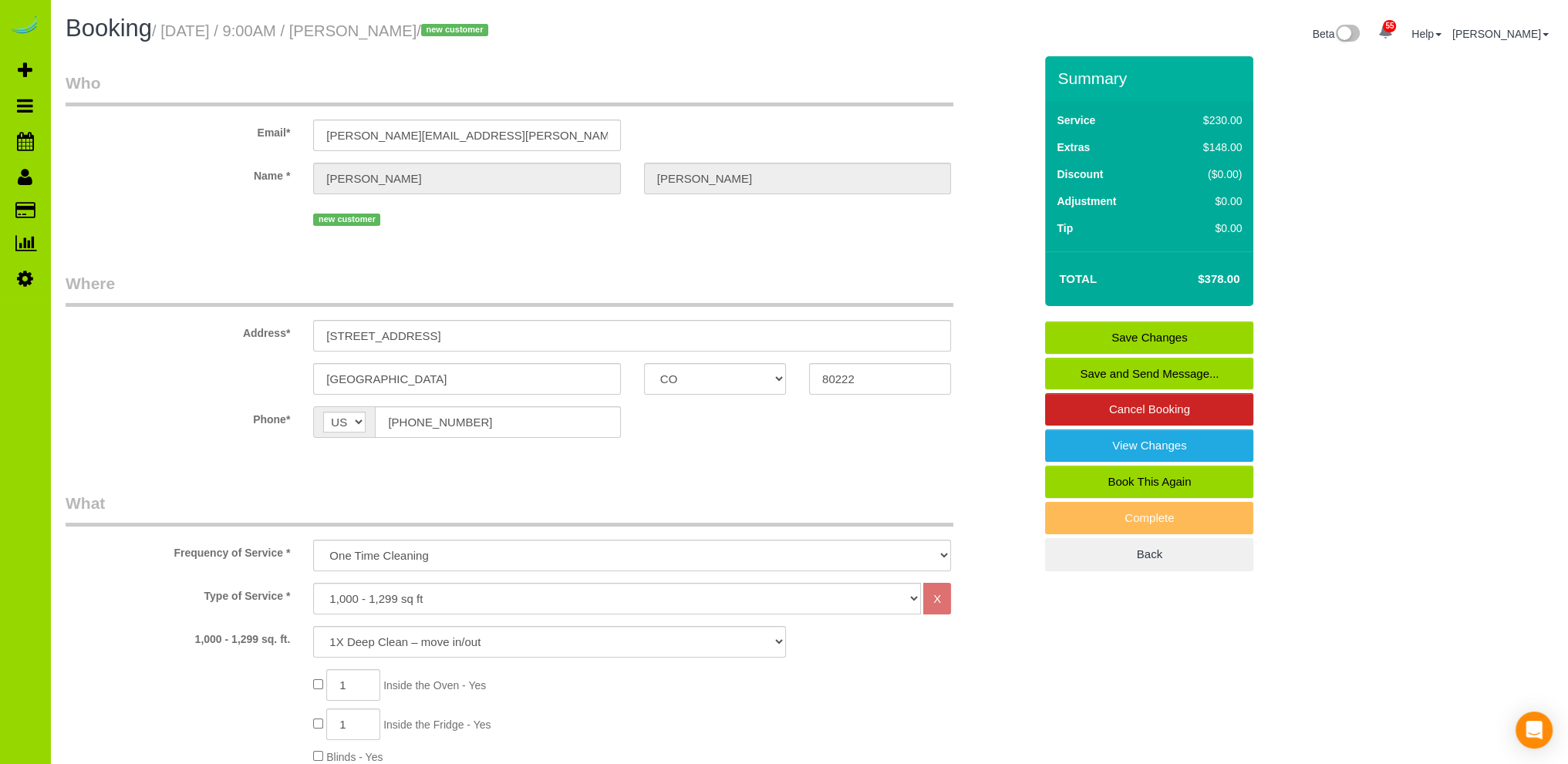
click at [1126, 332] on link "Save Changes" at bounding box center [1148, 338] width 208 height 33
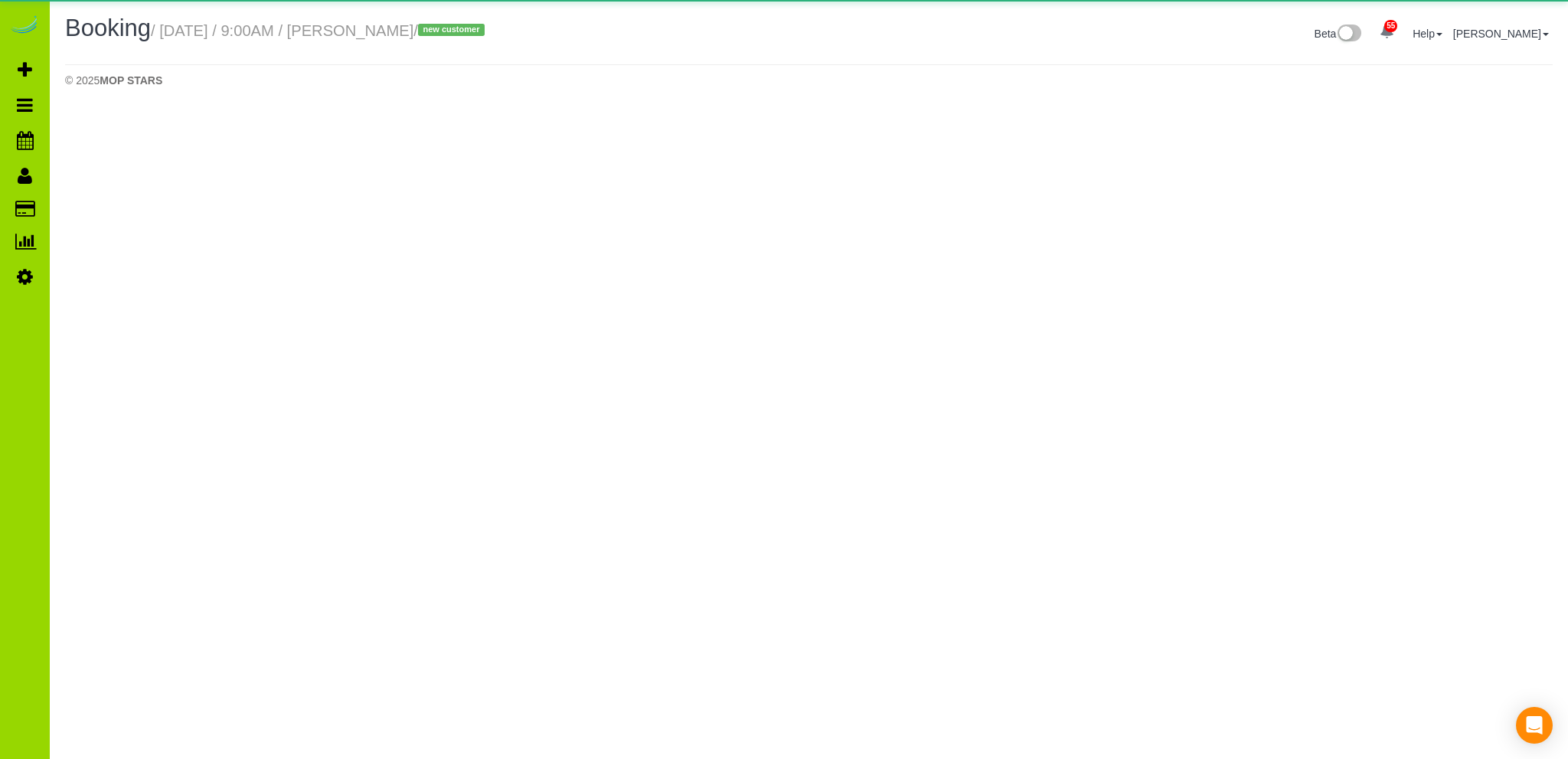
select select "CO"
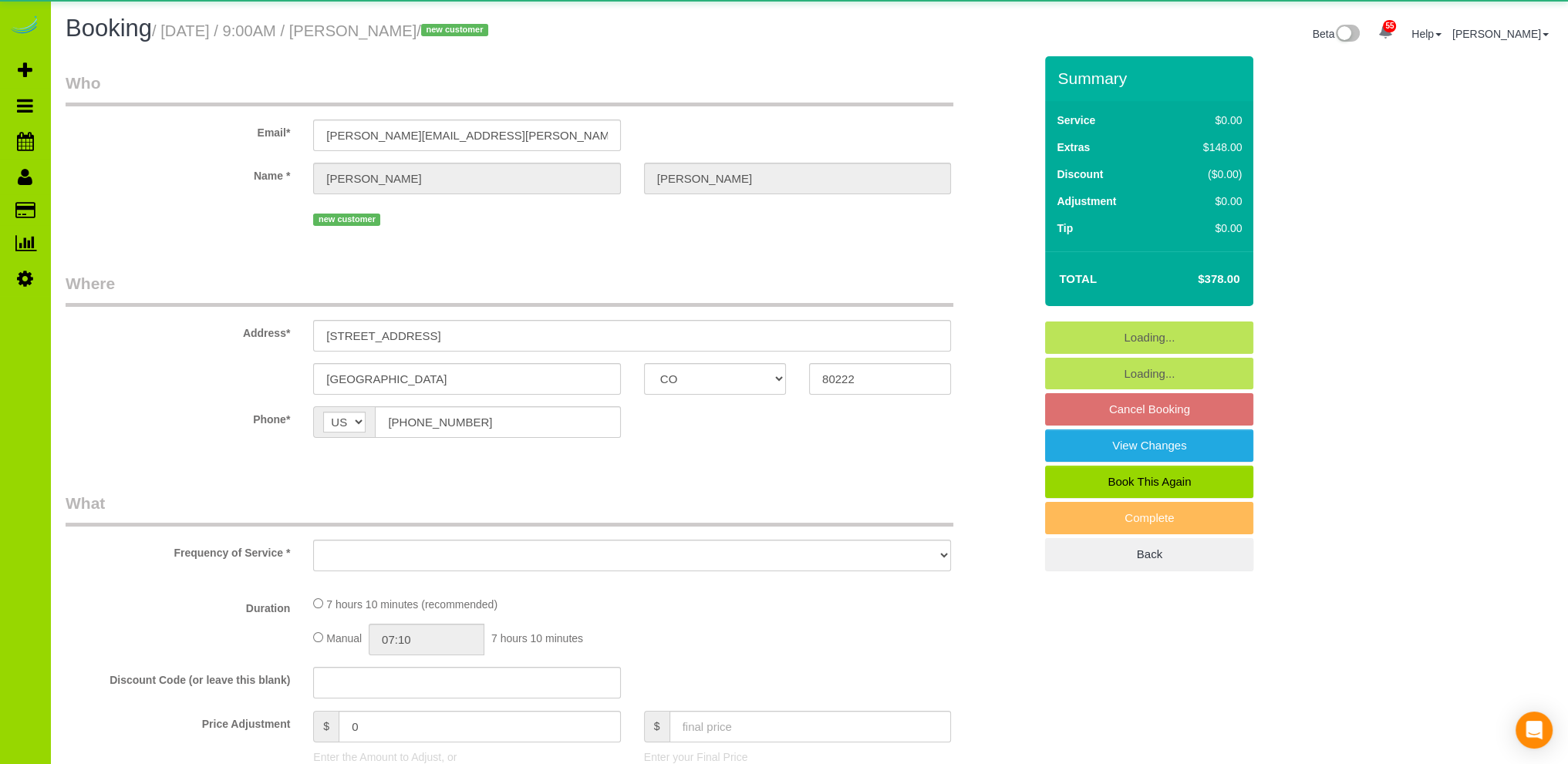
select select "object:2290"
select select "string:fspay-e3b28e3f-4d7d-4298-aa4f-7a4ad299b38f"
select select "number:69"
select select "number:4"
select select "number:11"
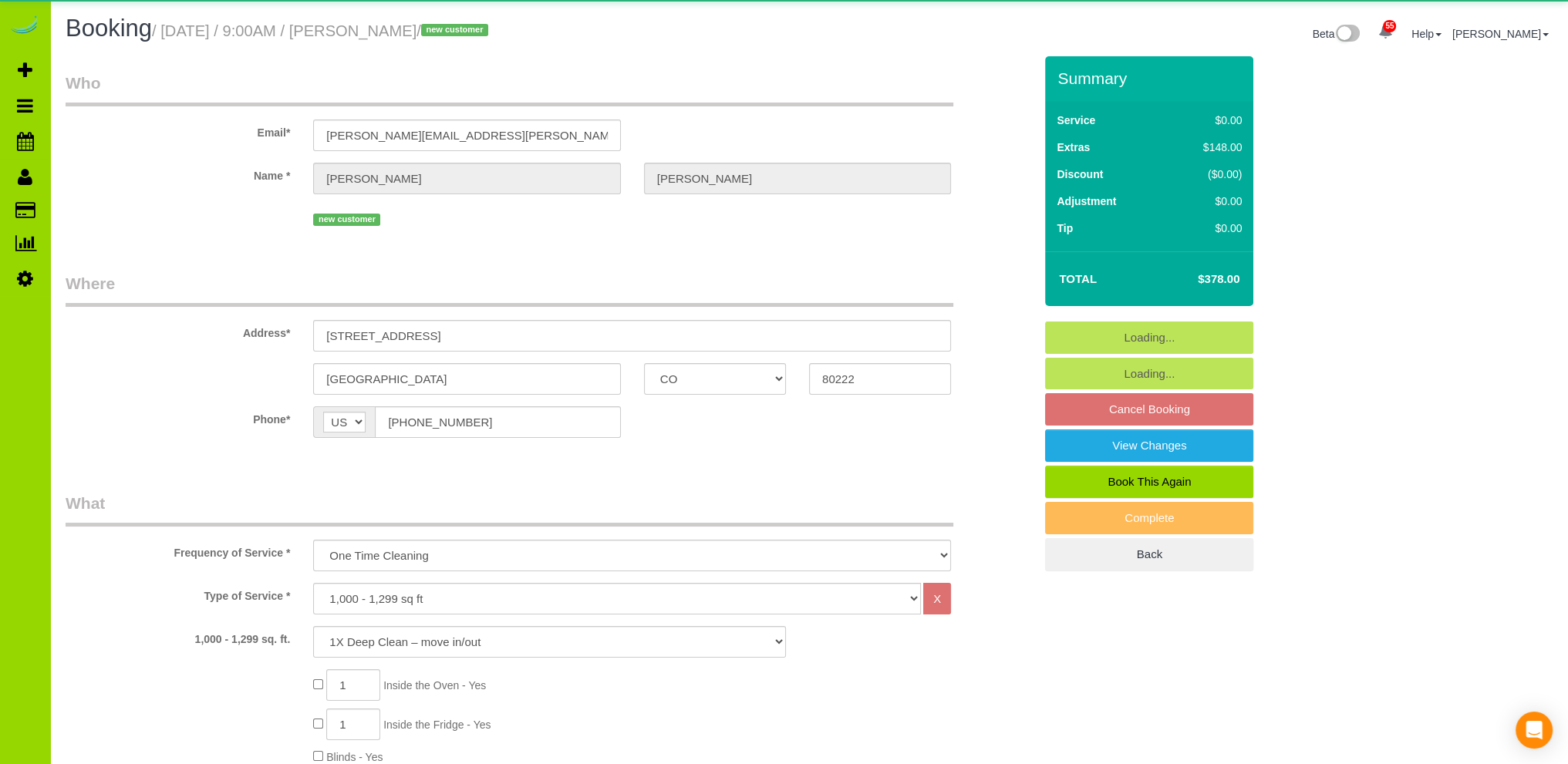
select select "object:2439"
select select "spot6"
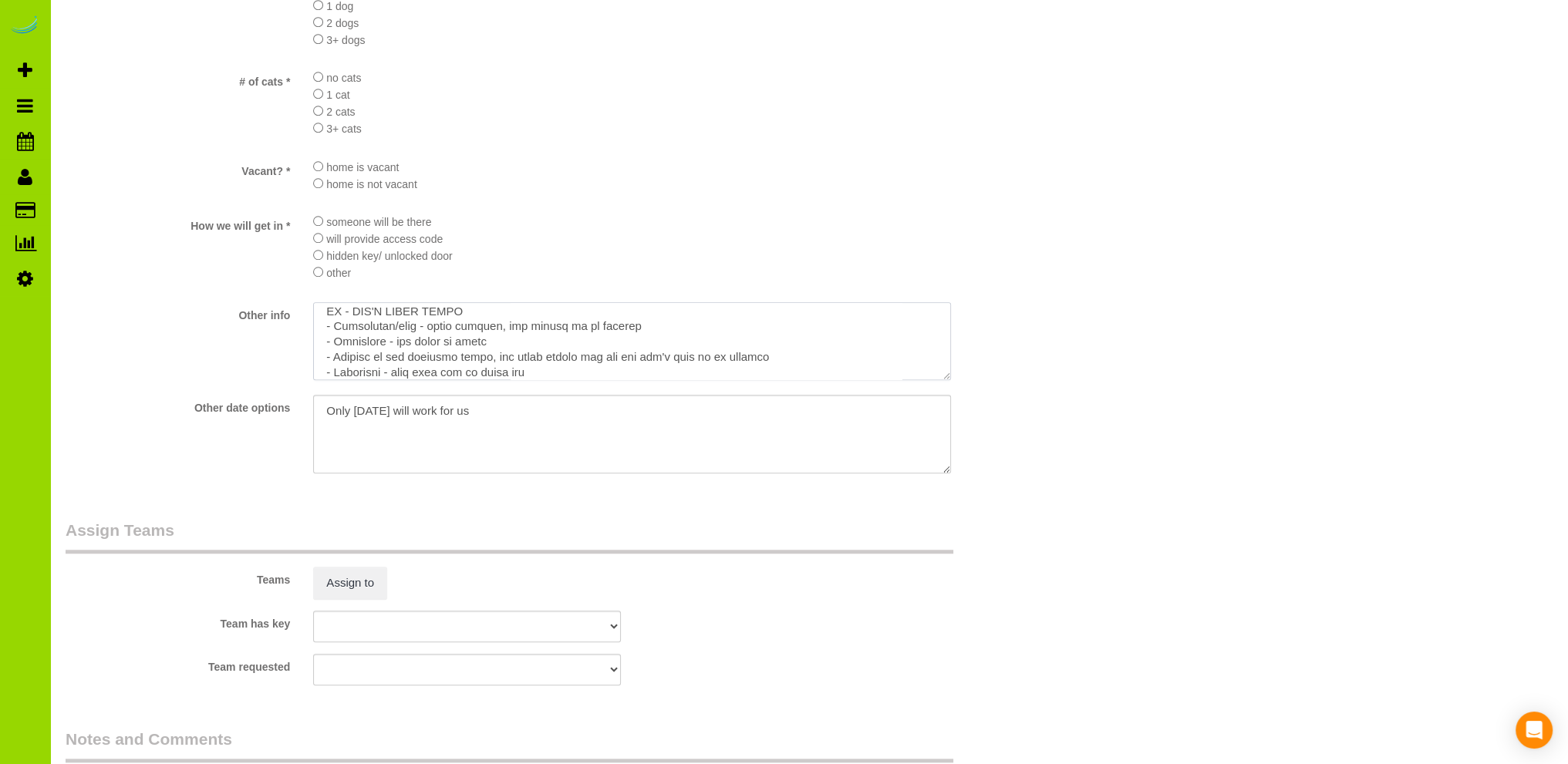
scroll to position [261, 0]
drag, startPoint x: 324, startPoint y: 323, endPoint x: 695, endPoint y: 396, distance: 378.1
click at [695, 396] on sui-booking-custom-fields "If you are scheduling a recurring service, do you want to start with a deep cle…" at bounding box center [549, 87] width 968 height 777
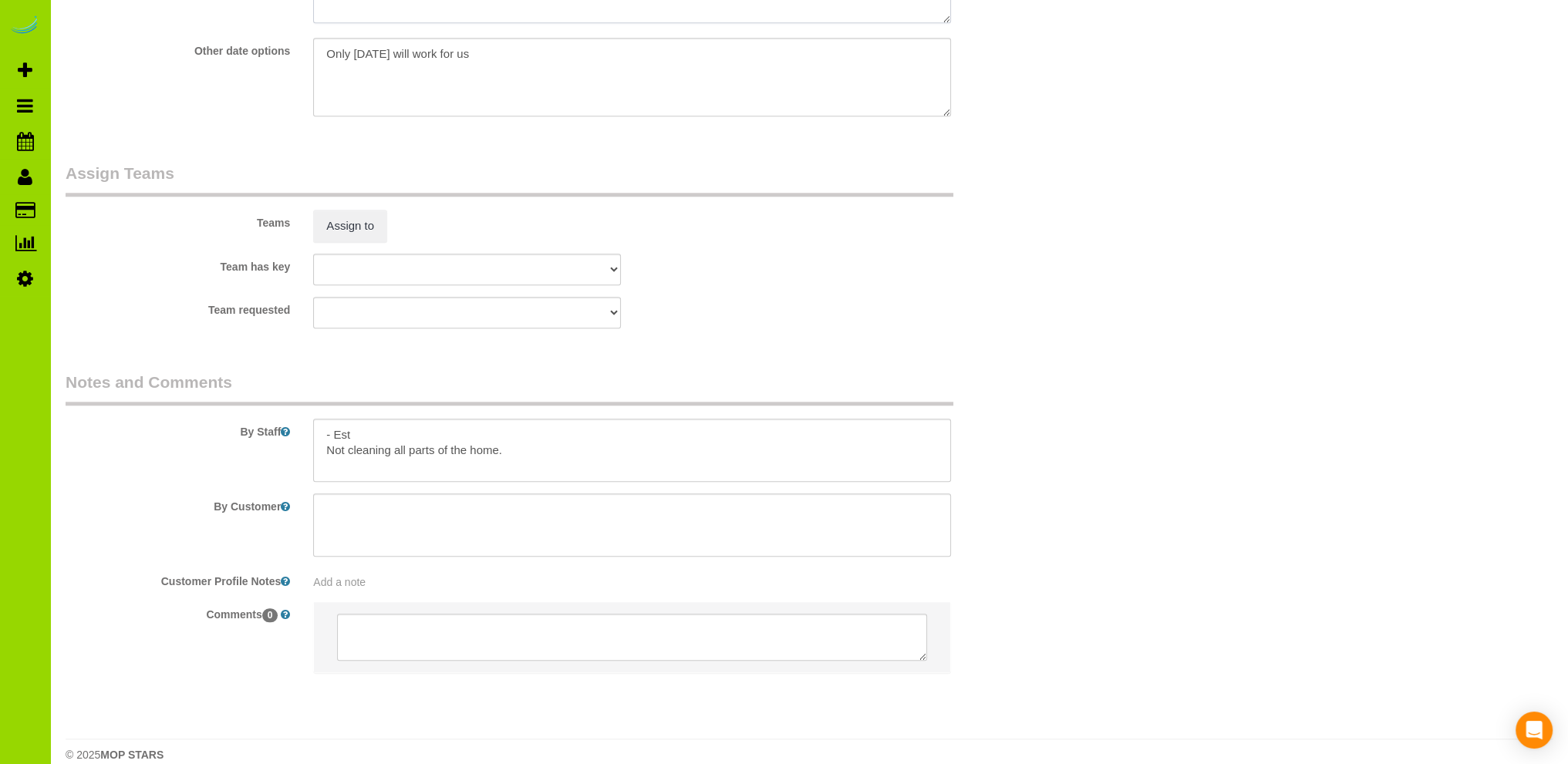
scroll to position [2079, 0]
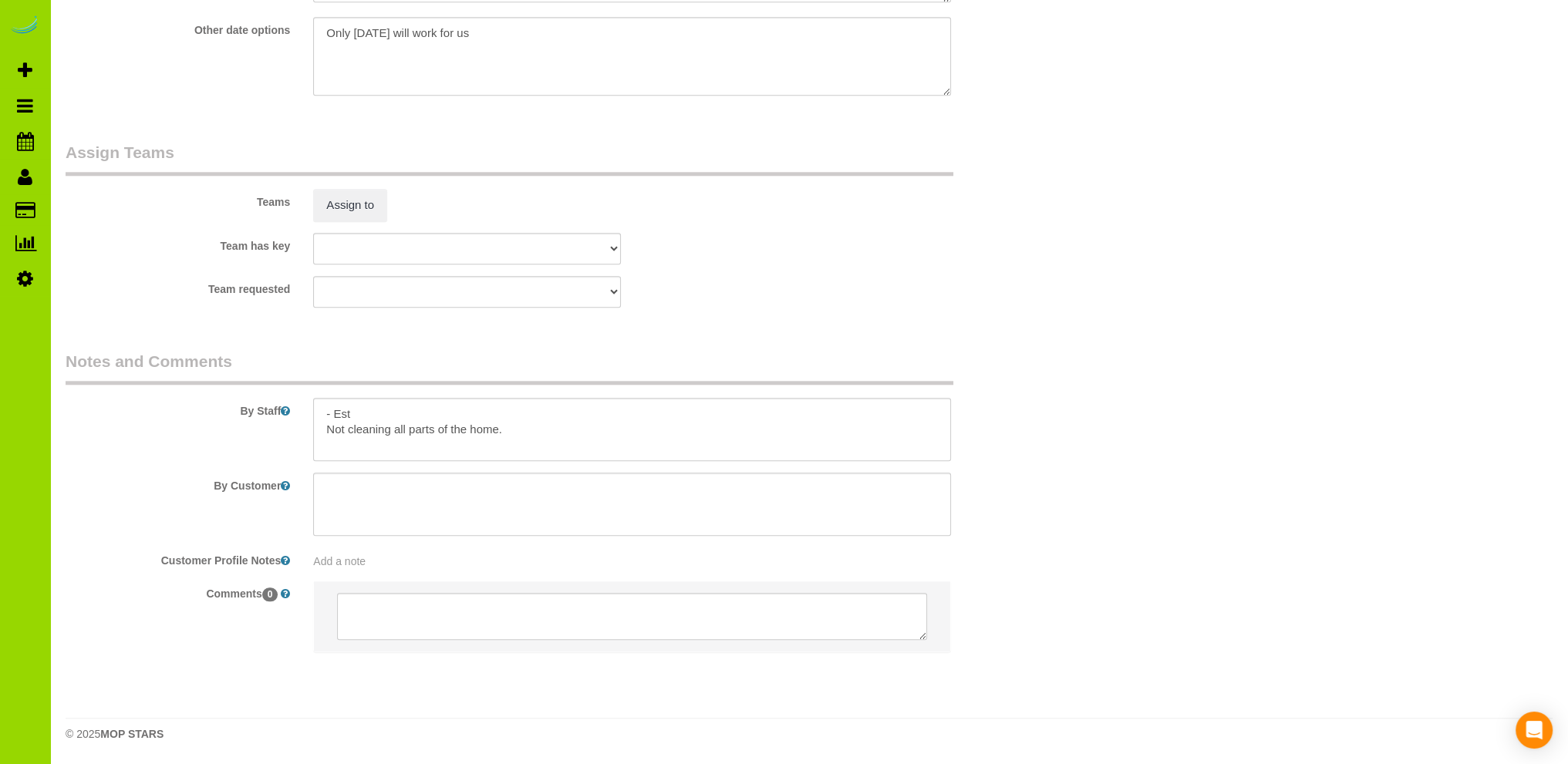
click at [368, 554] on div "Add a note" at bounding box center [632, 561] width 638 height 15
click at [366, 559] on textarea at bounding box center [632, 628] width 638 height 170
paste textarea "This house has been newly updated / painted. There are several things we won't …"
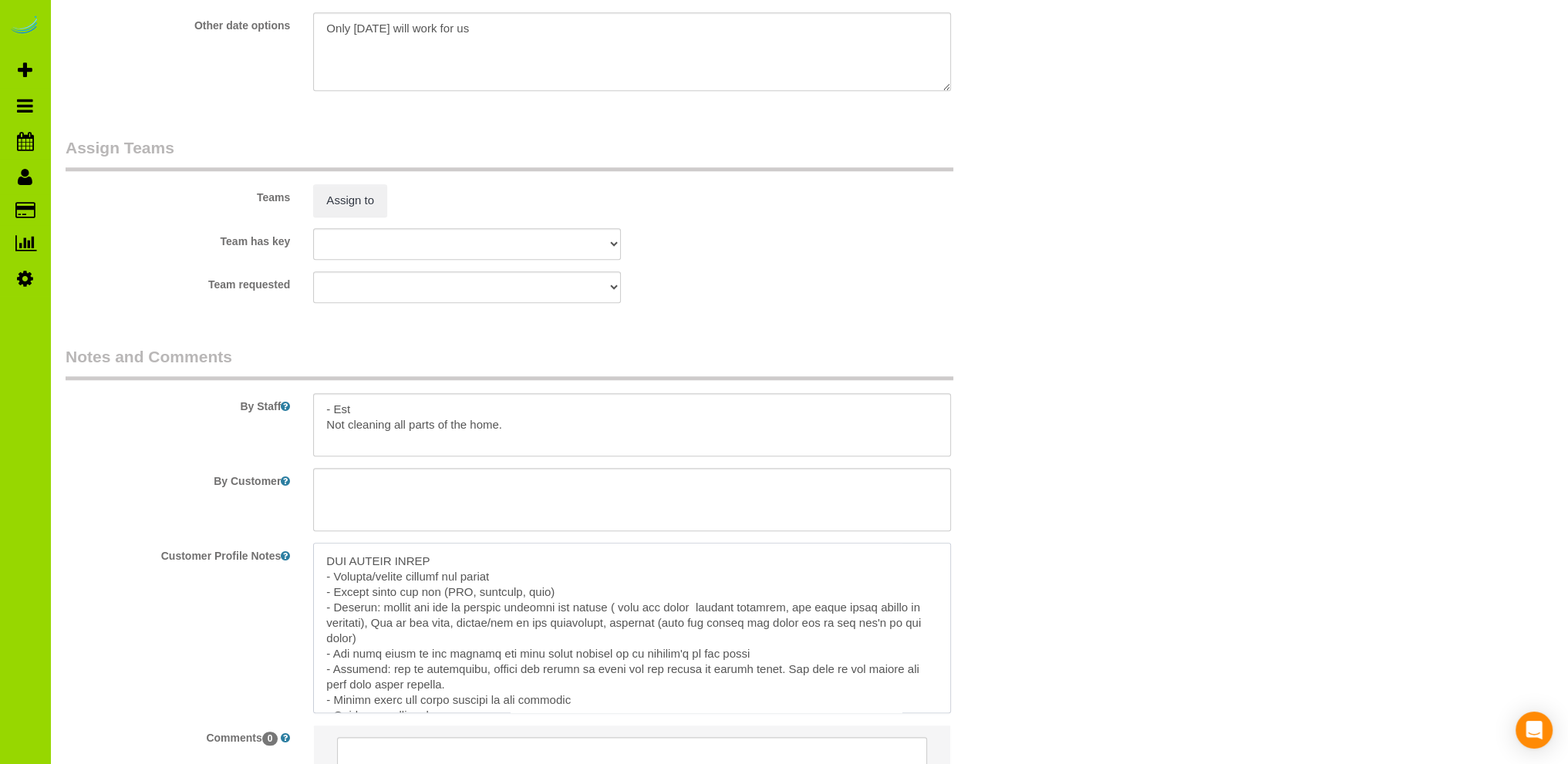
scroll to position [0, 0]
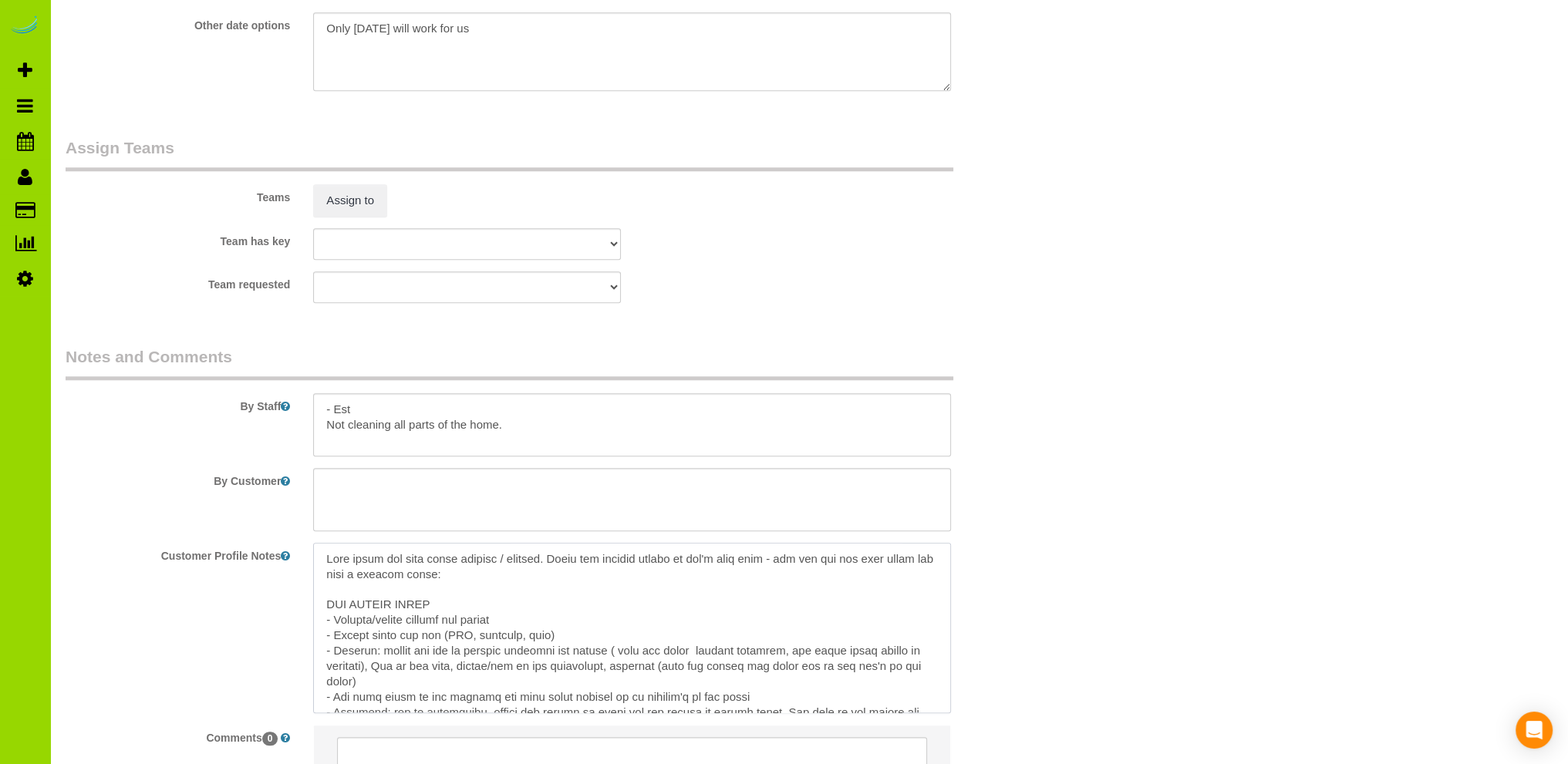
click at [323, 563] on textarea at bounding box center [632, 628] width 638 height 170
type textarea "Only 9/8 works. This house has been newly updated / painted. There are several …"
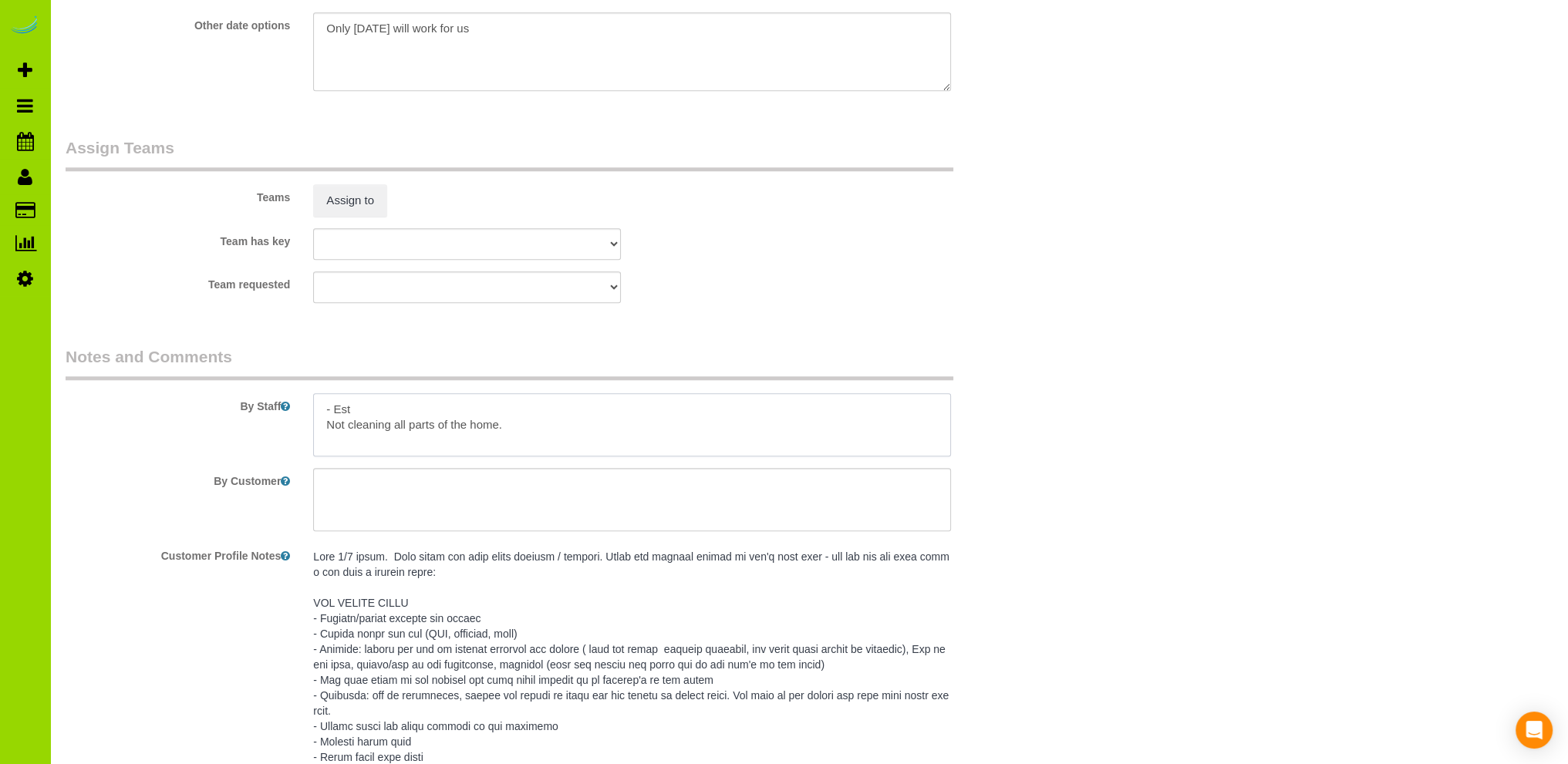
click at [516, 426] on textarea at bounding box center [632, 425] width 638 height 63
click at [386, 413] on textarea at bounding box center [632, 425] width 638 height 63
click at [521, 431] on textarea at bounding box center [632, 425] width 638 height 63
click at [353, 416] on textarea at bounding box center [632, 425] width 638 height 63
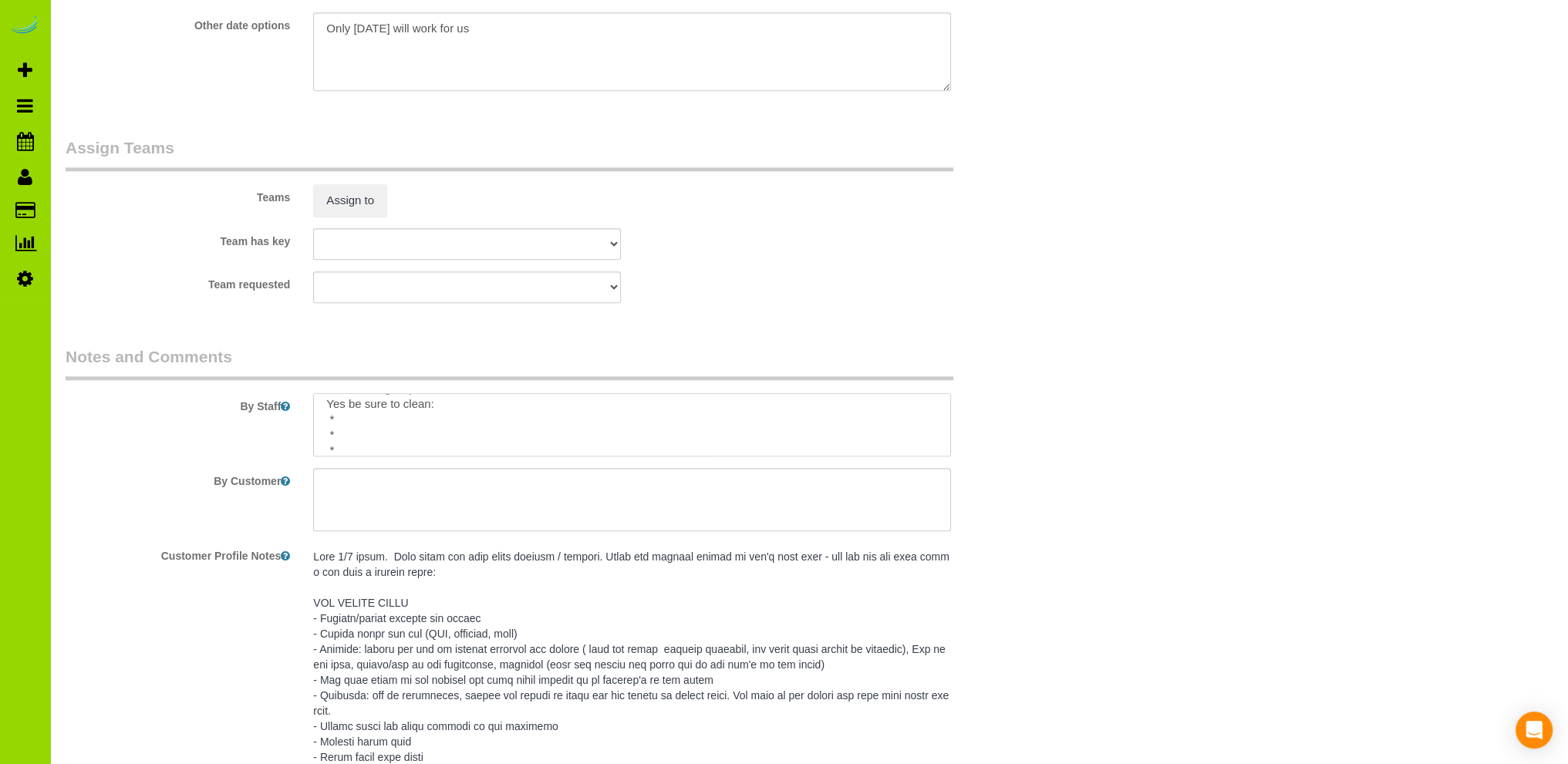
click at [351, 417] on textarea at bounding box center [632, 425] width 638 height 63
click at [366, 439] on textarea at bounding box center [632, 425] width 638 height 63
click at [347, 456] on textarea at bounding box center [632, 425] width 638 height 63
click at [351, 434] on textarea at bounding box center [632, 425] width 638 height 63
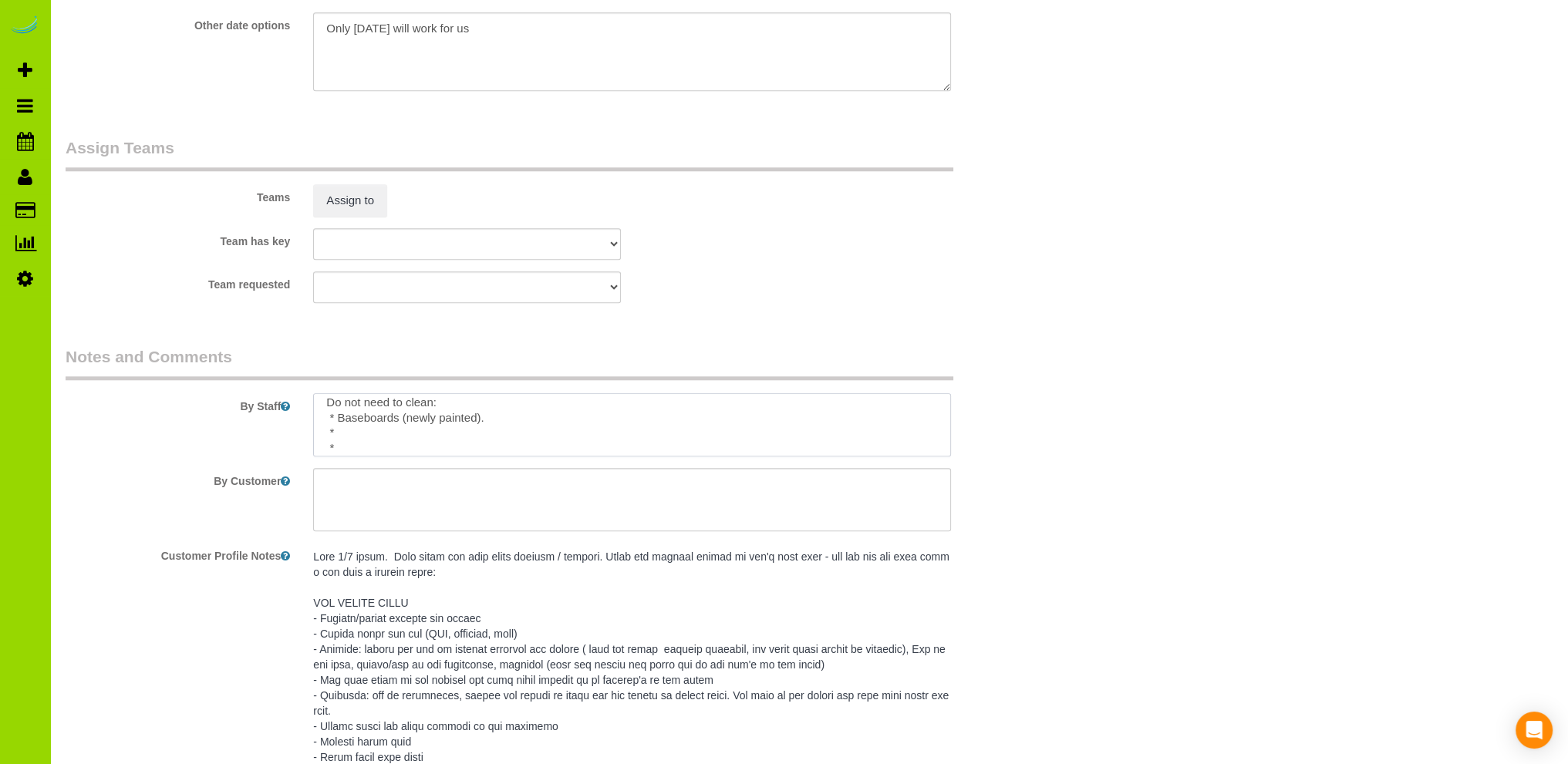
scroll to position [113, 0]
click at [378, 425] on textarea at bounding box center [632, 425] width 638 height 63
click at [365, 438] on textarea at bounding box center [632, 425] width 638 height 63
click at [584, 441] on textarea at bounding box center [632, 425] width 638 height 63
paste textarea "newly painted cabinets, and newly lined inside of cabinets)"
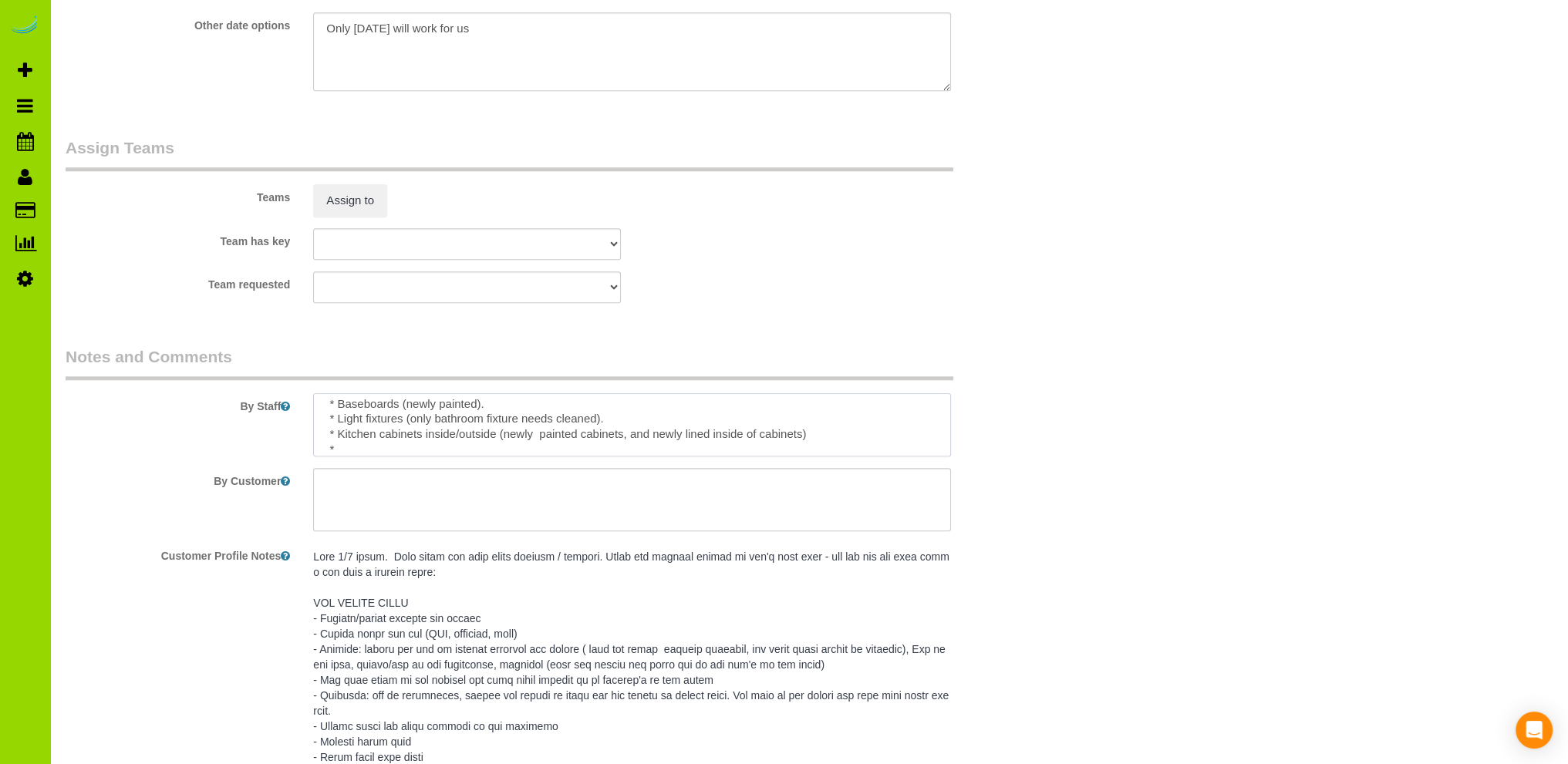
click at [537, 438] on textarea at bounding box center [632, 425] width 638 height 63
click at [679, 439] on textarea at bounding box center [632, 425] width 638 height 63
click at [763, 440] on textarea at bounding box center [632, 425] width 638 height 63
click at [363, 453] on textarea at bounding box center [632, 425] width 638 height 63
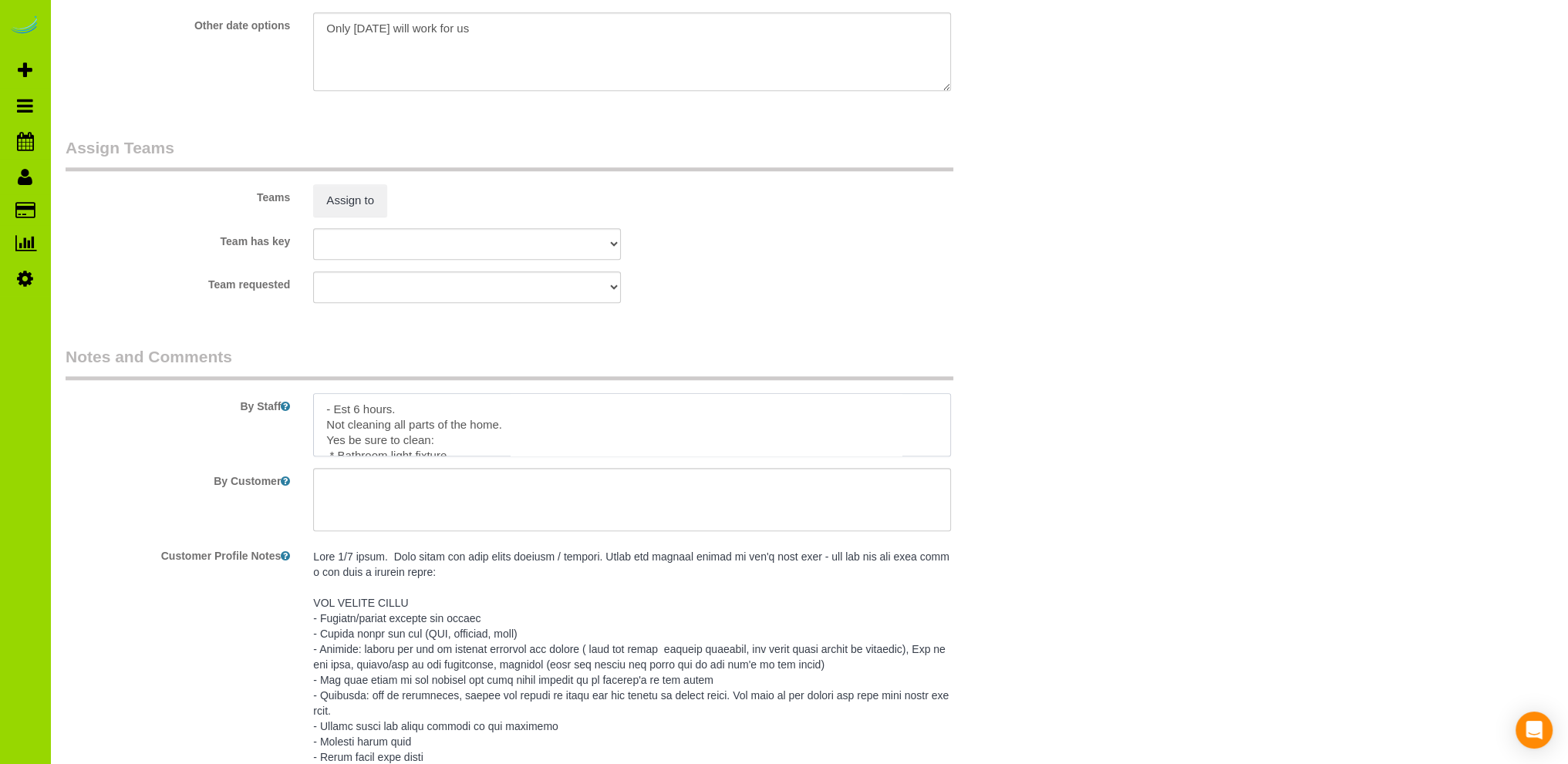
click at [524, 429] on textarea at bounding box center [632, 425] width 638 height 63
click at [518, 428] on textarea at bounding box center [632, 425] width 638 height 63
type textarea "- Est 6 hours. Yes be sure to clean: * Bathroom light fixture. * Sliding glass …"
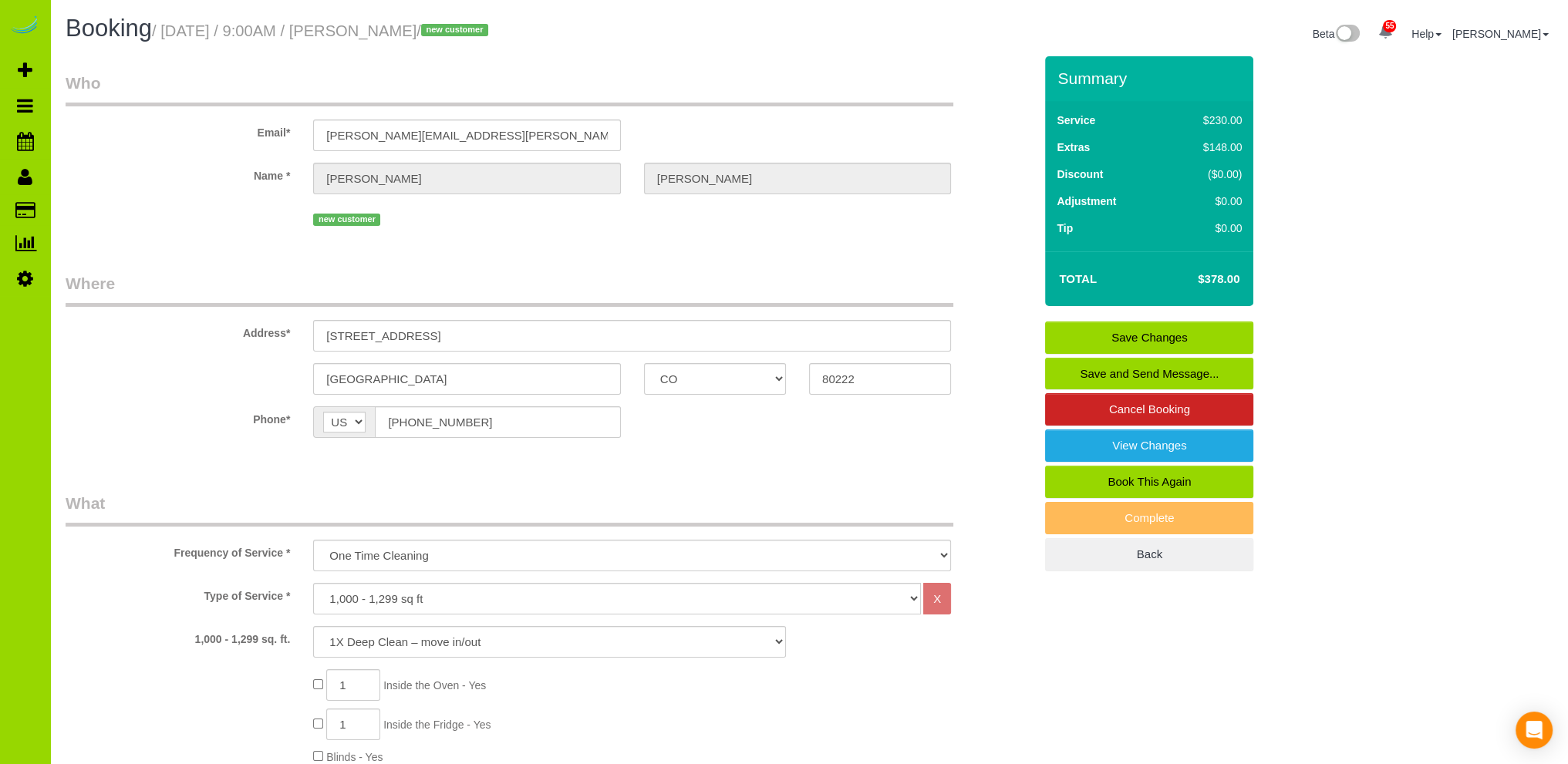
click at [707, 454] on fieldset "Where Address* 3040 S Forest St Denver AK AL AR AZ CA CO CT DC DE FL GA HI IA I…" at bounding box center [549, 366] width 968 height 189
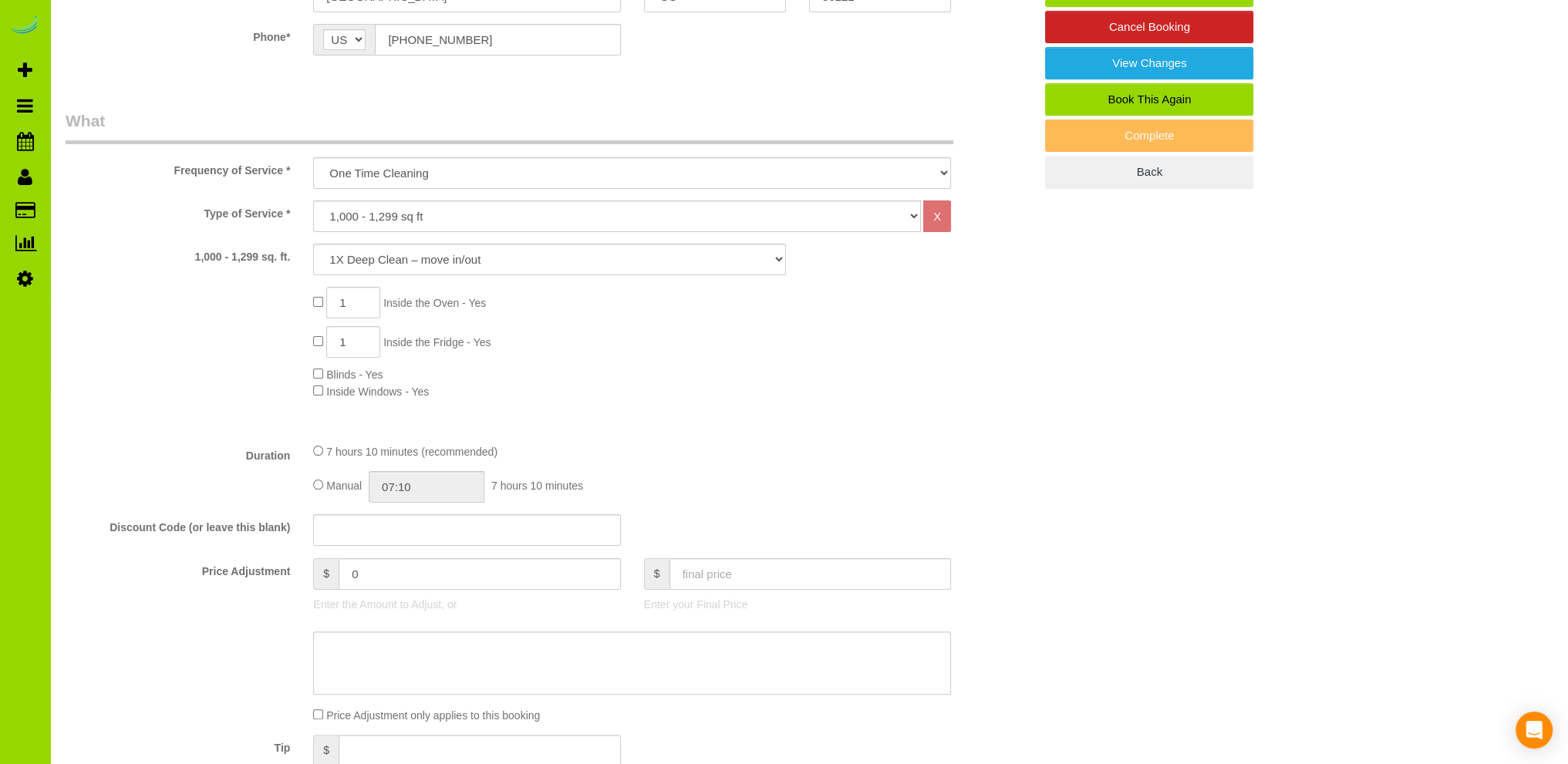
scroll to position [462, 0]
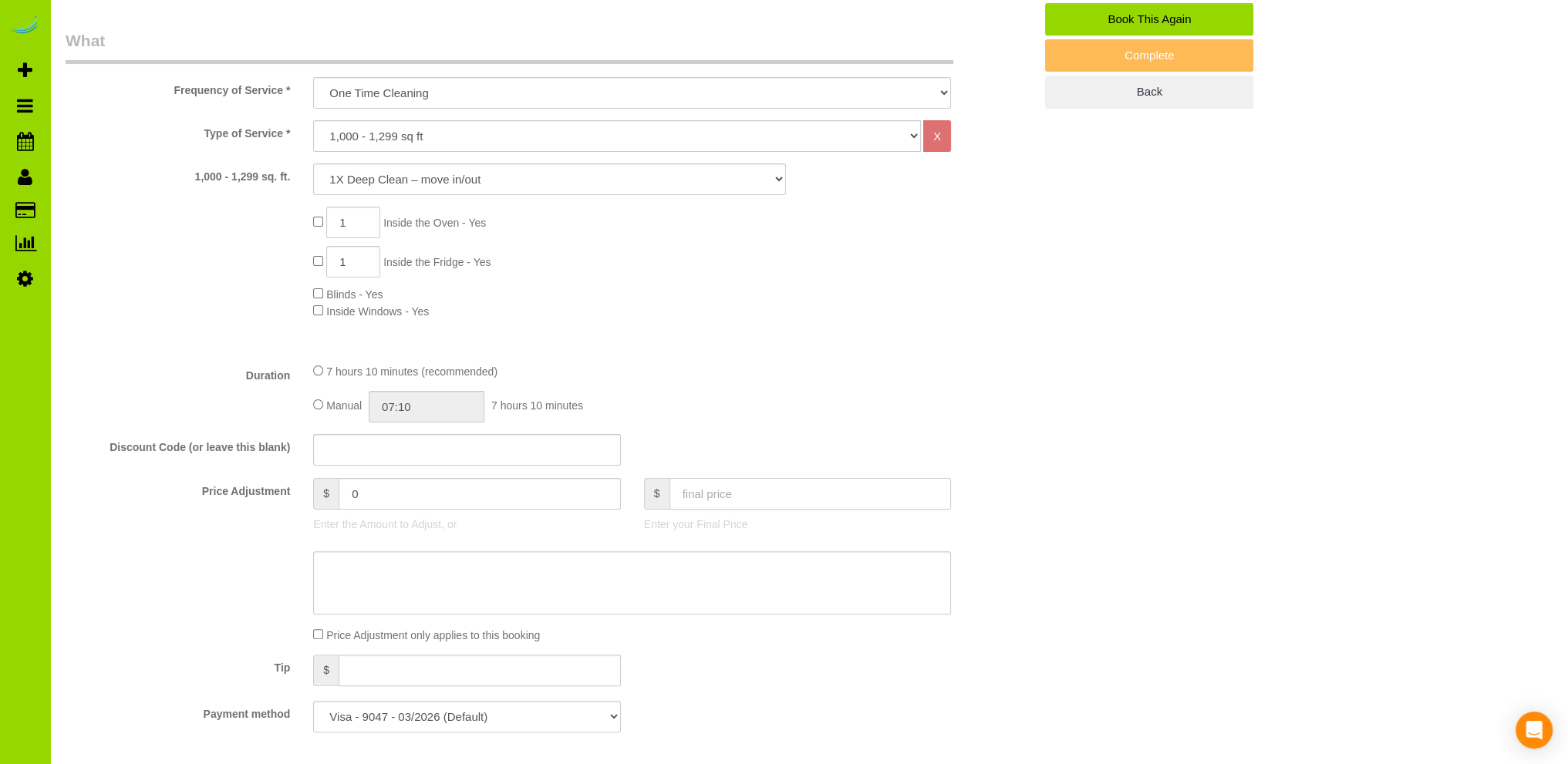
click at [707, 498] on input "text" at bounding box center [810, 493] width 283 height 32
type input "298"
click at [786, 330] on div "Type of Service * Choose YOUR HOME SIZE here Hourly Cleaning 1 - 999 square fee…" at bounding box center [549, 236] width 968 height 230
type input "-80"
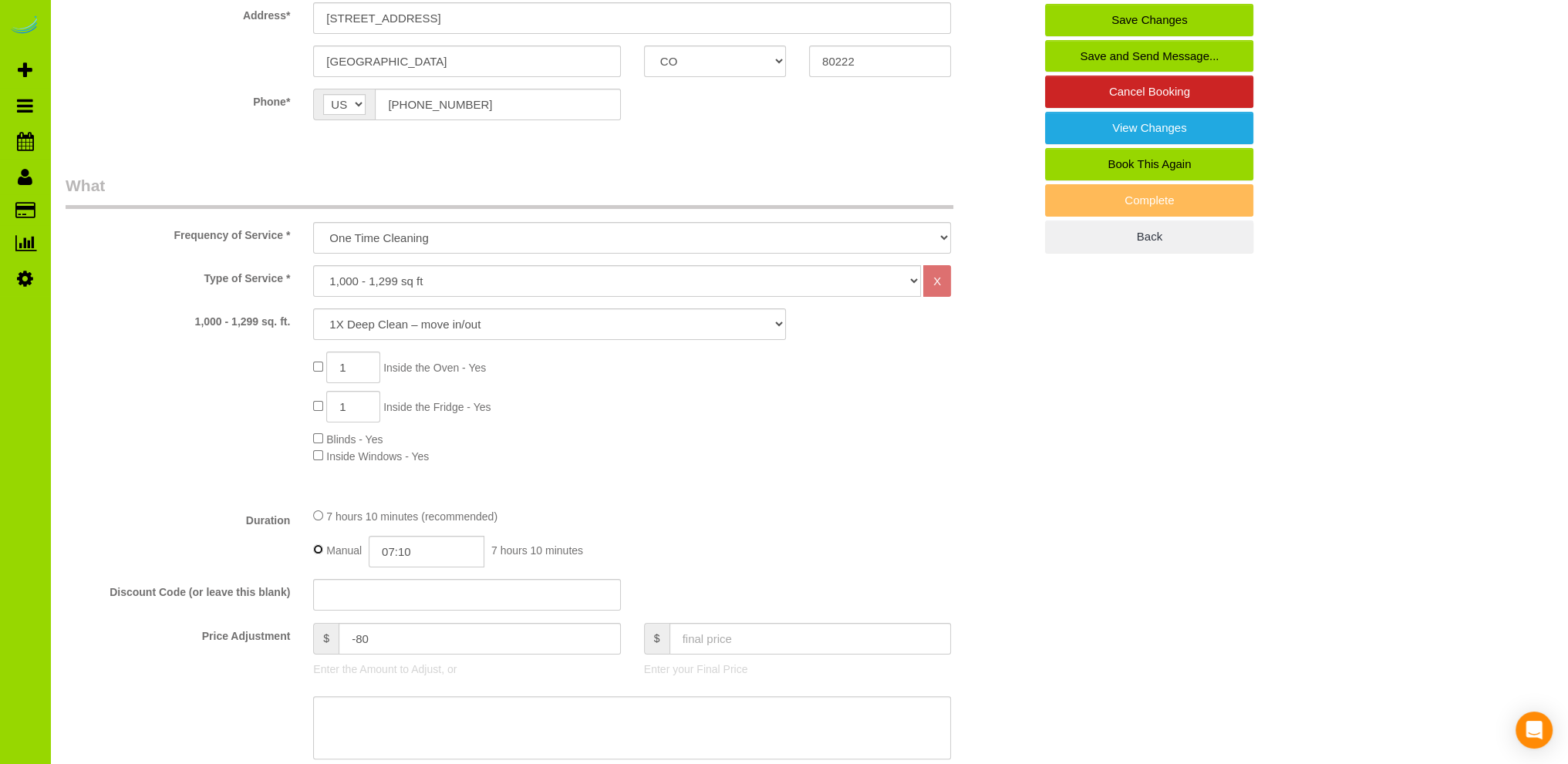
scroll to position [154, 0]
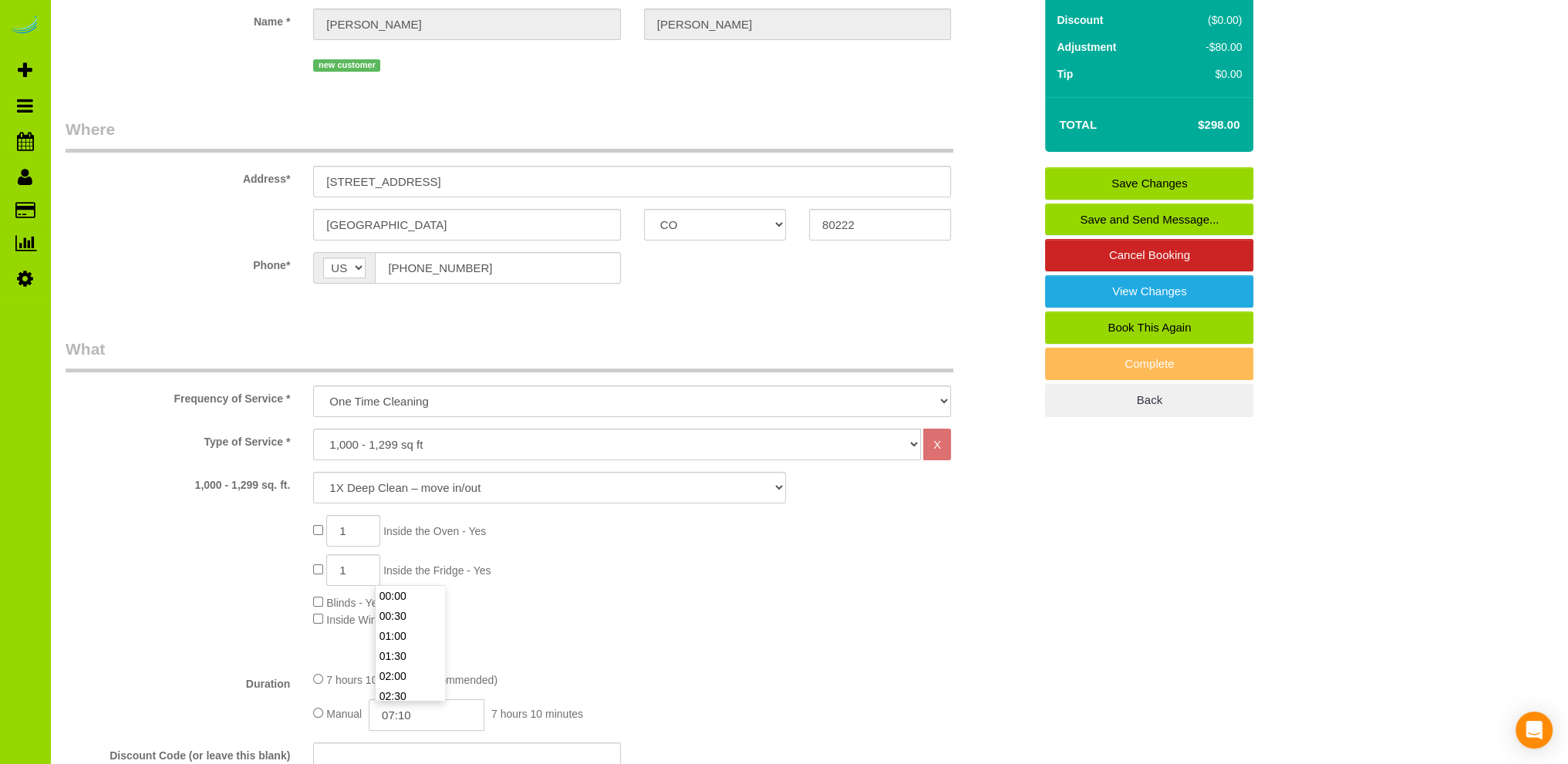
click at [420, 710] on input "07:10" at bounding box center [426, 714] width 116 height 32
type input "06:00"
click at [404, 638] on li "06:00" at bounding box center [410, 638] width 69 height 20
select select "spot11"
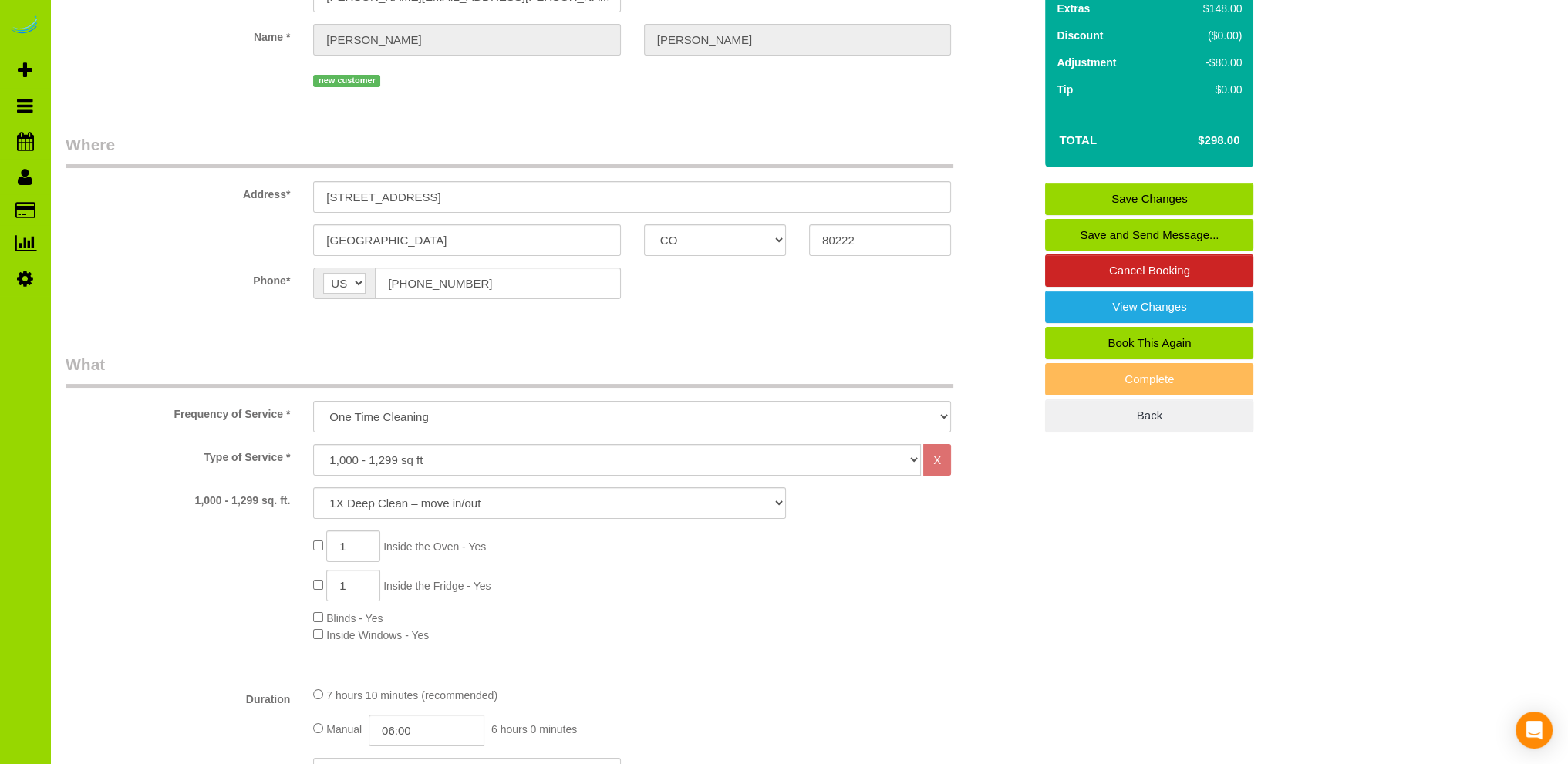
scroll to position [0, 0]
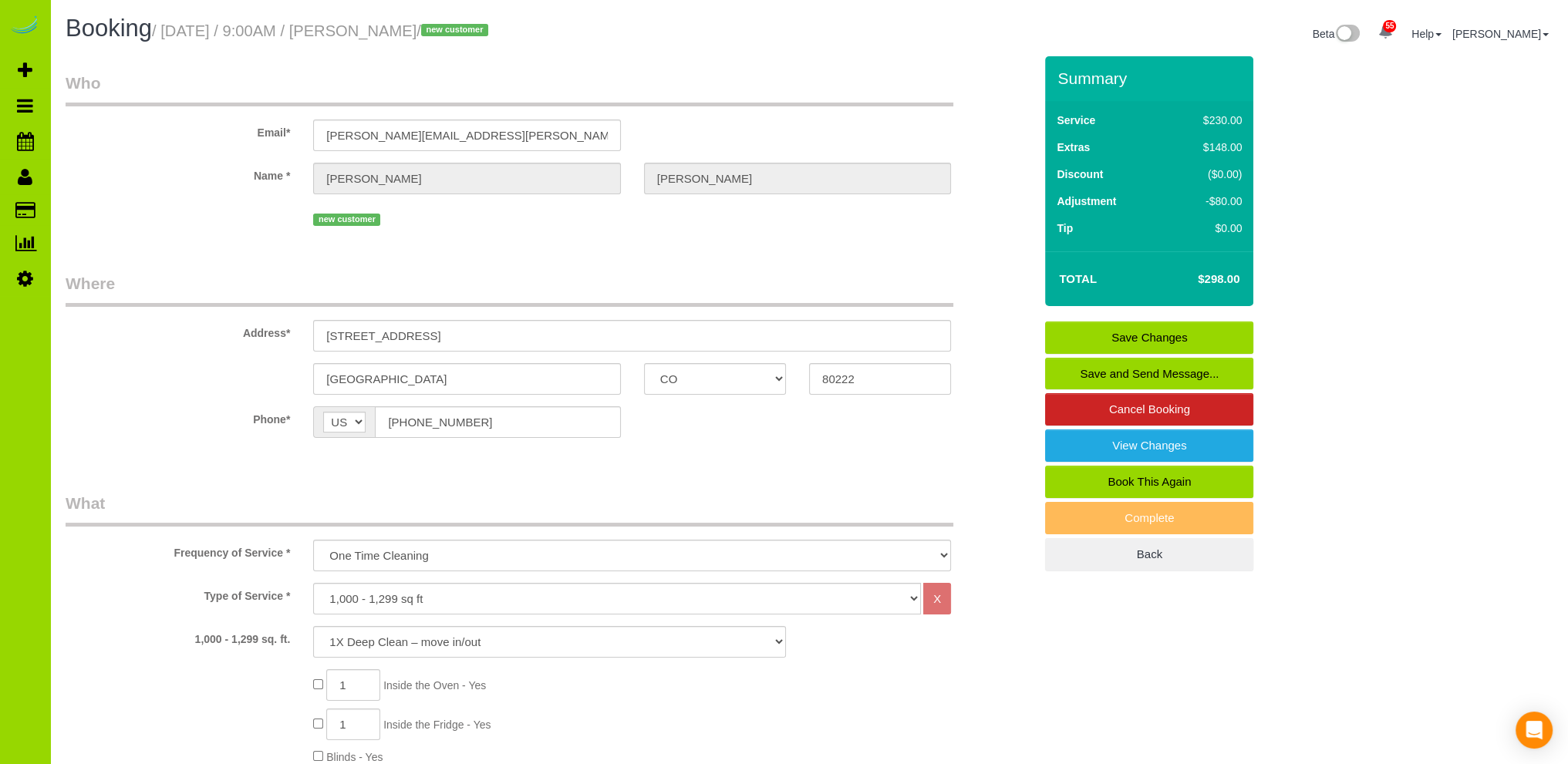
click at [1123, 335] on link "Save Changes" at bounding box center [1148, 338] width 208 height 33
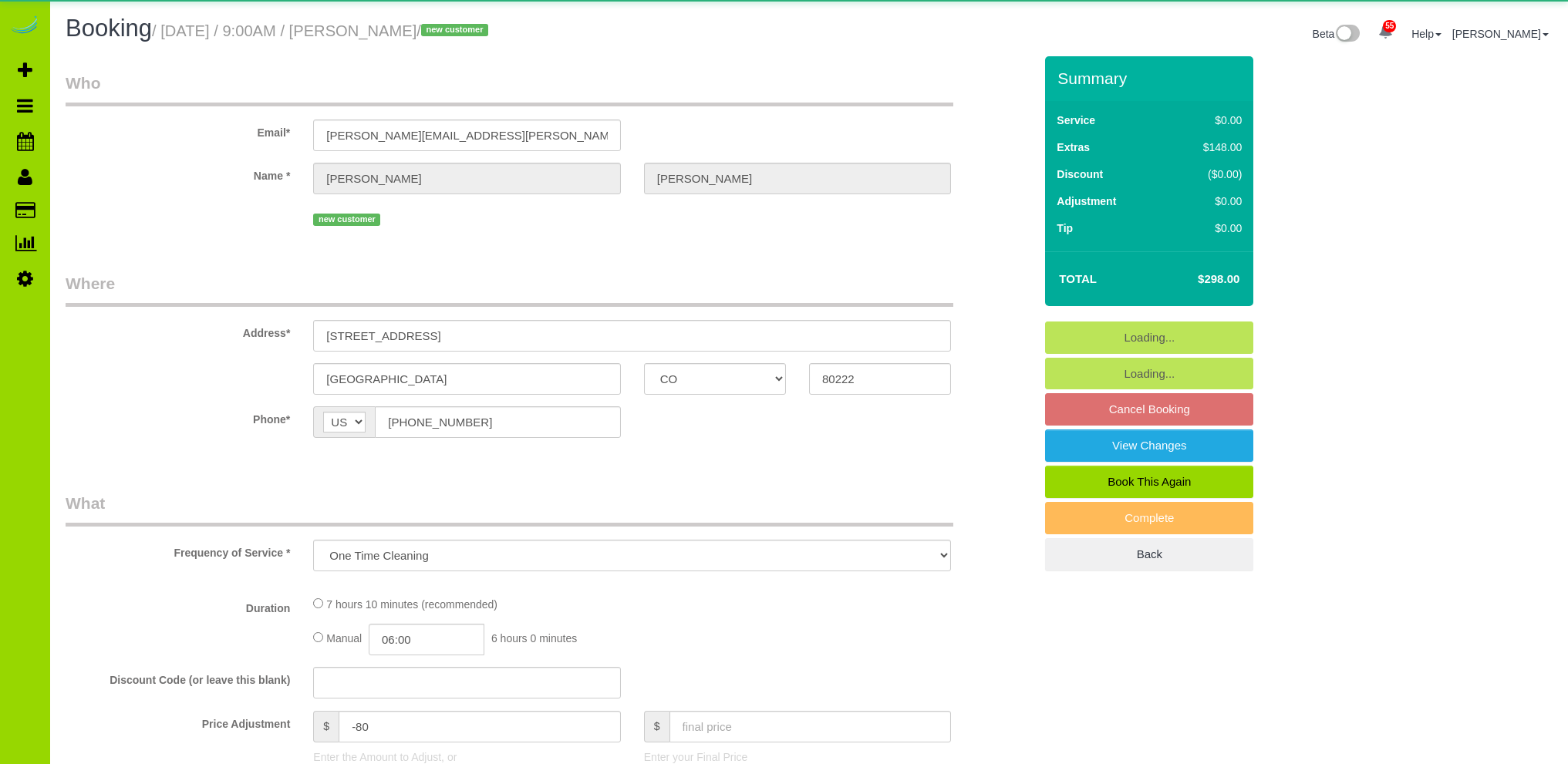
select select "CO"
select select "number:69"
select select "number:4"
select select "number:11"
select select "object:1216"
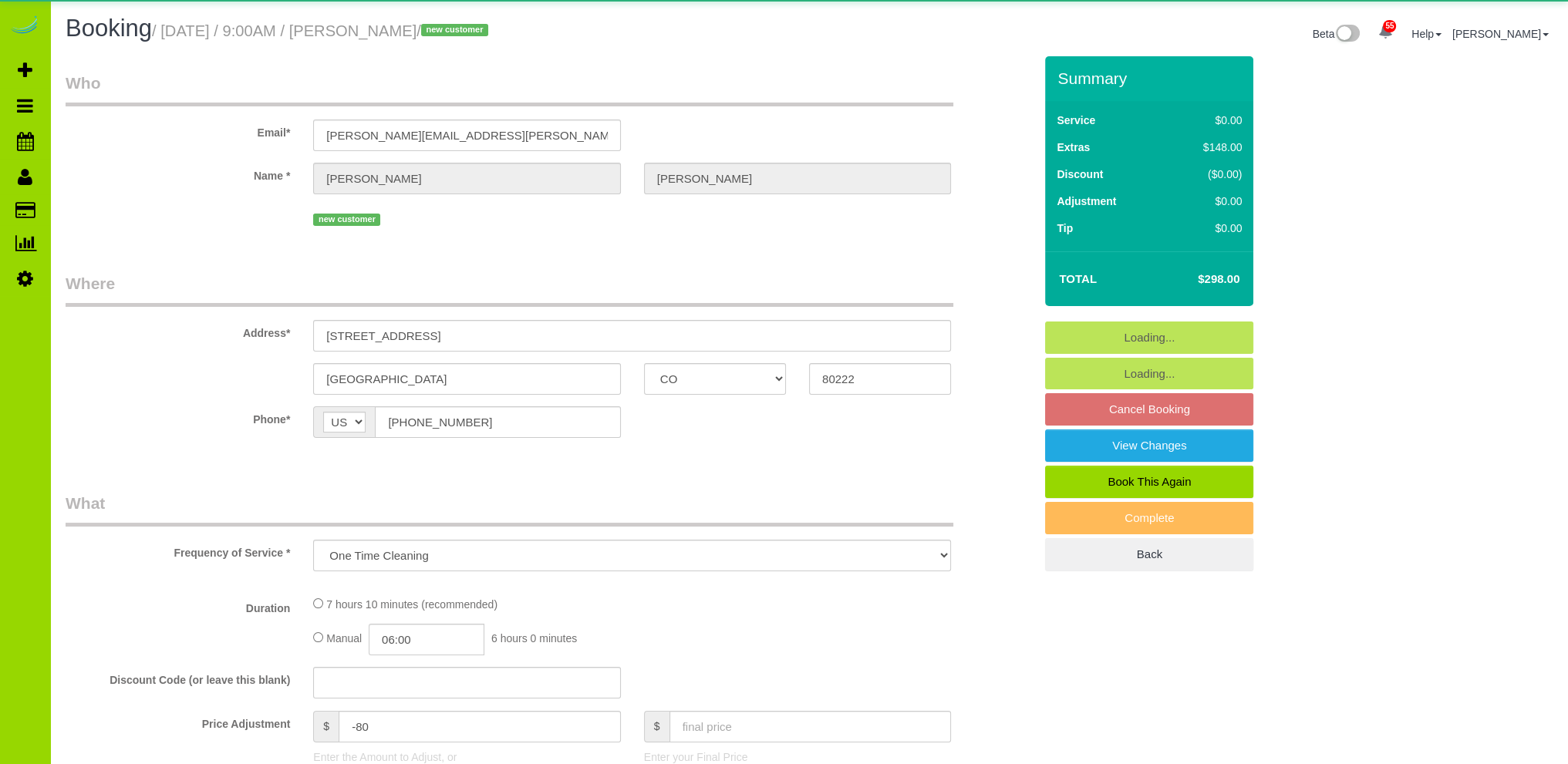
select select "spot1"
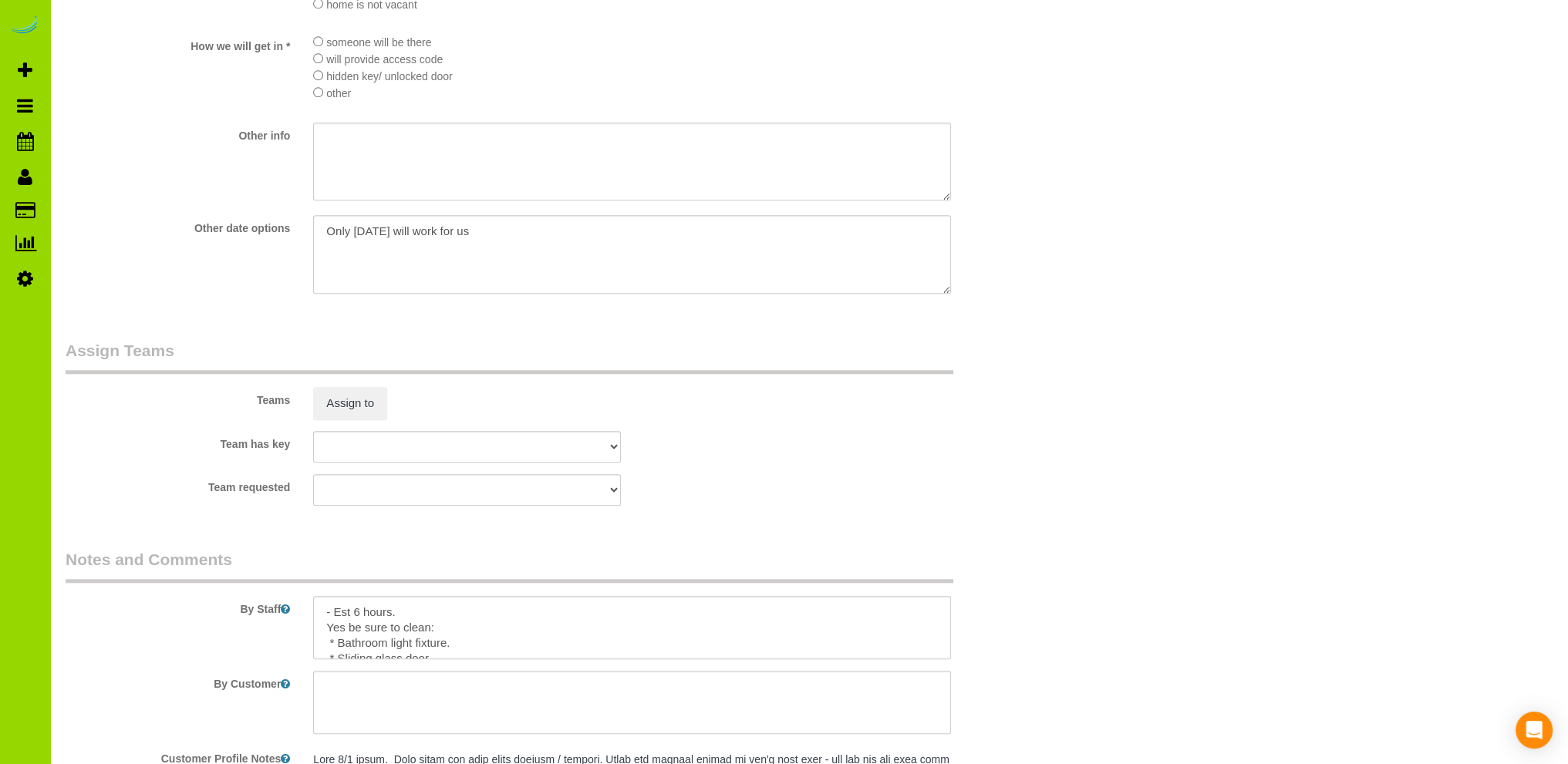
scroll to position [1850, 0]
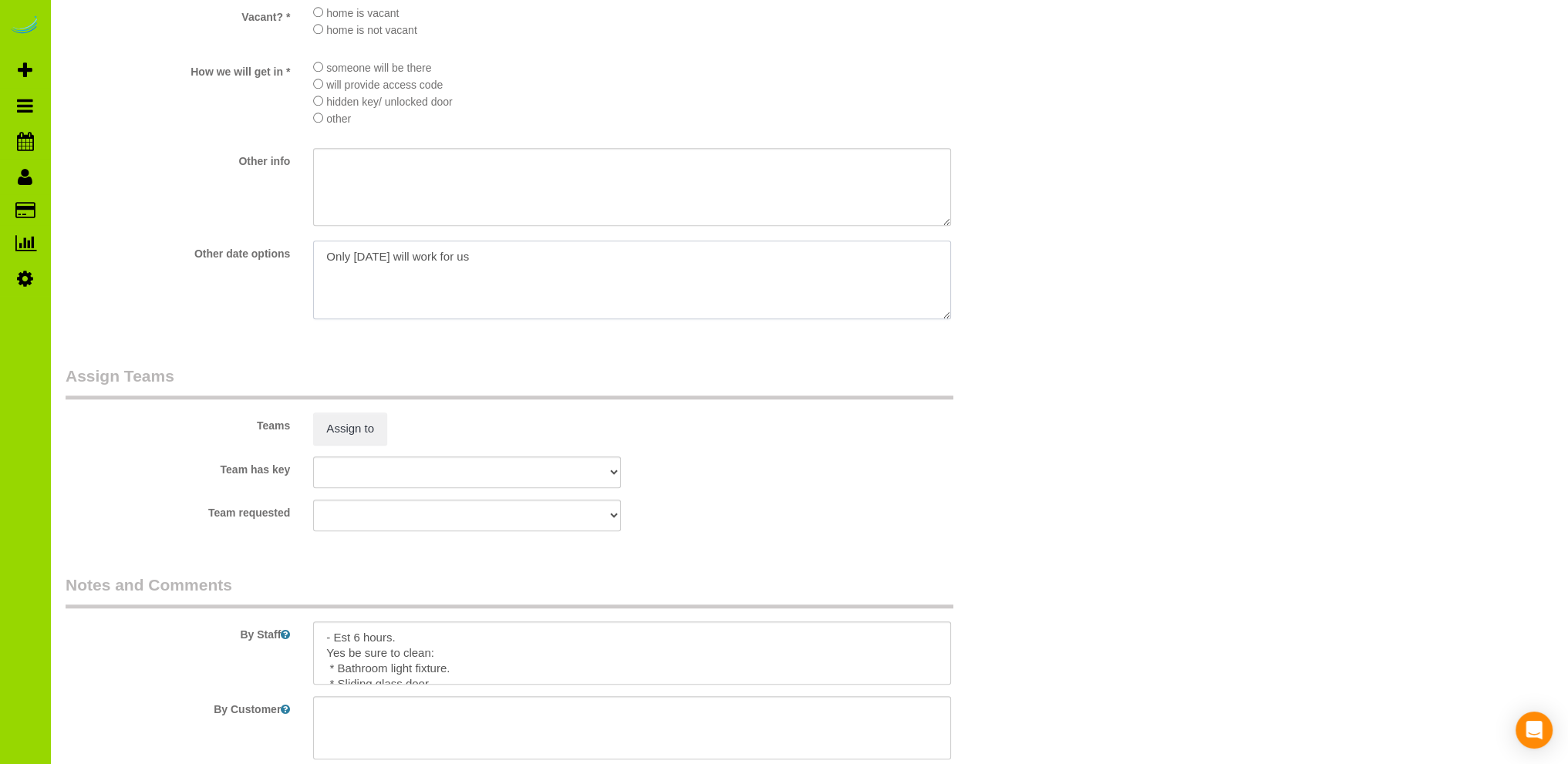
drag, startPoint x: 509, startPoint y: 263, endPoint x: 278, endPoint y: 263, distance: 231.0
click at [280, 262] on div "Other date options" at bounding box center [549, 281] width 991 height 81
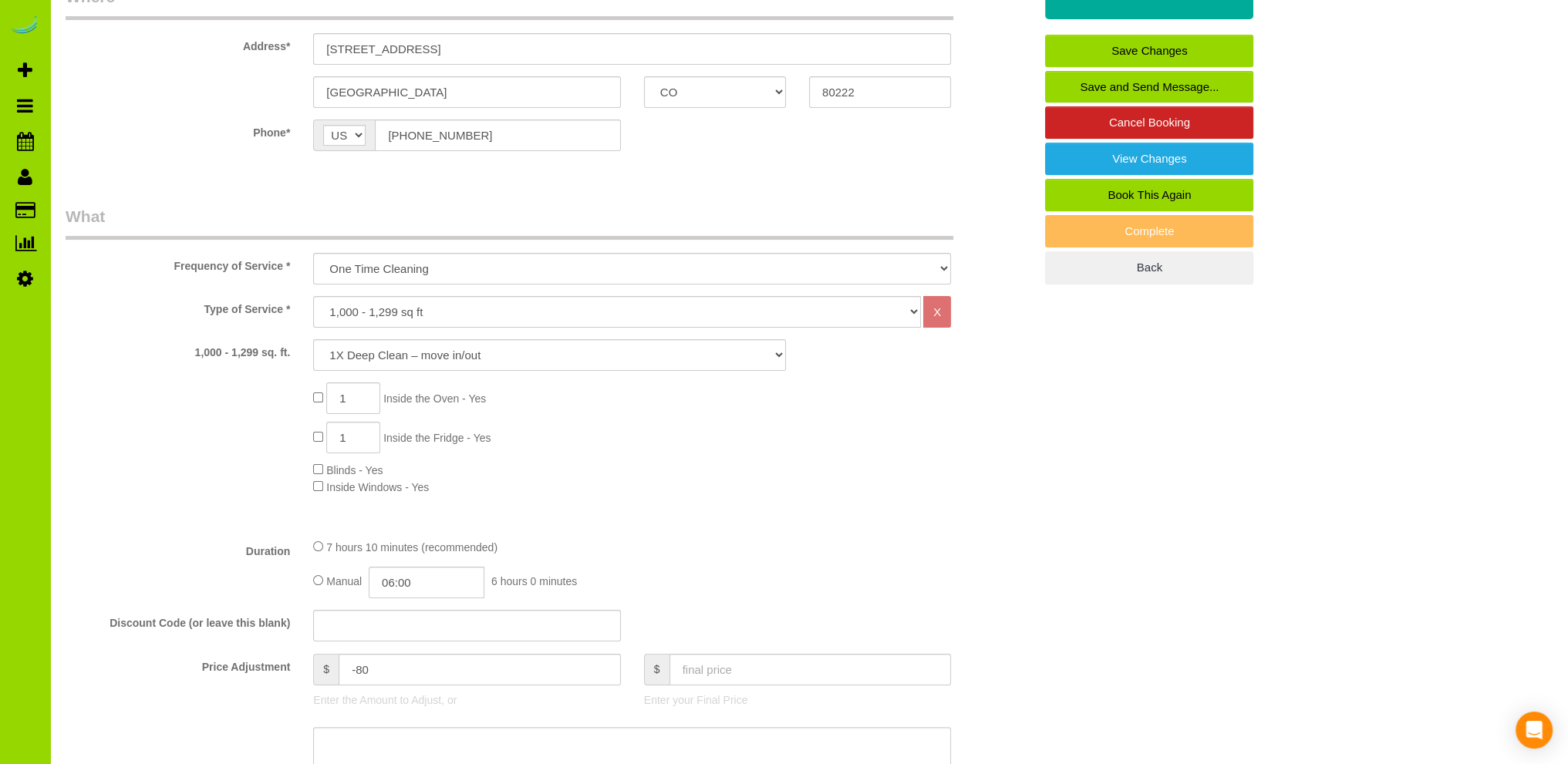
scroll to position [0, 0]
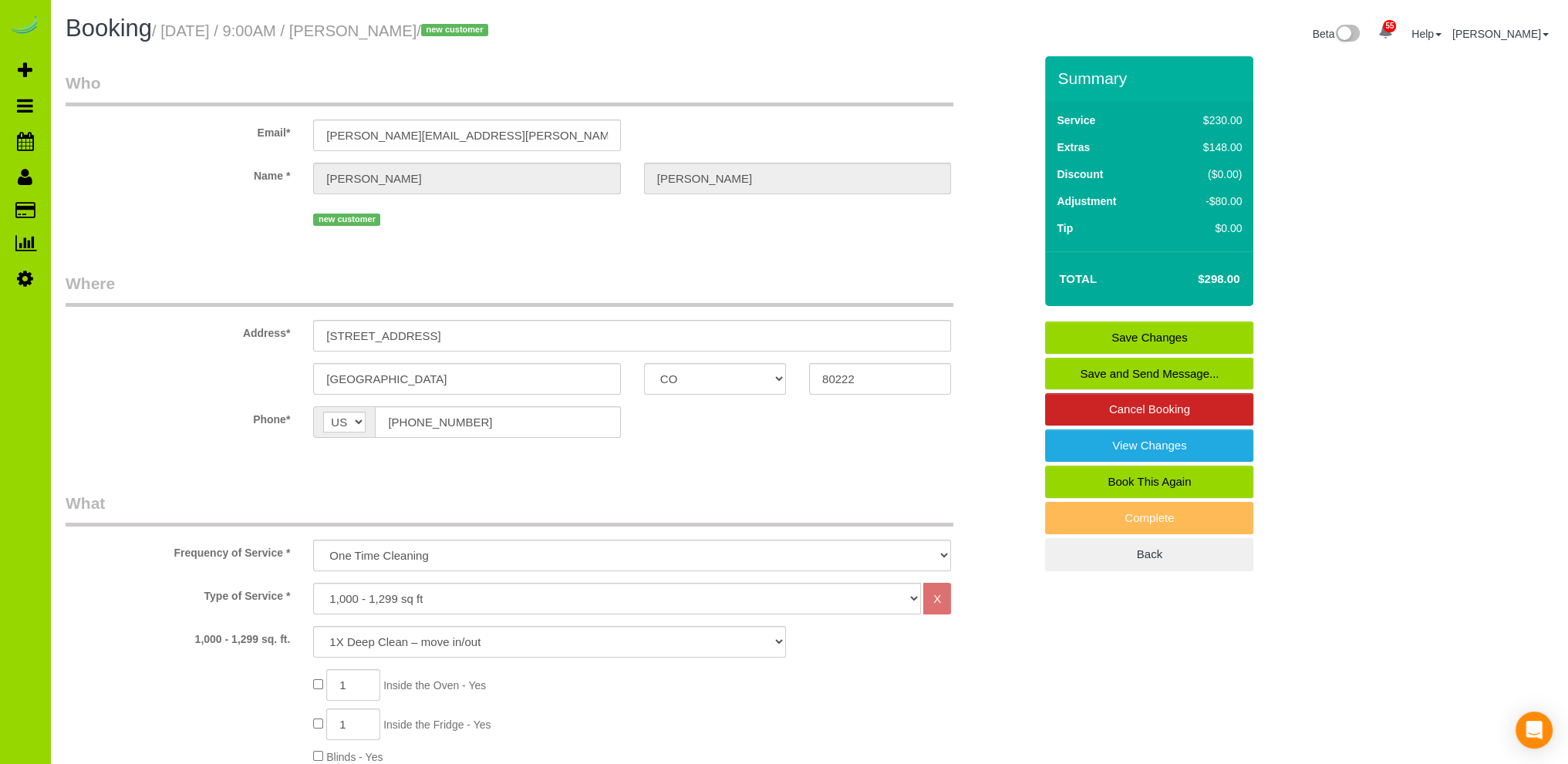
click at [1114, 336] on link "Save Changes" at bounding box center [1148, 338] width 208 height 33
